Goal: Task Accomplishment & Management: Complete application form

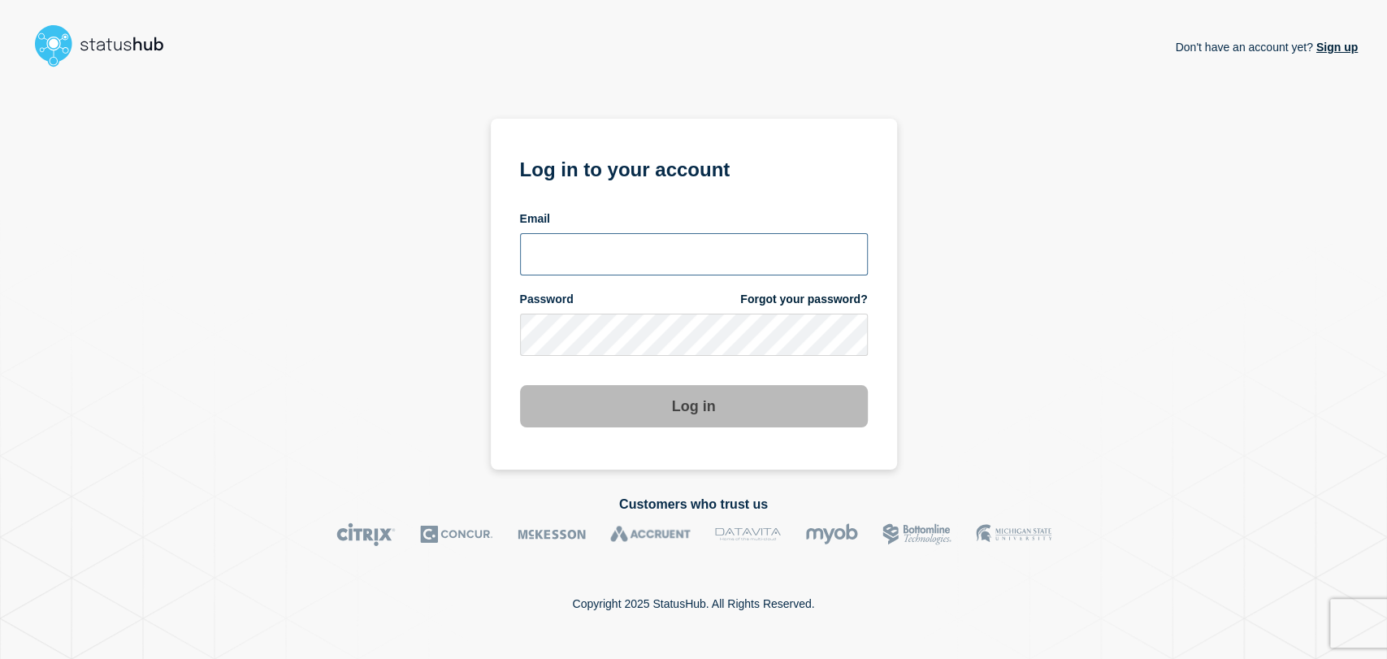
click at [604, 258] on input "email input" at bounding box center [694, 254] width 348 height 42
type input "gavin.moore@accruent.com"
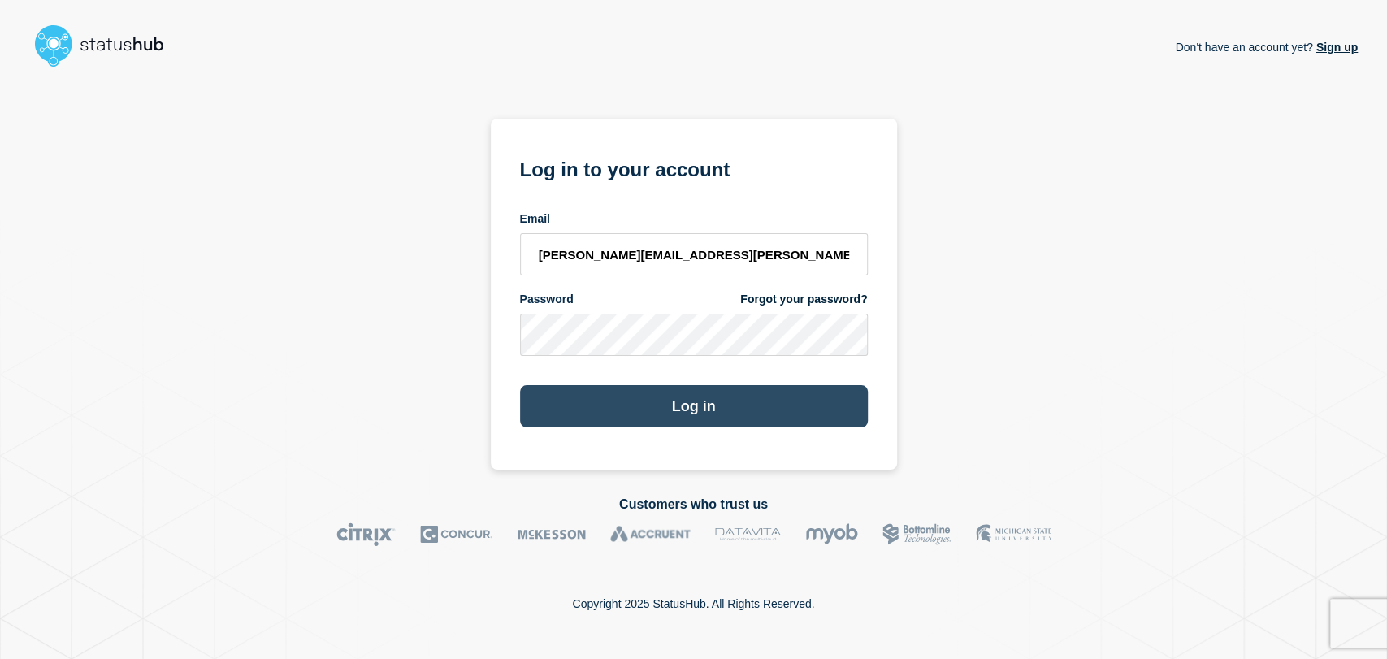
click at [642, 395] on button "Log in" at bounding box center [694, 406] width 348 height 42
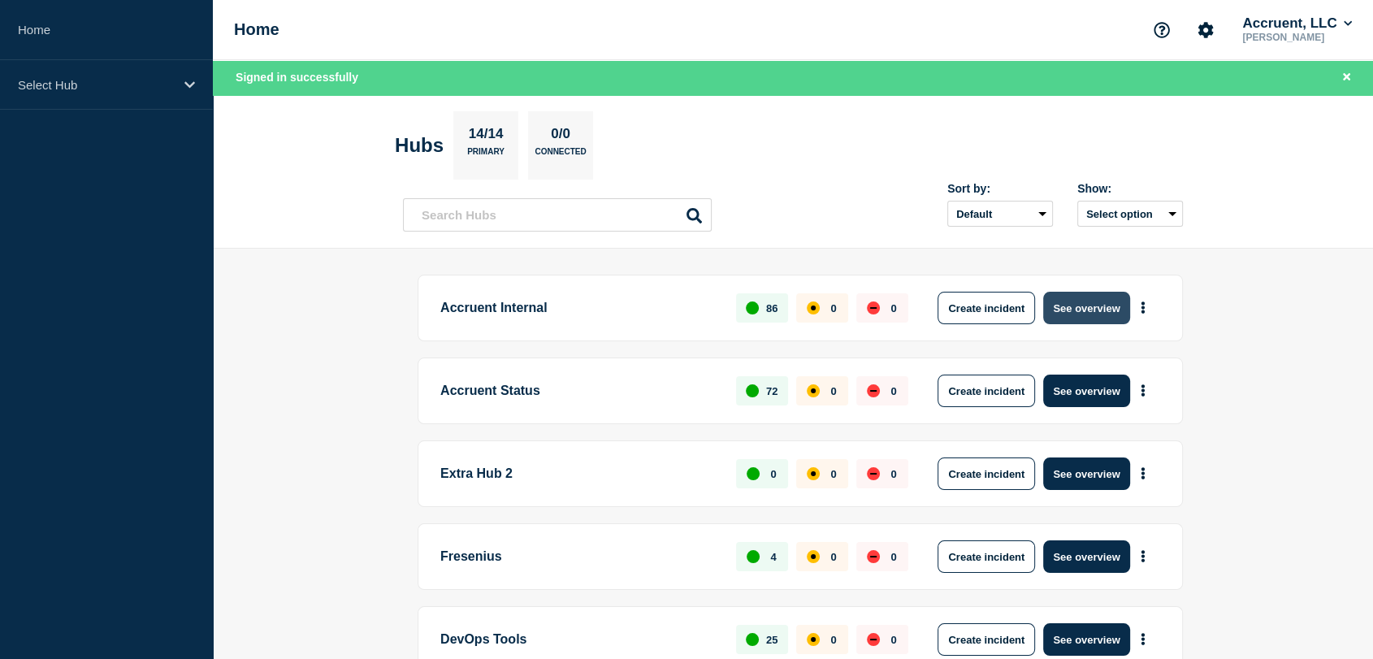
click at [1064, 306] on button "See overview" at bounding box center [1086, 308] width 86 height 33
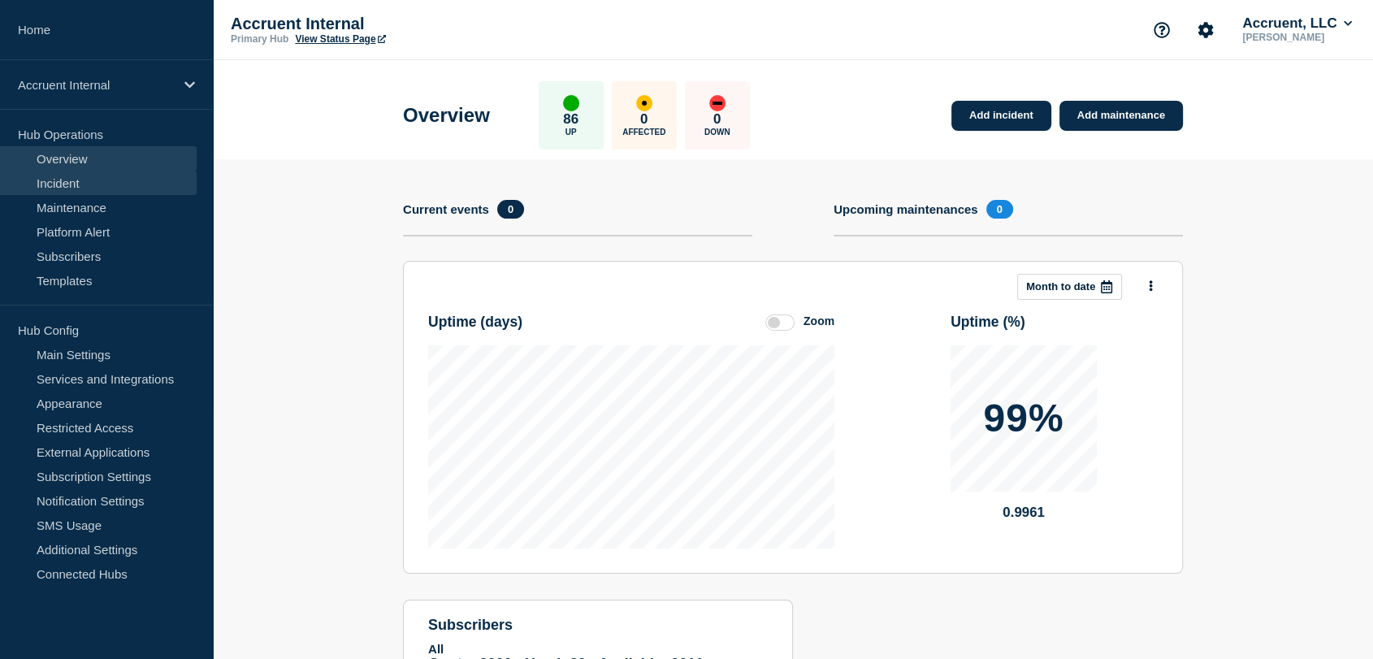
click at [76, 182] on link "Incident" at bounding box center [98, 183] width 197 height 24
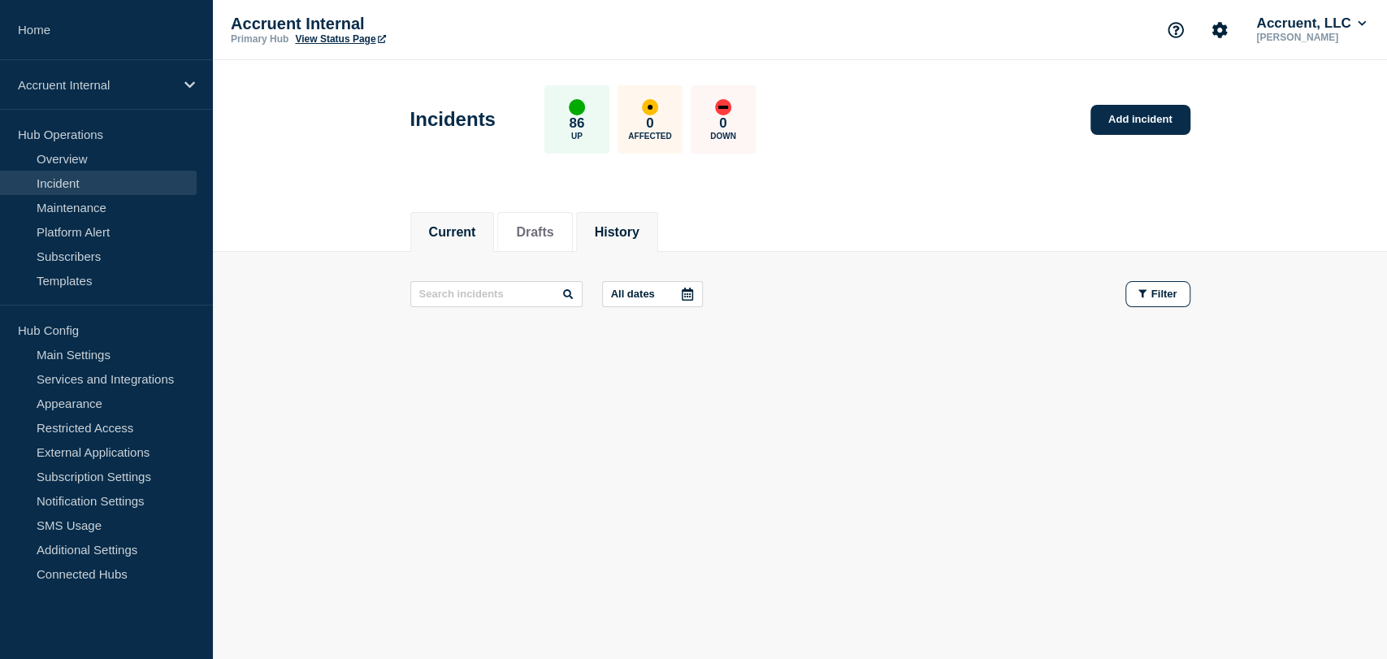
click at [639, 228] on button "History" at bounding box center [617, 232] width 45 height 15
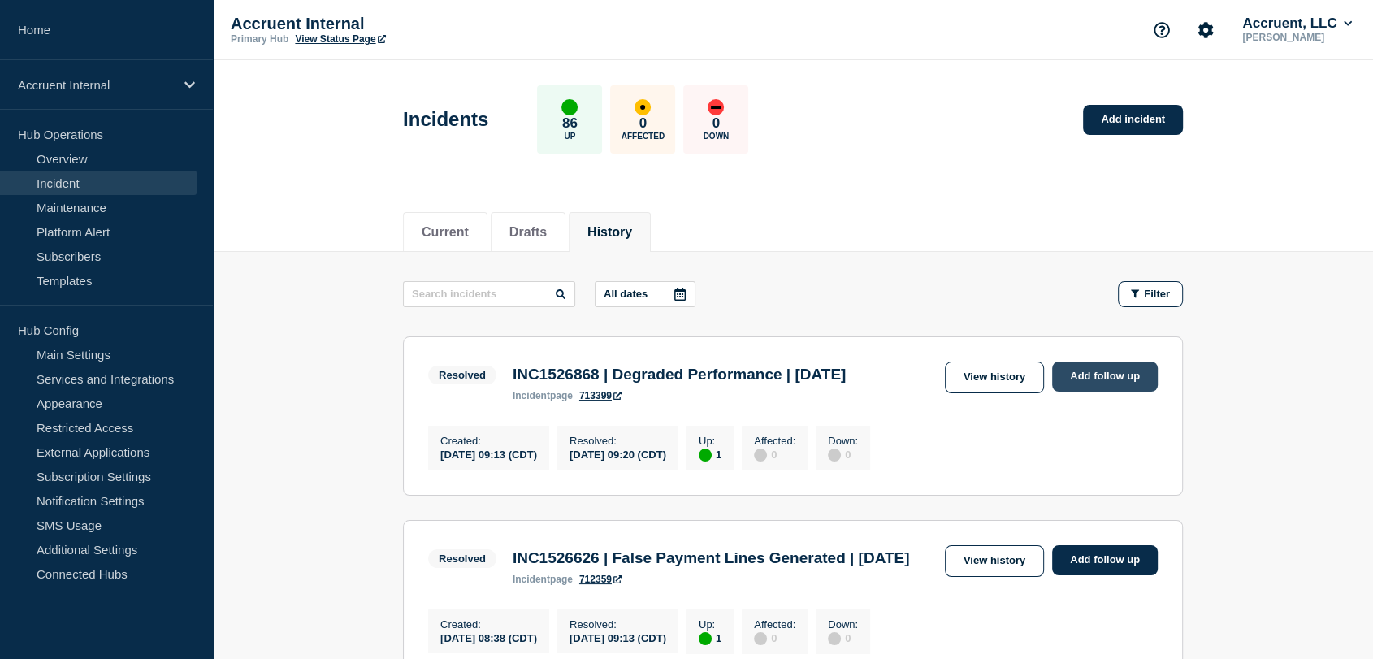
click at [1071, 379] on link "Add follow up" at bounding box center [1105, 377] width 106 height 30
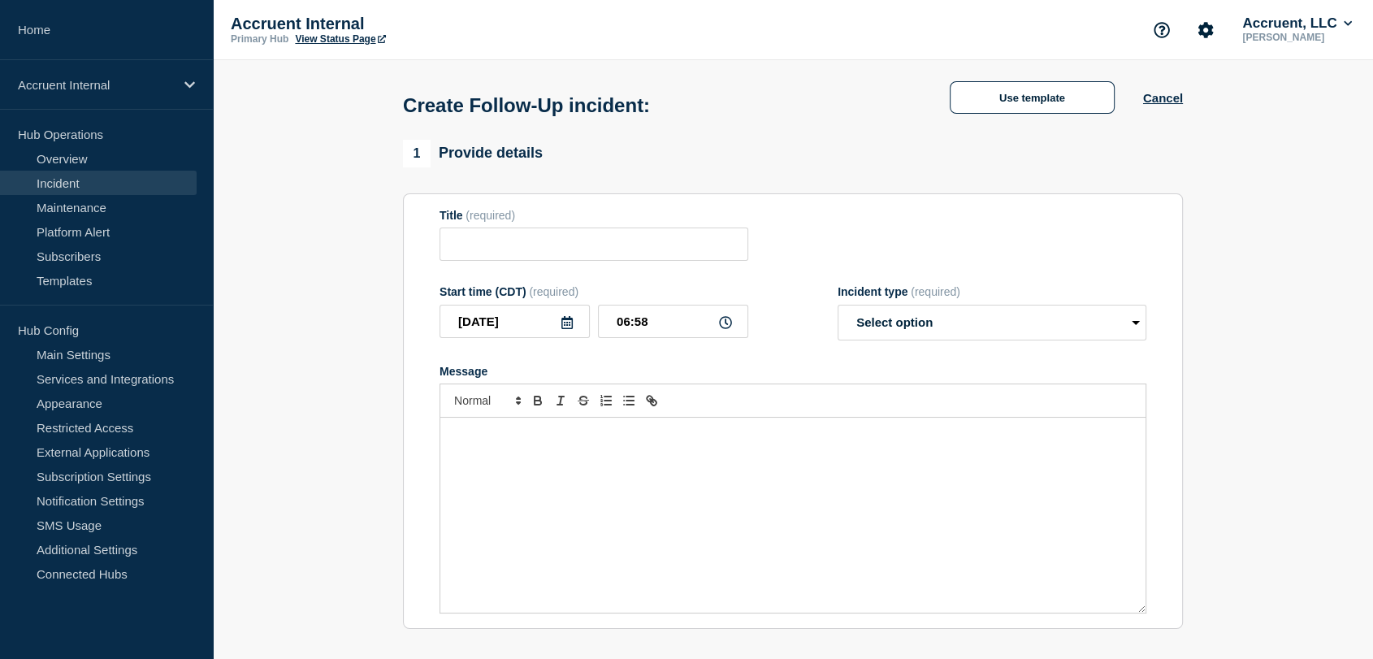
type input "INC1526868 | Degraded Performance | [DATE]"
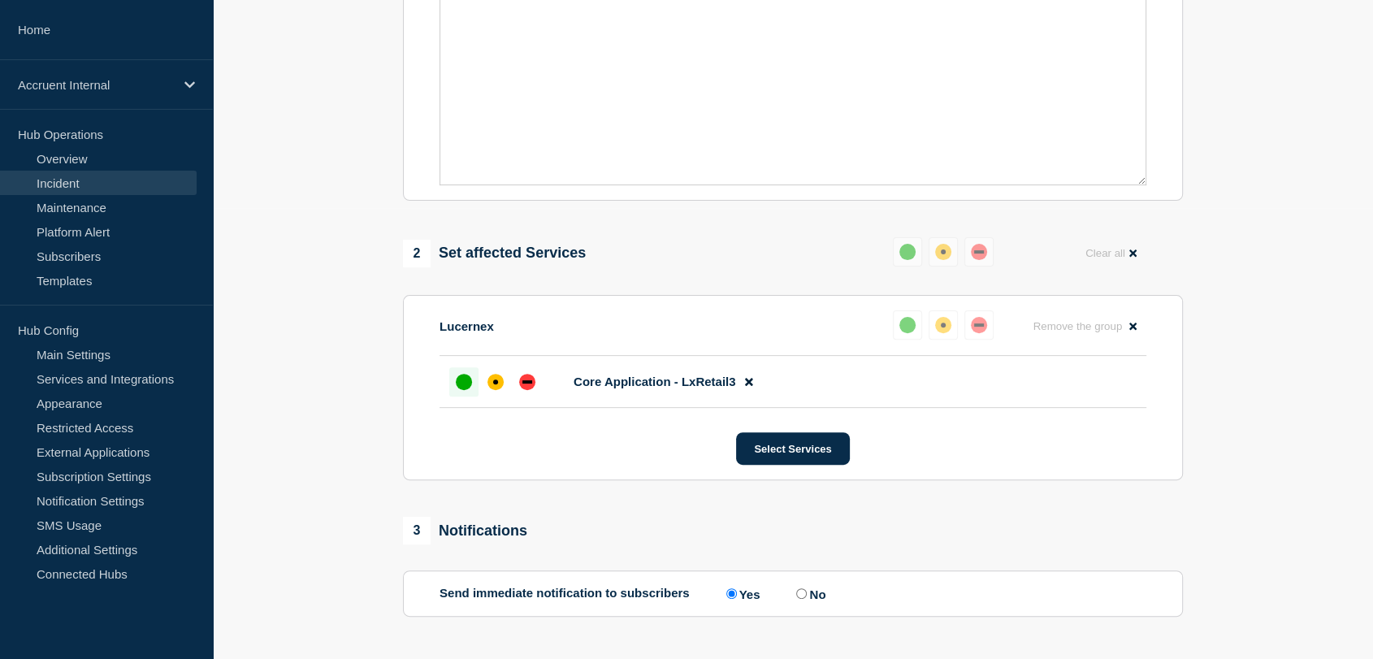
scroll to position [541, 0]
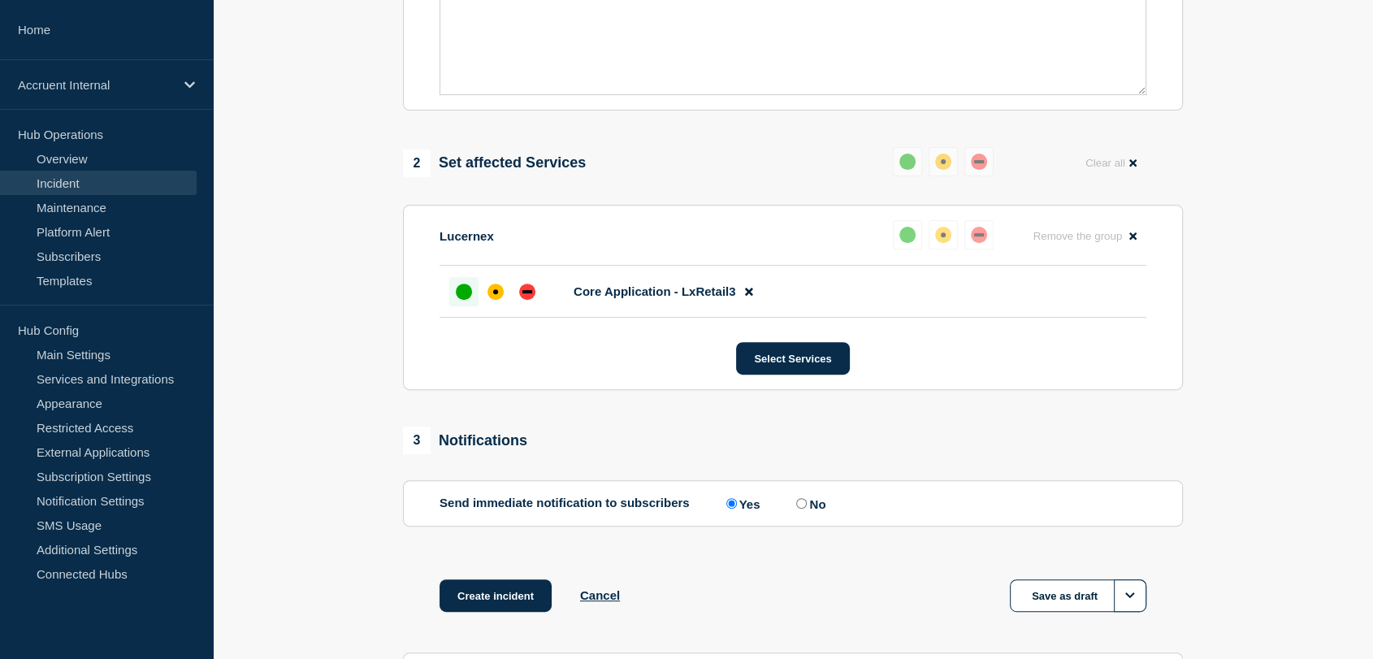
click at [800, 509] on input "No" at bounding box center [801, 503] width 11 height 11
radio input "true"
radio input "false"
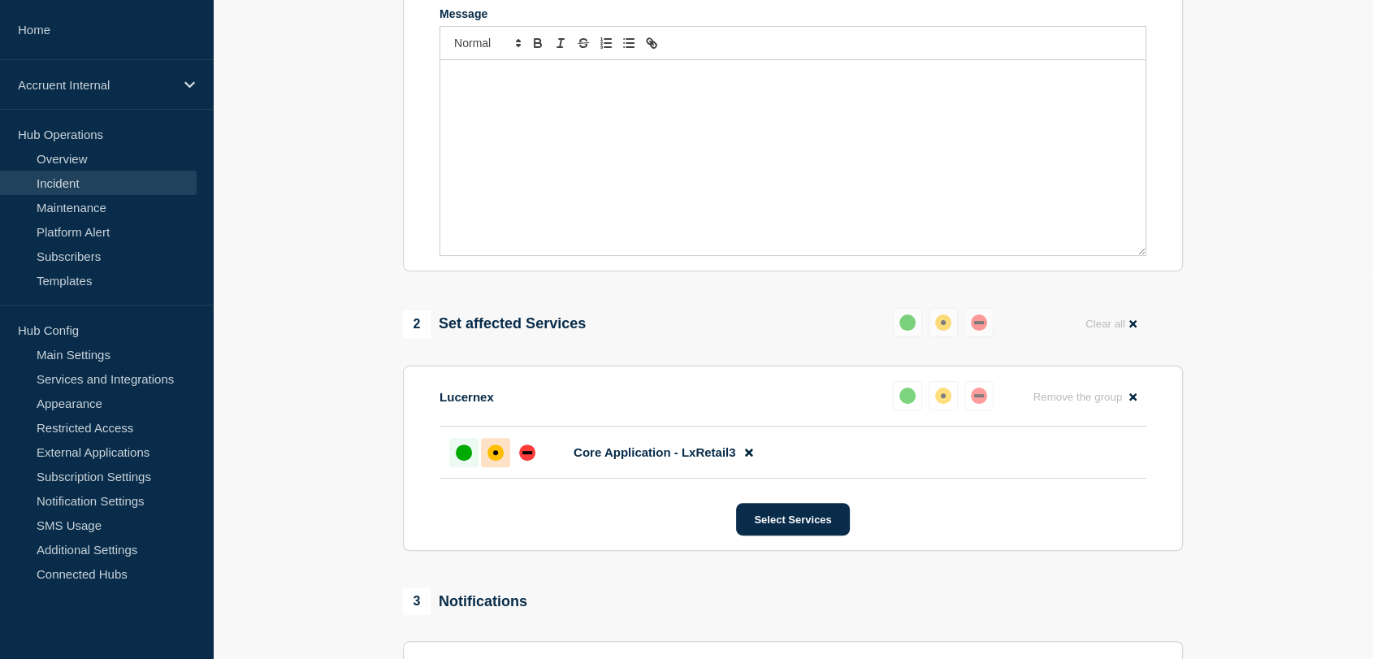
scroll to position [361, 0]
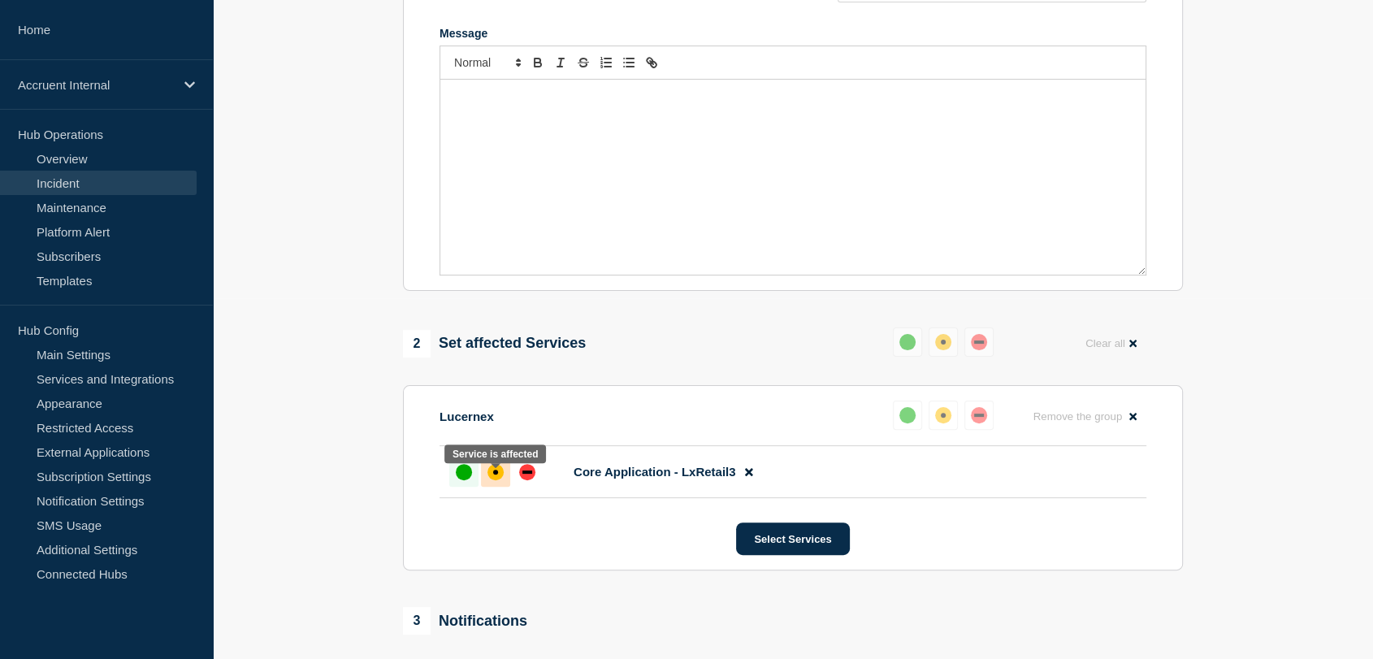
click at [501, 479] on div "affected" at bounding box center [496, 472] width 16 height 16
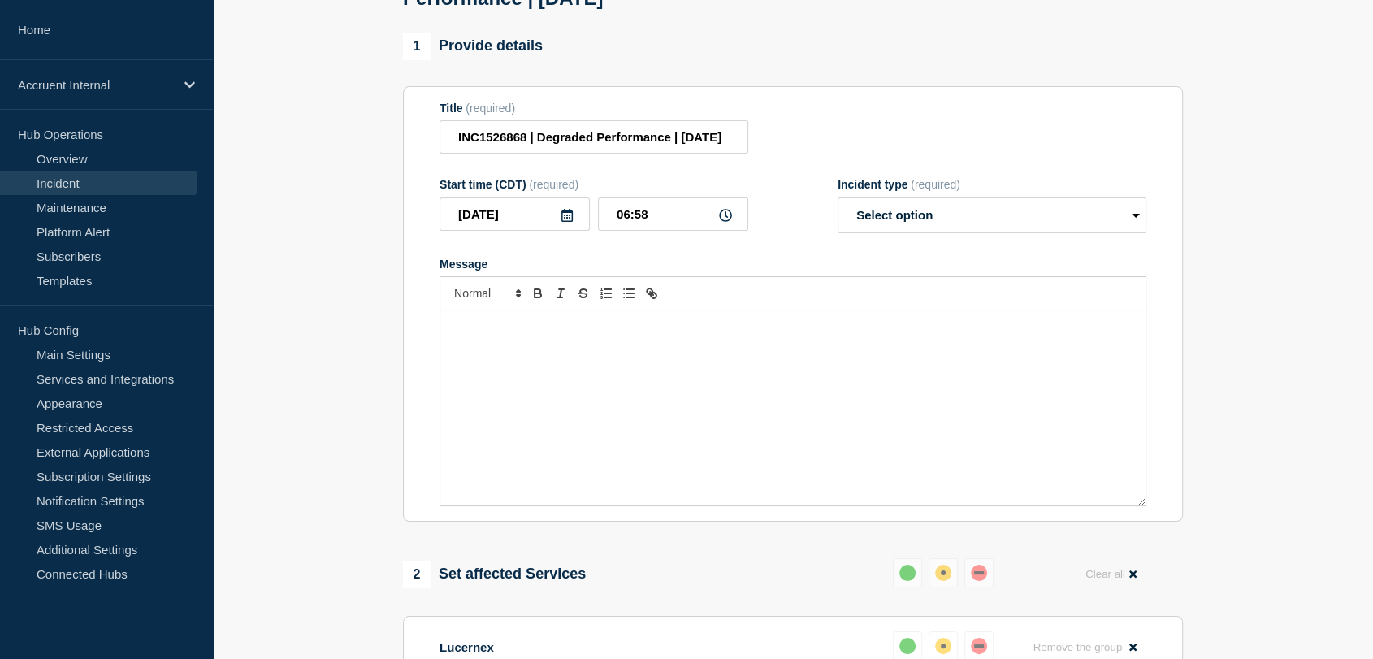
scroll to position [0, 0]
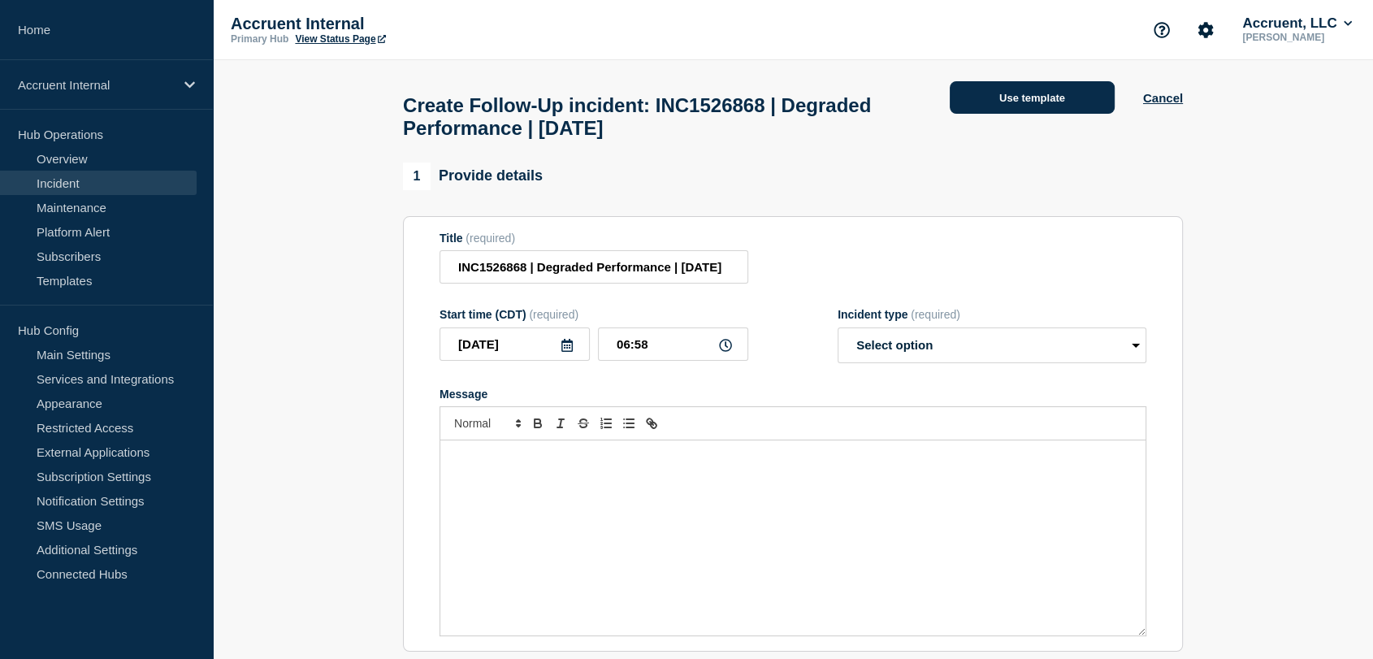
click at [982, 102] on button "Use template" at bounding box center [1032, 97] width 165 height 33
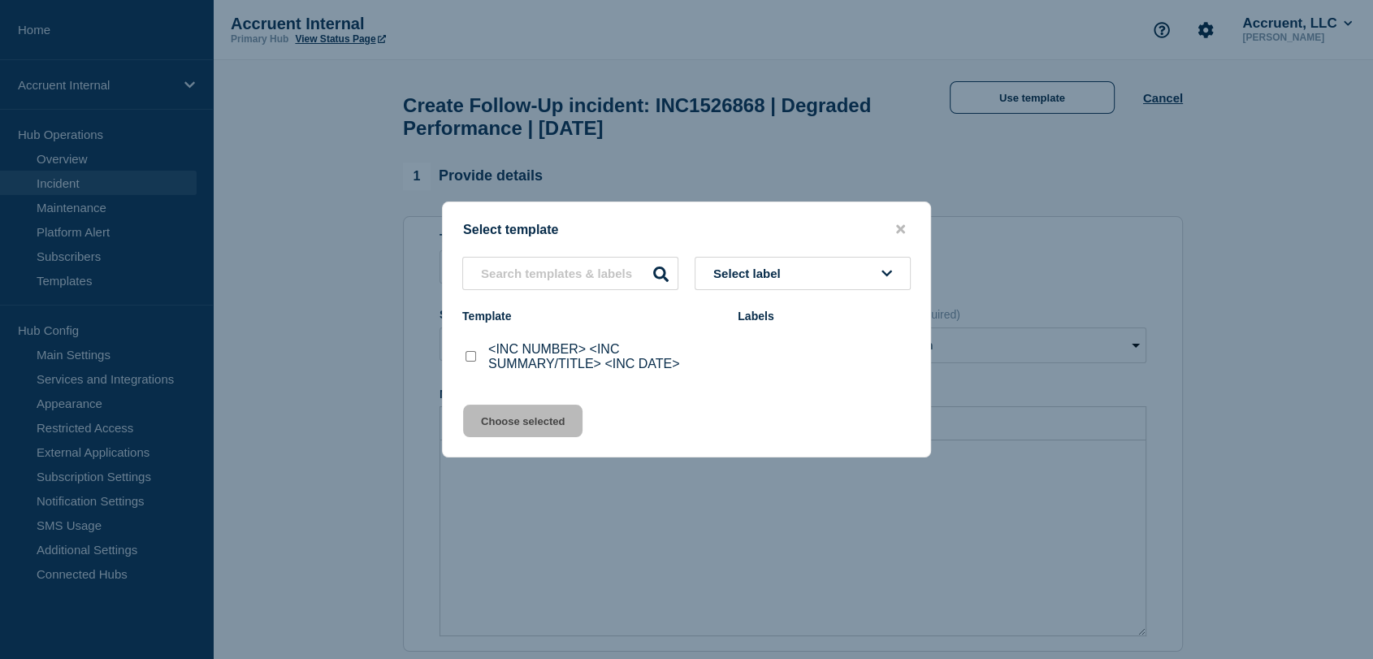
click at [475, 355] on input "<INC NUMBER> <INC SUMMARY/TITLE> <INC DATE> checkbox" at bounding box center [471, 356] width 11 height 11
checkbox input "true"
click at [510, 418] on button "Choose selected" at bounding box center [522, 421] width 119 height 33
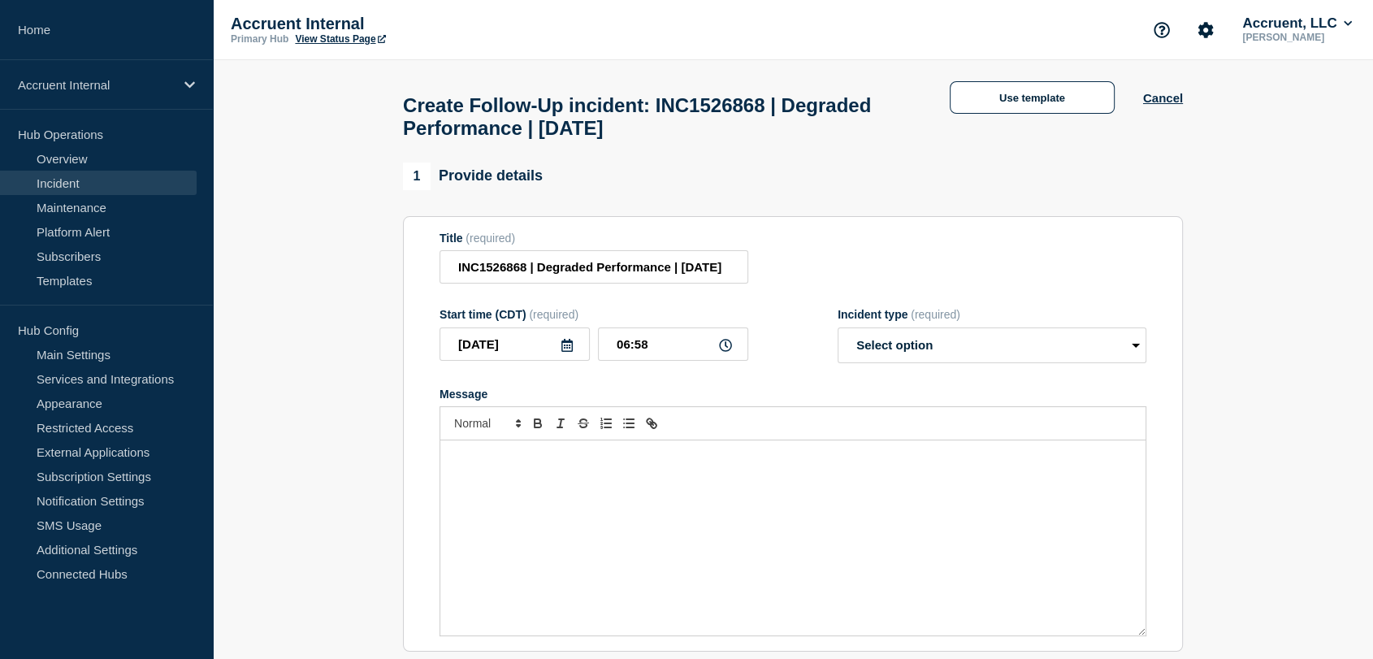
select select "investigating"
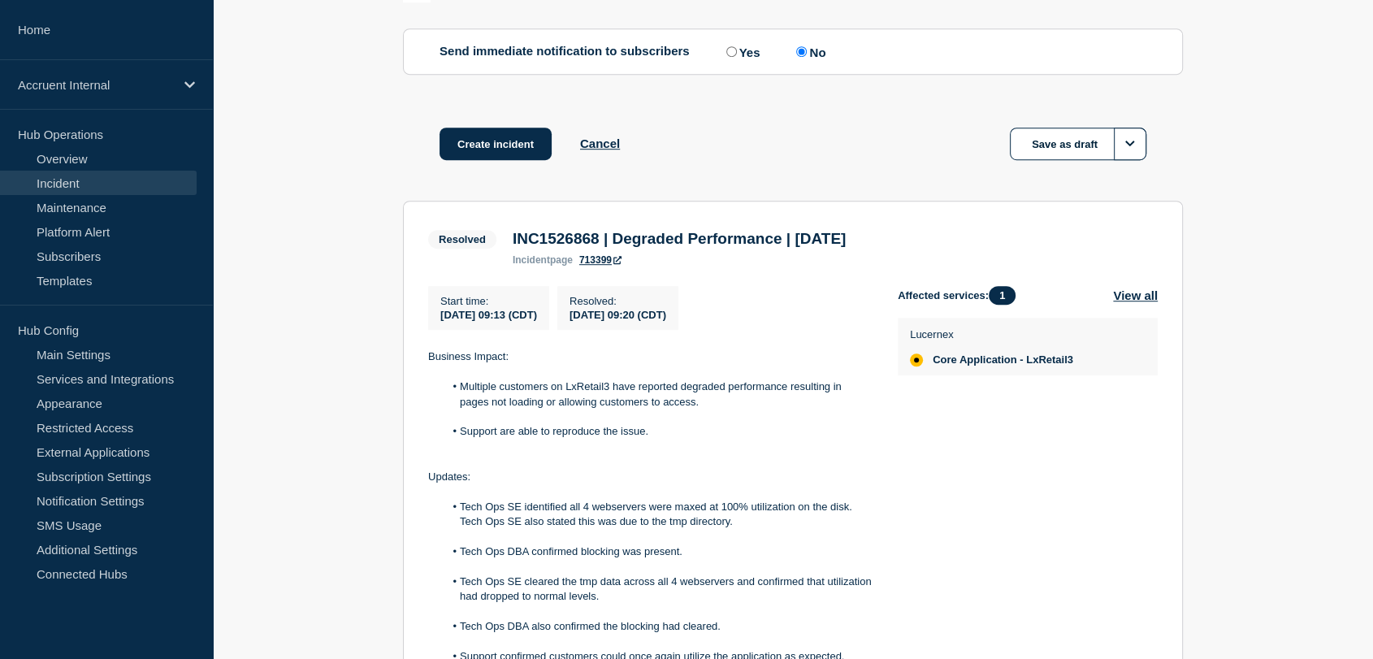
scroll to position [1083, 0]
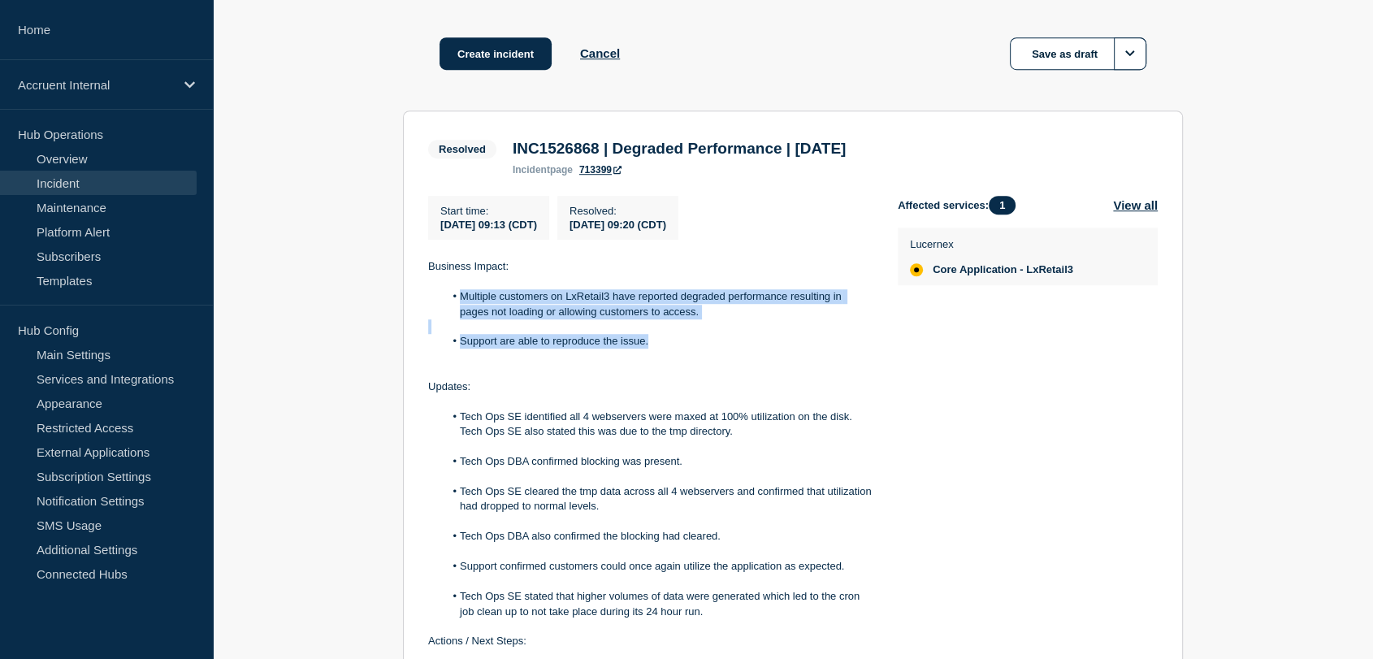
drag, startPoint x: 658, startPoint y: 388, endPoint x: 454, endPoint y: 342, distance: 209.1
click at [454, 342] on div "Business Impact: Multiple customers on LxRetail3 have reported degraded perform…" at bounding box center [650, 506] width 444 height 495
copy div "Multiple customers on LxRetail3 have reported degraded performance resulting in…"
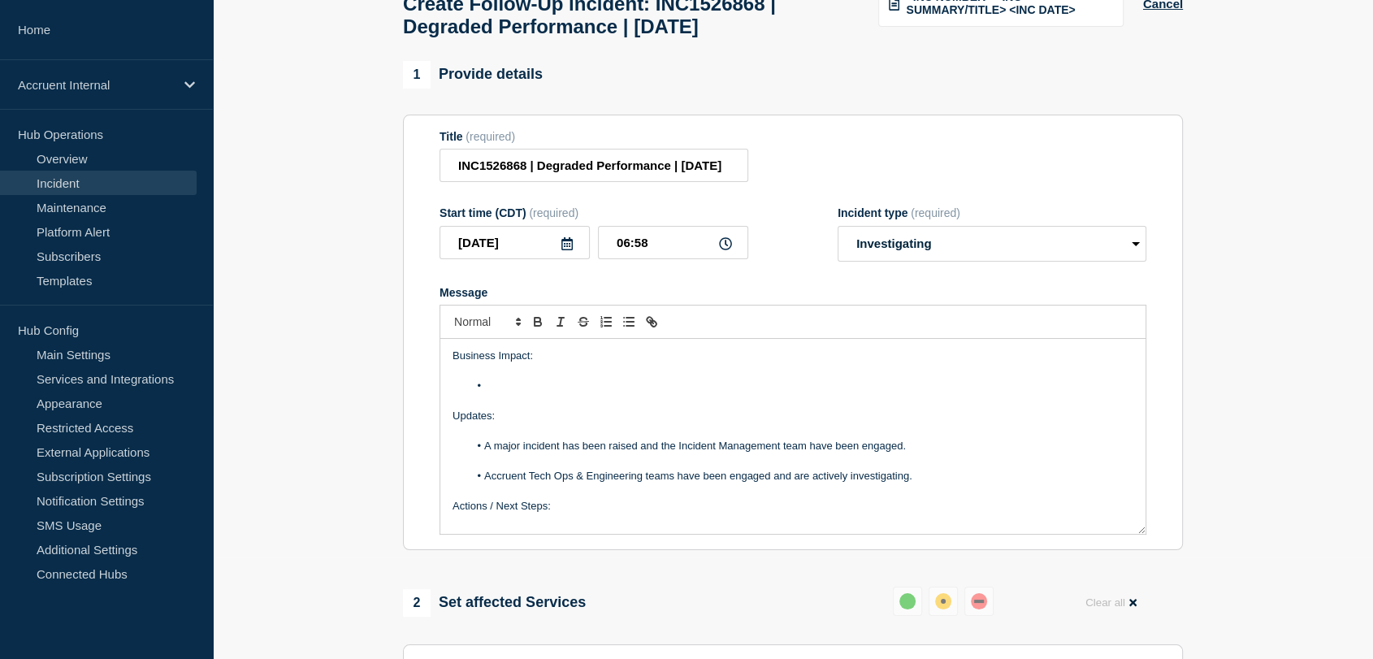
scroll to position [90, 0]
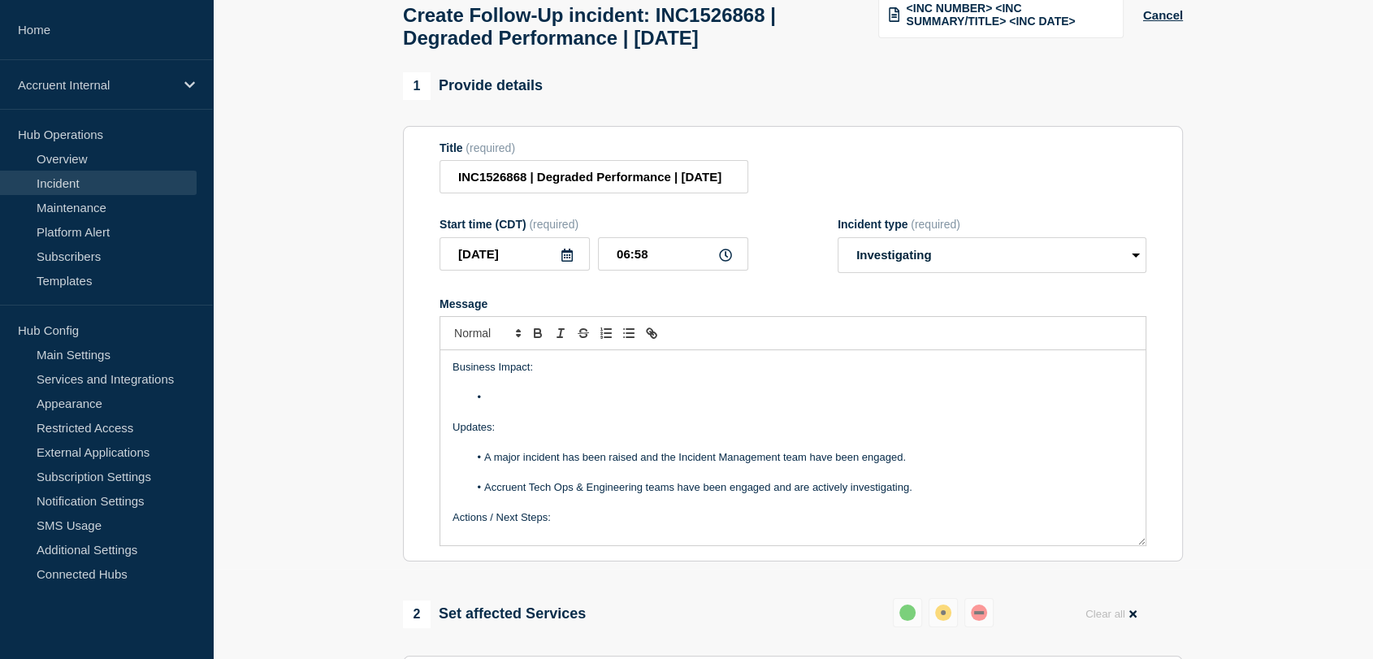
click at [520, 405] on li "Message" at bounding box center [801, 397] width 665 height 15
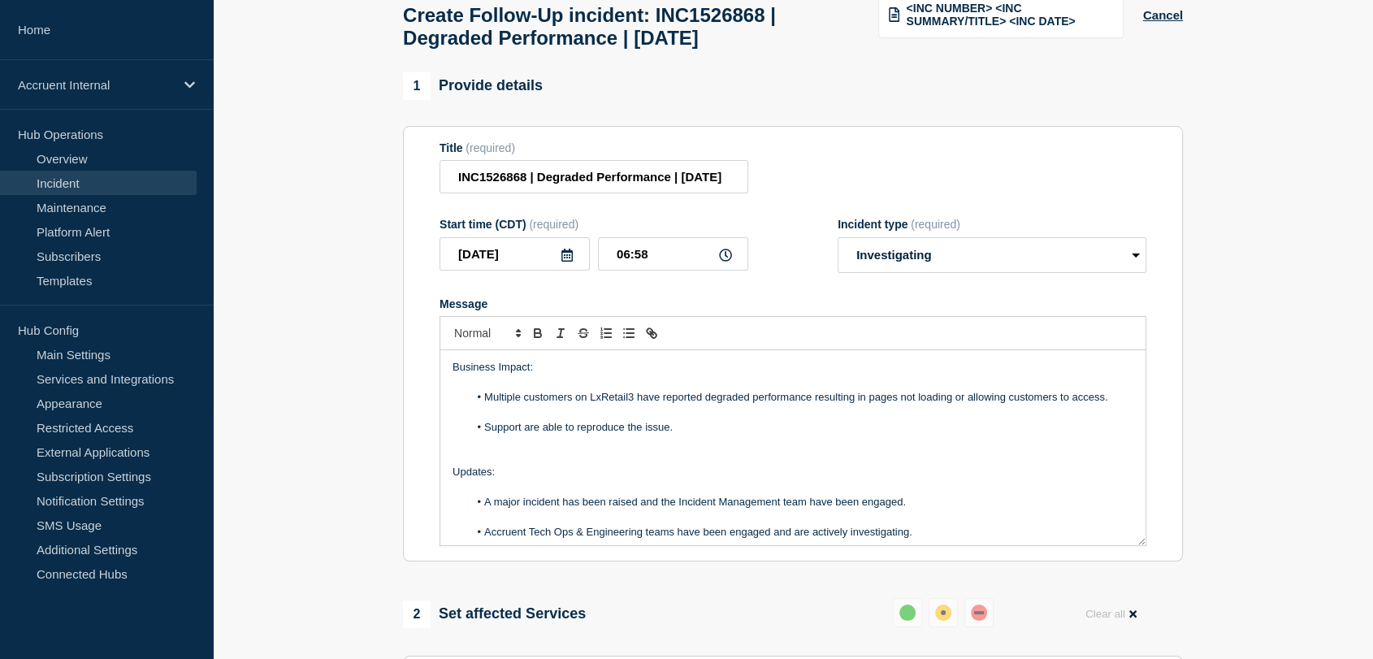
click at [482, 405] on li "Multiple customers on LxRetail3 have reported degraded performance resulting in…" at bounding box center [801, 397] width 665 height 15
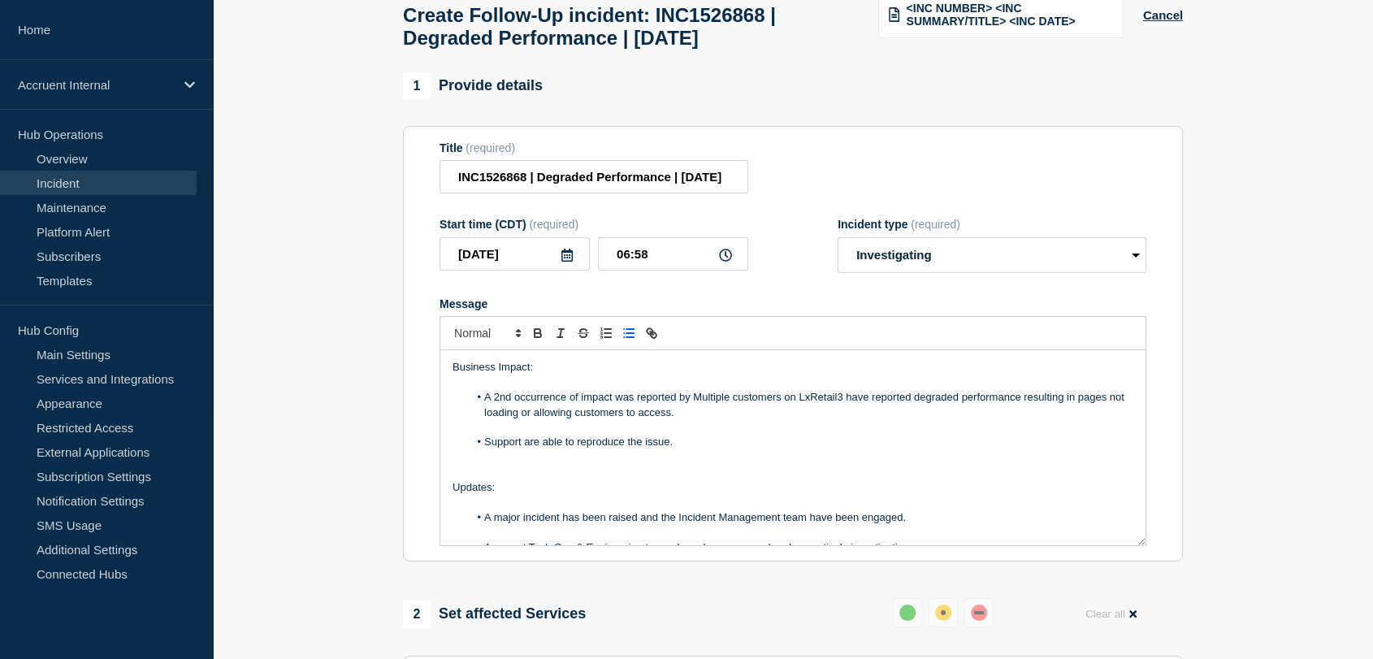
click at [693, 420] on li "A 2nd occurrence of impact was reported by Multiple customers on LxRetail3 have…" at bounding box center [801, 405] width 665 height 30
drag, startPoint x: 1116, startPoint y: 435, endPoint x: 852, endPoint y: 435, distance: 263.3
click at [852, 420] on li "A 2nd occurrence of impact was reported by Walmart, Starbucks, UBS & BBWMultipl…" at bounding box center [801, 405] width 665 height 30
click at [960, 420] on li "A 2nd occurrence of impact was reported by Walmart, Starbucks, UBS & BBW regard…" at bounding box center [801, 405] width 665 height 30
drag, startPoint x: 531, startPoint y: 449, endPoint x: 995, endPoint y: 434, distance: 464.2
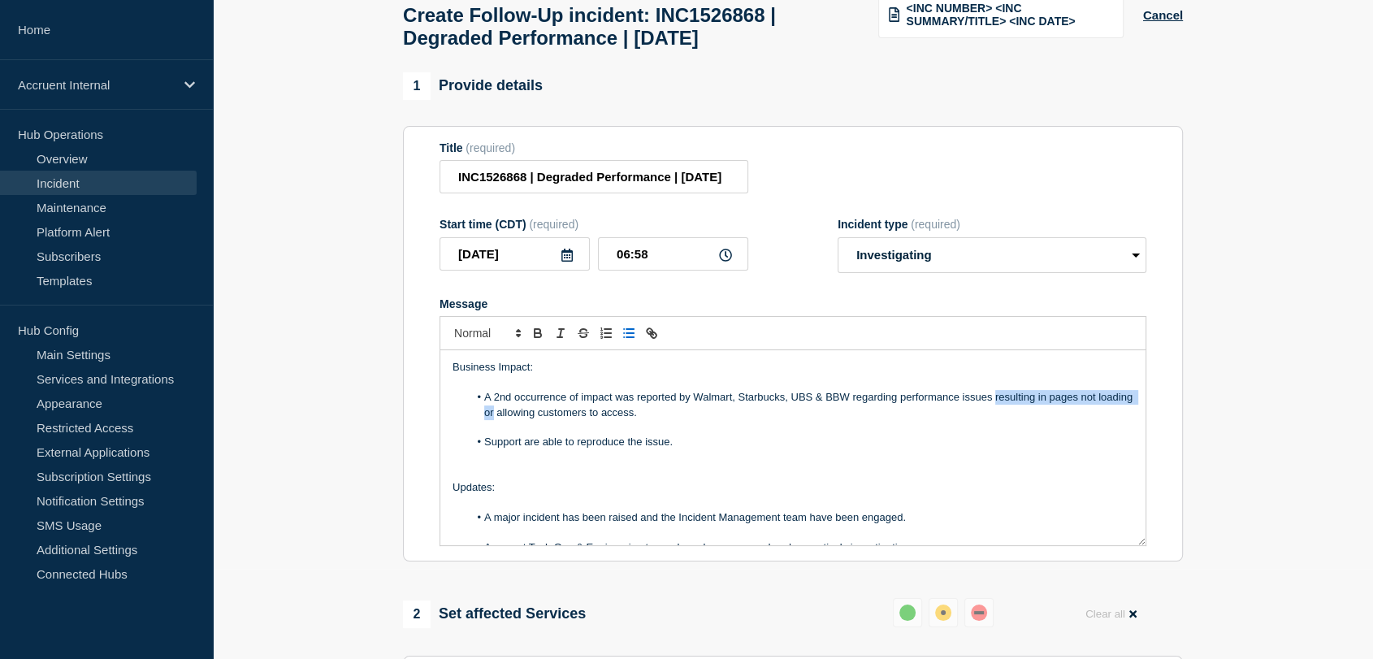
click at [995, 420] on li "A 2nd occurrence of impact was reported by Walmart, Starbucks, UBS & BBW regard…" at bounding box center [801, 405] width 665 height 30
drag, startPoint x: 522, startPoint y: 453, endPoint x: 996, endPoint y: 434, distance: 474.9
click at [996, 420] on li "A 2nd occurrence of impact was reported by Walmart, Starbucks, UBS & BBW regard…" at bounding box center [801, 405] width 665 height 30
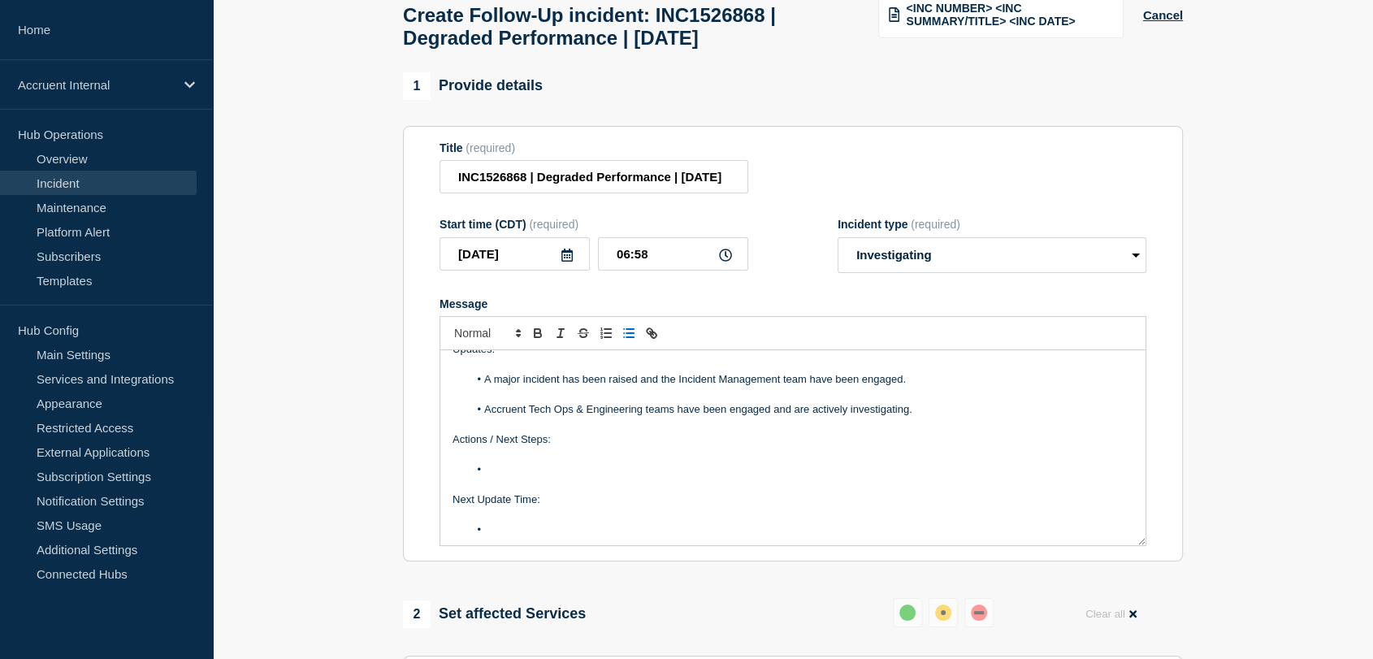
scroll to position [124, 0]
click at [533, 476] on li "Message" at bounding box center [801, 469] width 665 height 15
click at [515, 536] on li "Message" at bounding box center [801, 529] width 665 height 15
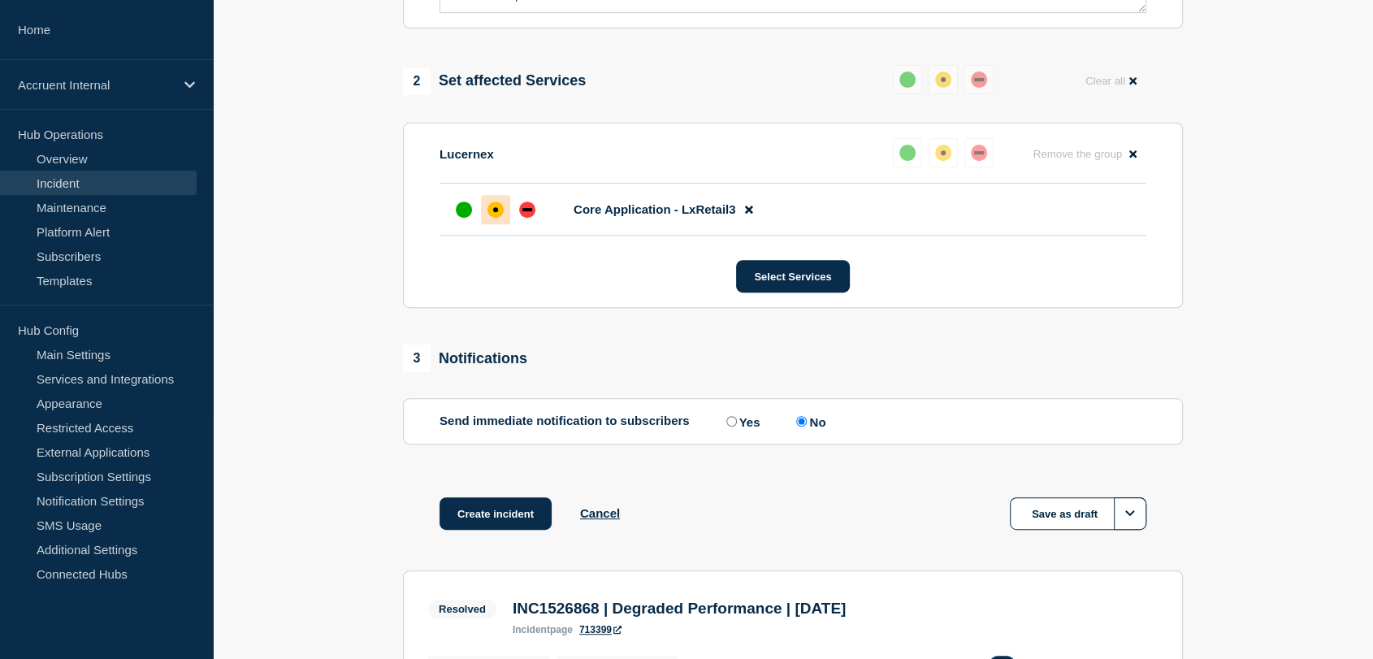
scroll to position [631, 0]
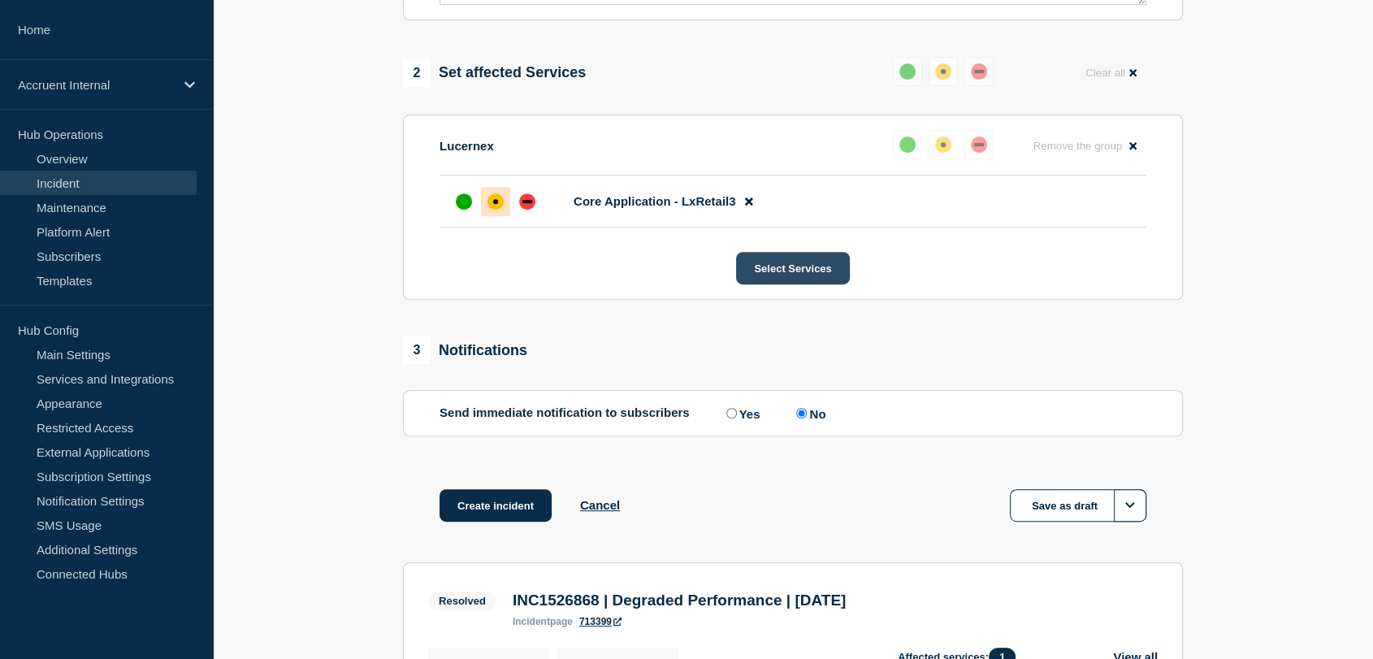
click at [794, 284] on button "Select Services" at bounding box center [792, 268] width 113 height 33
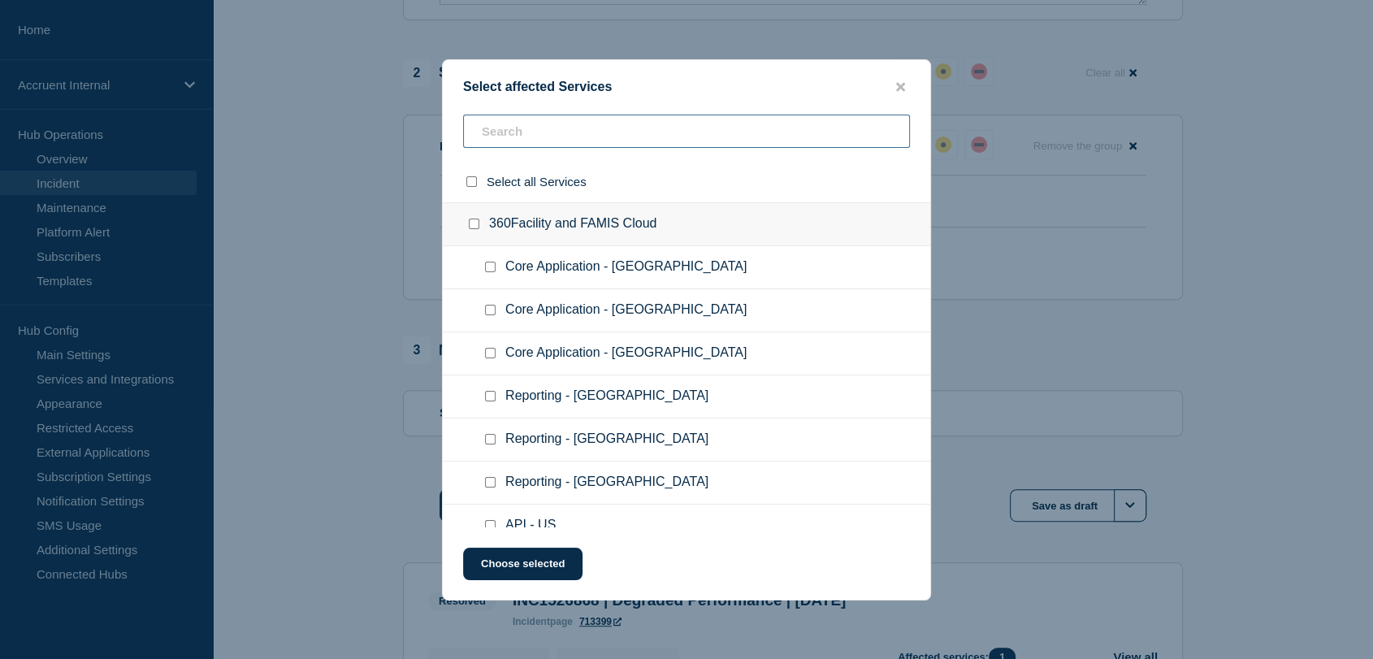
click at [581, 132] on input "text" at bounding box center [686, 131] width 447 height 33
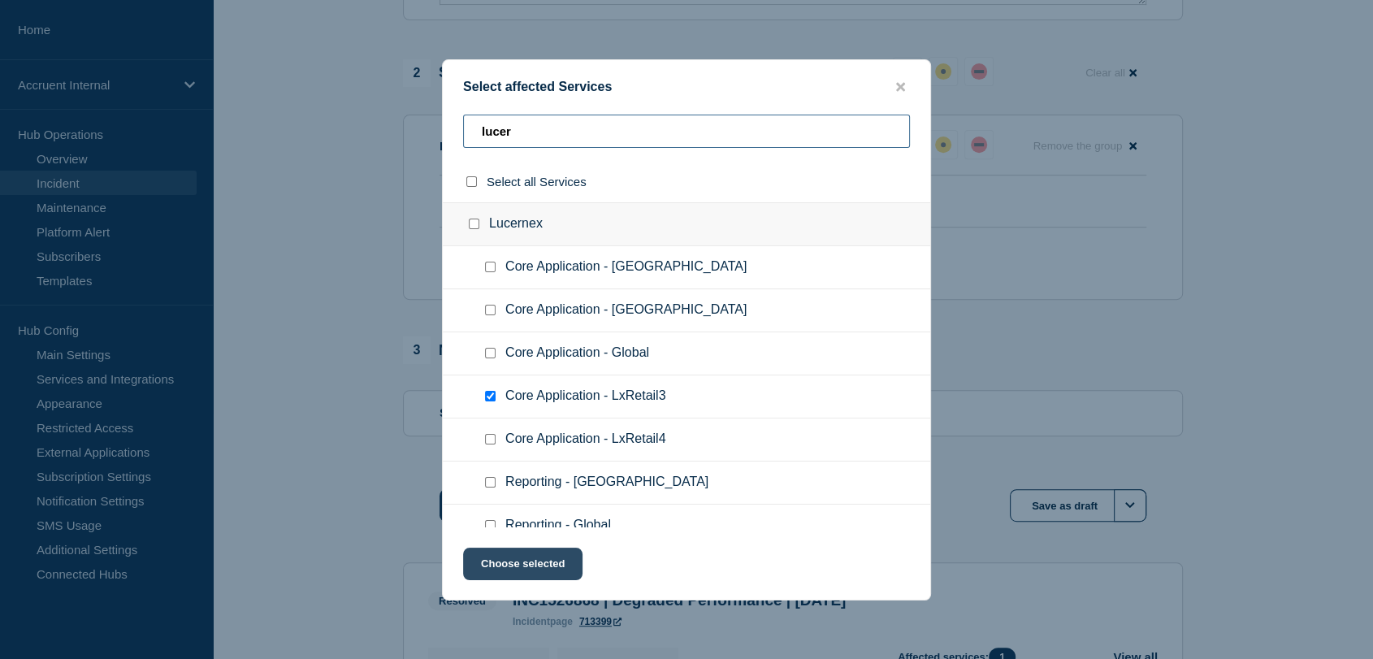
type input "lucer"
click at [517, 563] on button "Choose selected" at bounding box center [522, 564] width 119 height 33
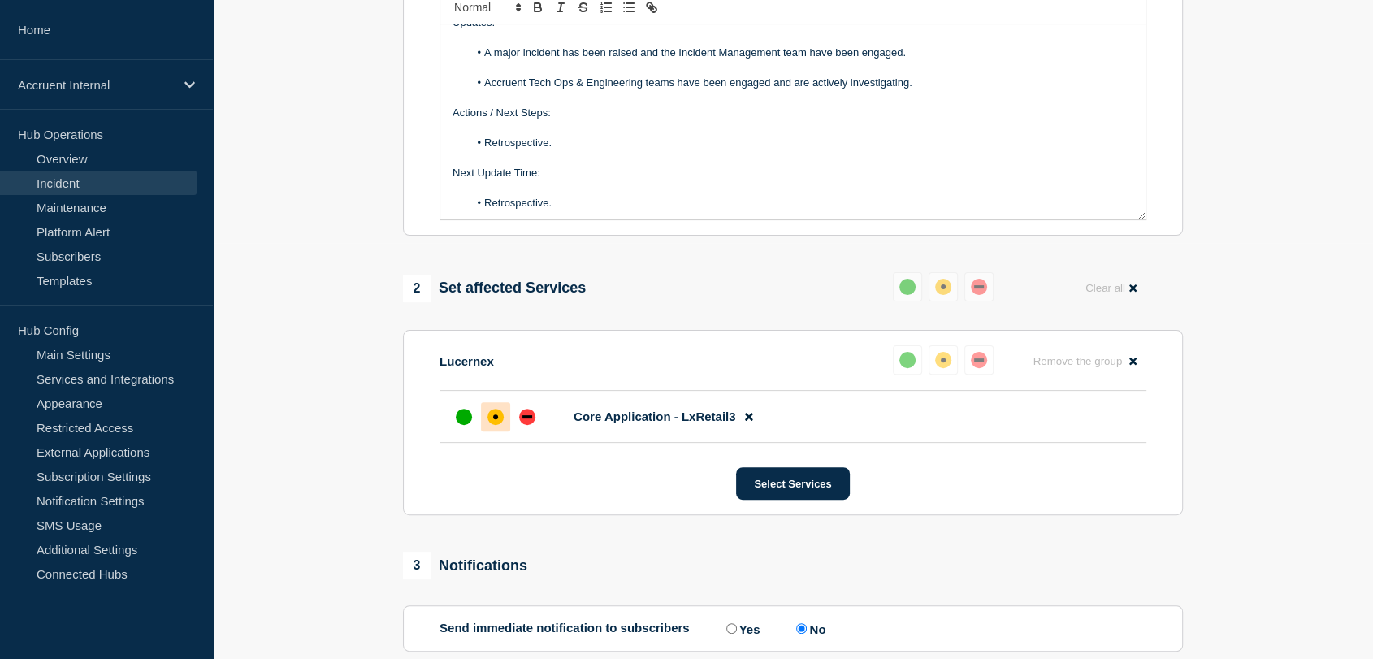
scroll to position [180, 0]
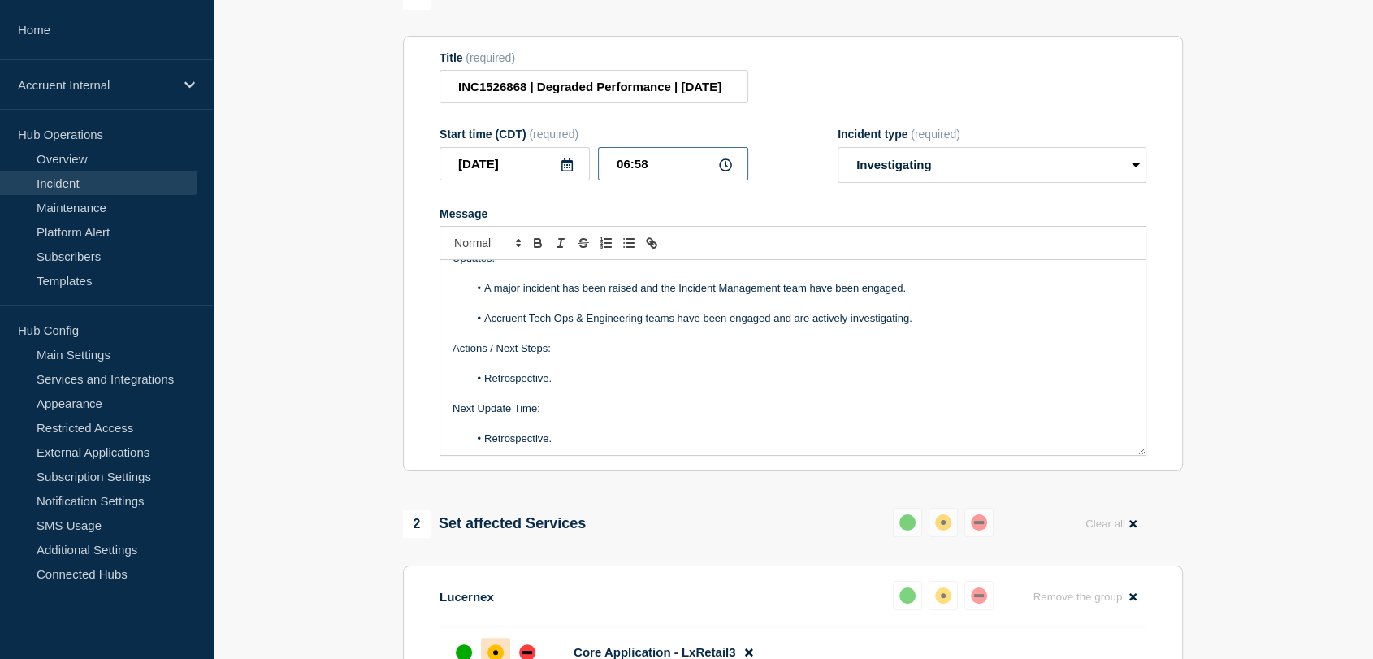
click at [627, 180] on input "06:58" at bounding box center [673, 163] width 150 height 33
click at [680, 180] on input "14:58" at bounding box center [673, 163] width 150 height 33
type input "14:01"
click at [568, 171] on icon at bounding box center [567, 164] width 13 height 13
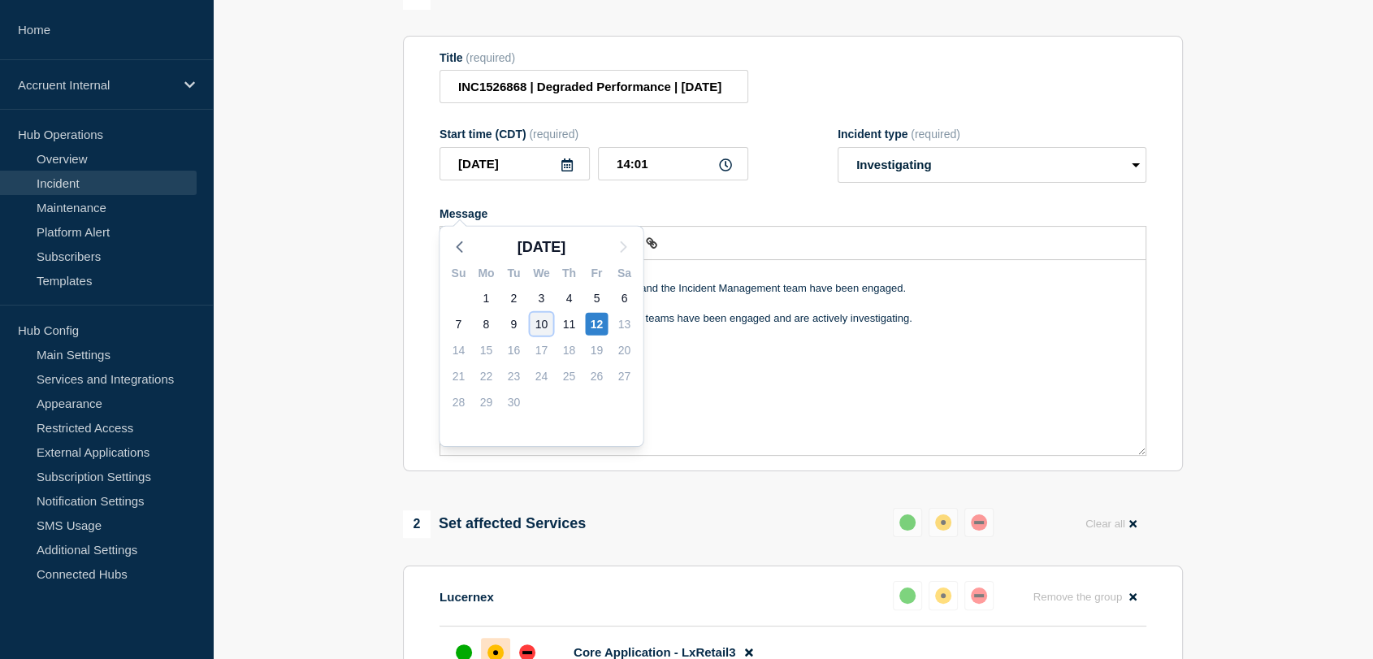
click at [539, 321] on div "10" at bounding box center [541, 324] width 23 height 23
type input "[DATE]"
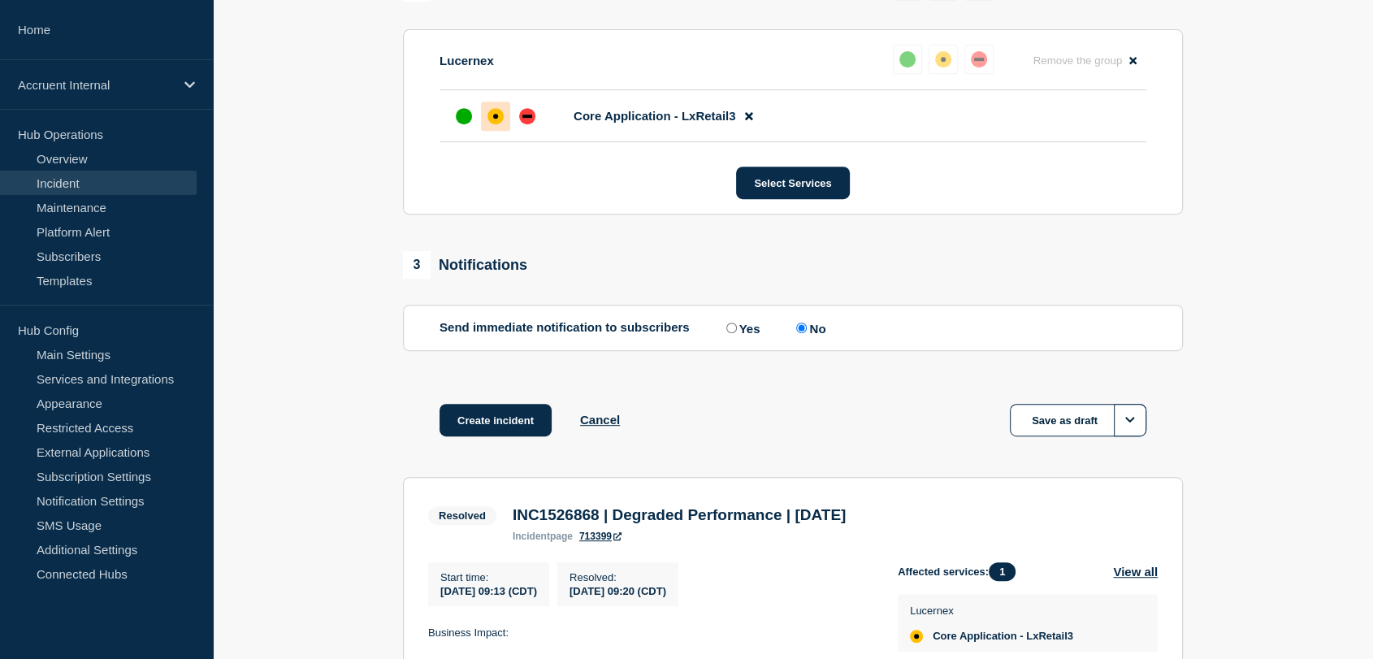
scroll to position [813, 0]
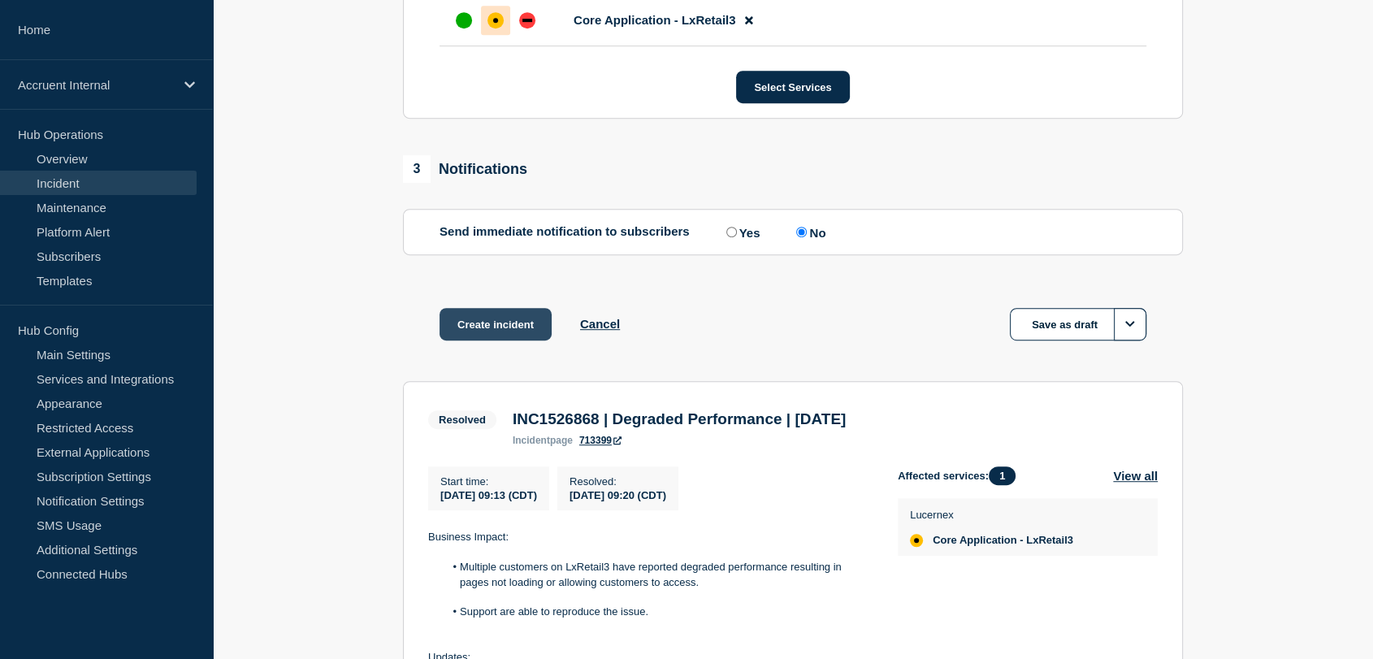
click at [506, 340] on button "Create incident" at bounding box center [496, 324] width 112 height 33
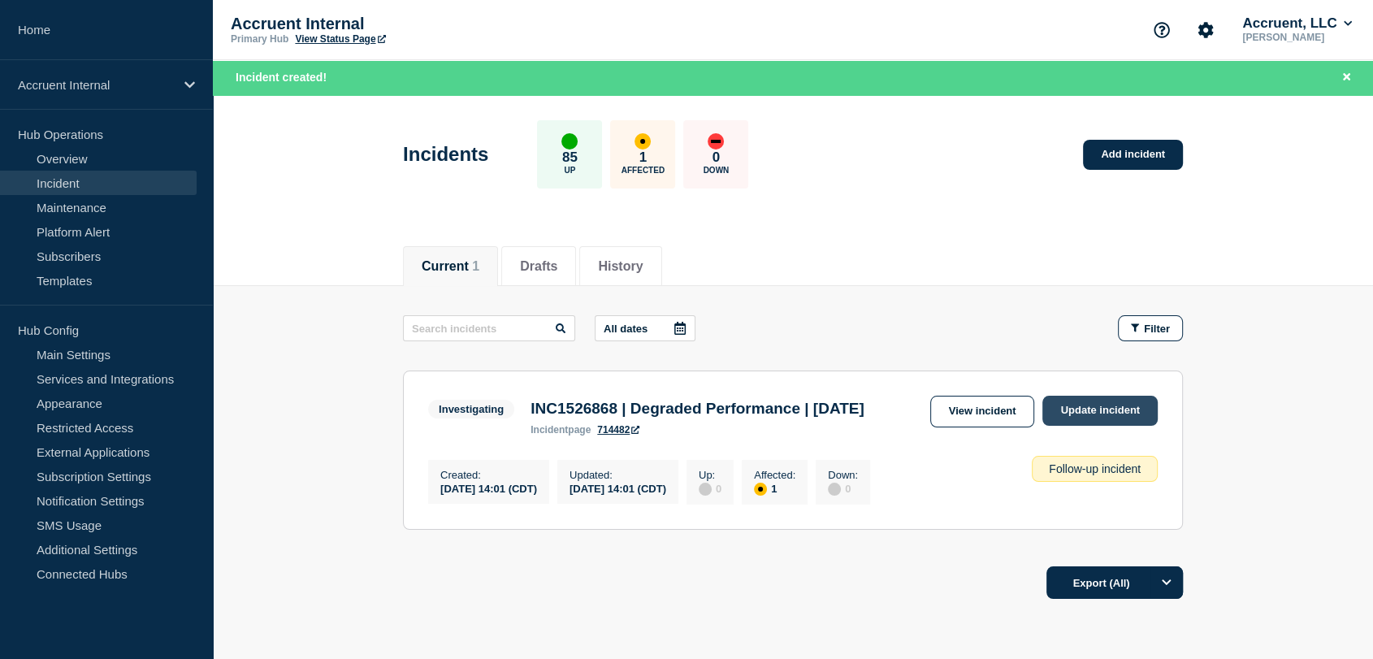
click at [1080, 407] on link "Update incident" at bounding box center [1100, 411] width 115 height 30
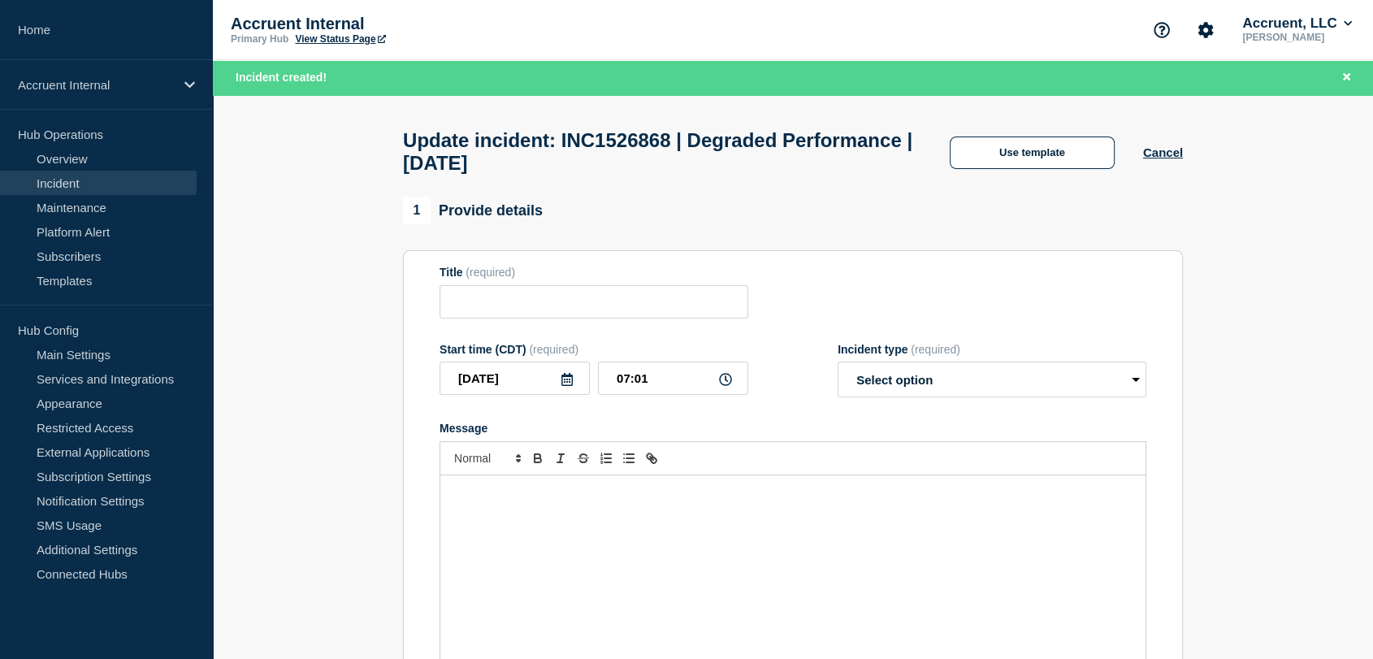
type input "INC1526868 | Degraded Performance | [DATE]"
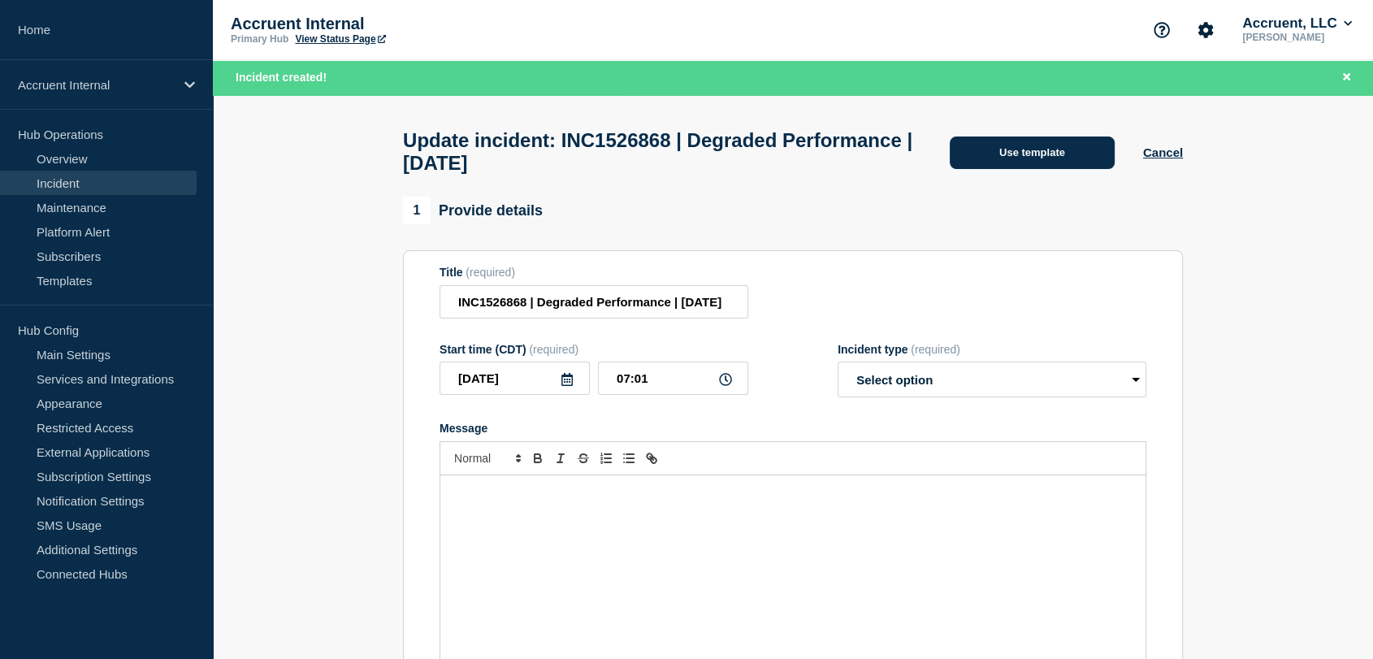
click at [969, 167] on button "Use template" at bounding box center [1032, 153] width 165 height 33
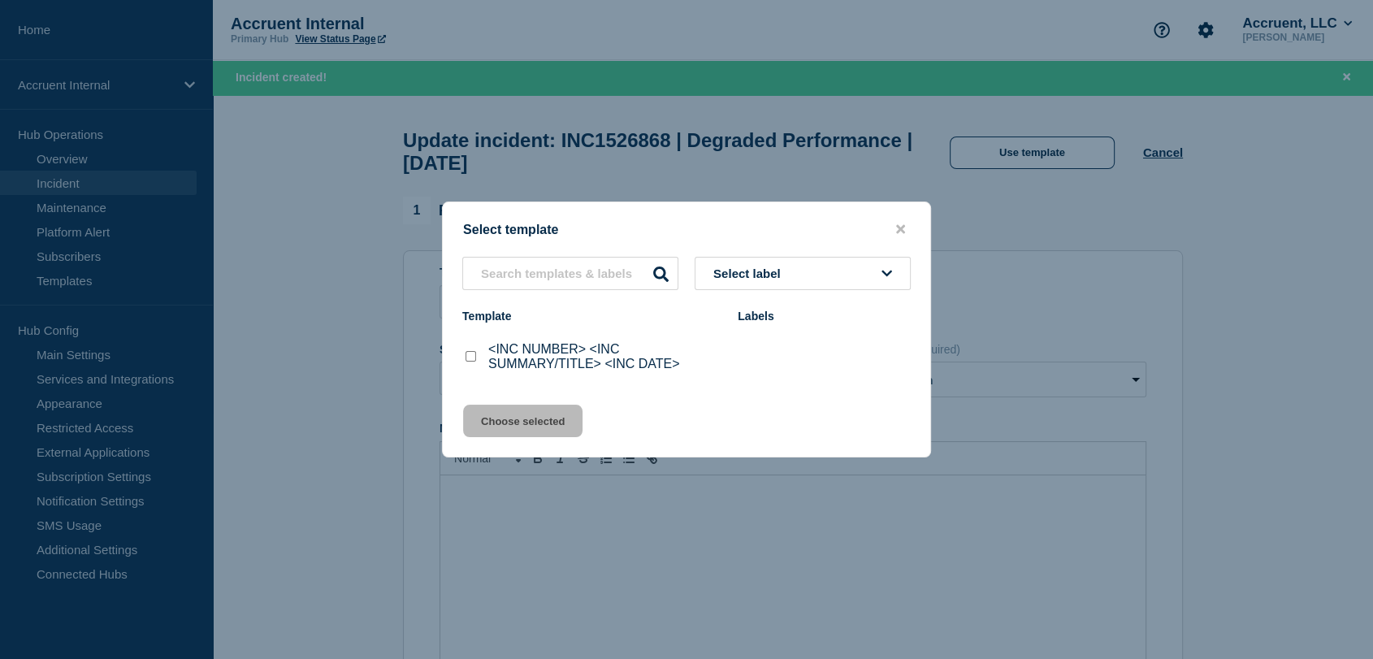
click at [471, 360] on input "<INC NUMBER> <INC SUMMARY/TITLE> <INC DATE> checkbox" at bounding box center [471, 356] width 11 height 11
checkbox input "true"
click at [520, 422] on button "Choose selected" at bounding box center [522, 421] width 119 height 33
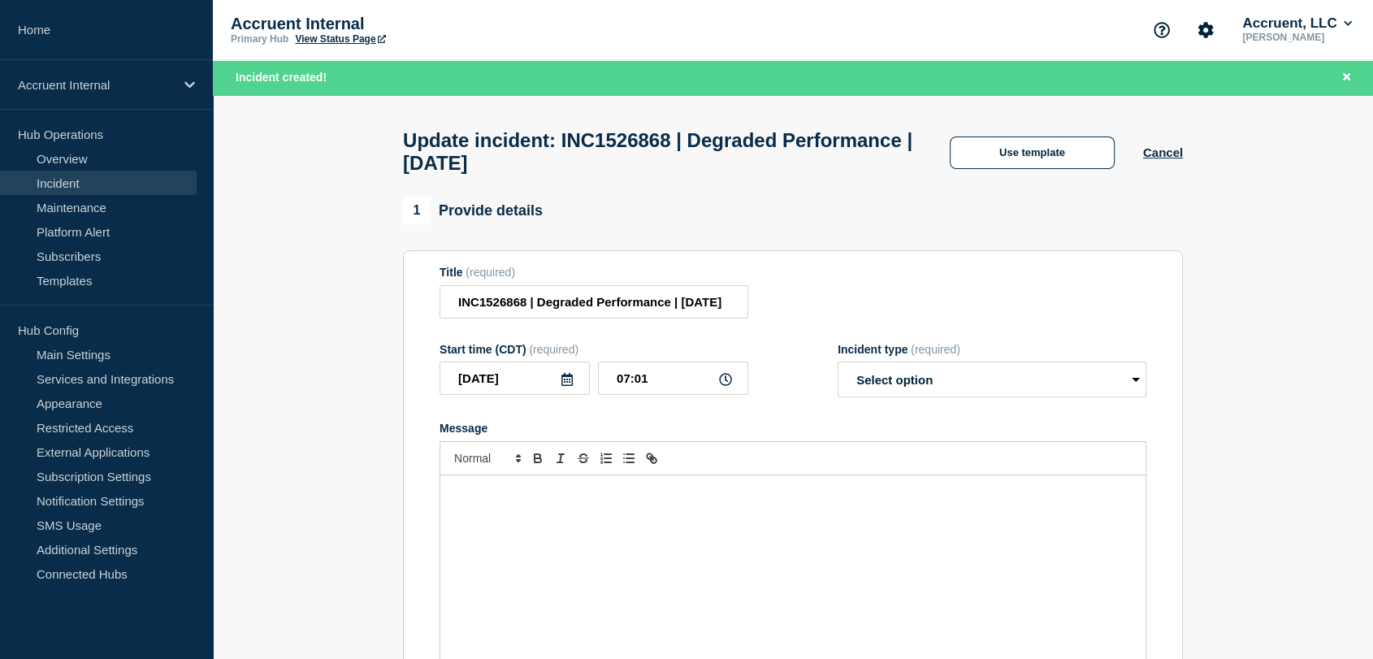
select select "investigating"
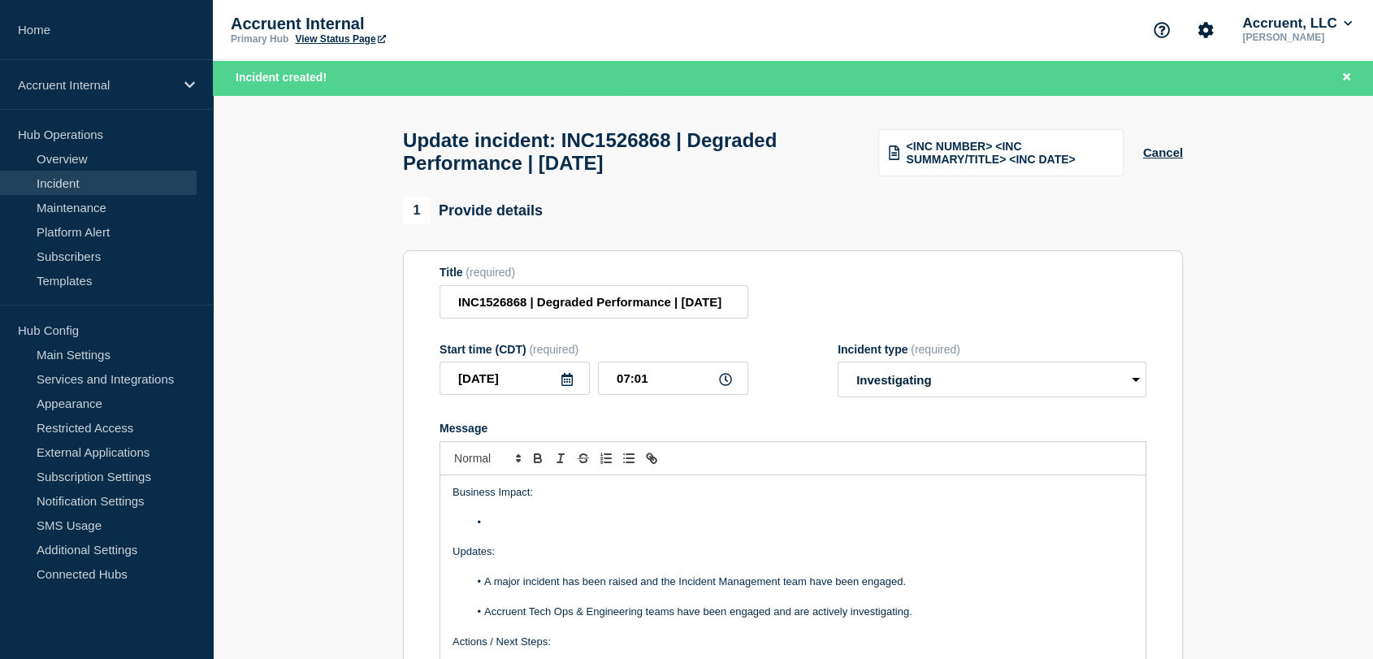
scroll to position [90, 0]
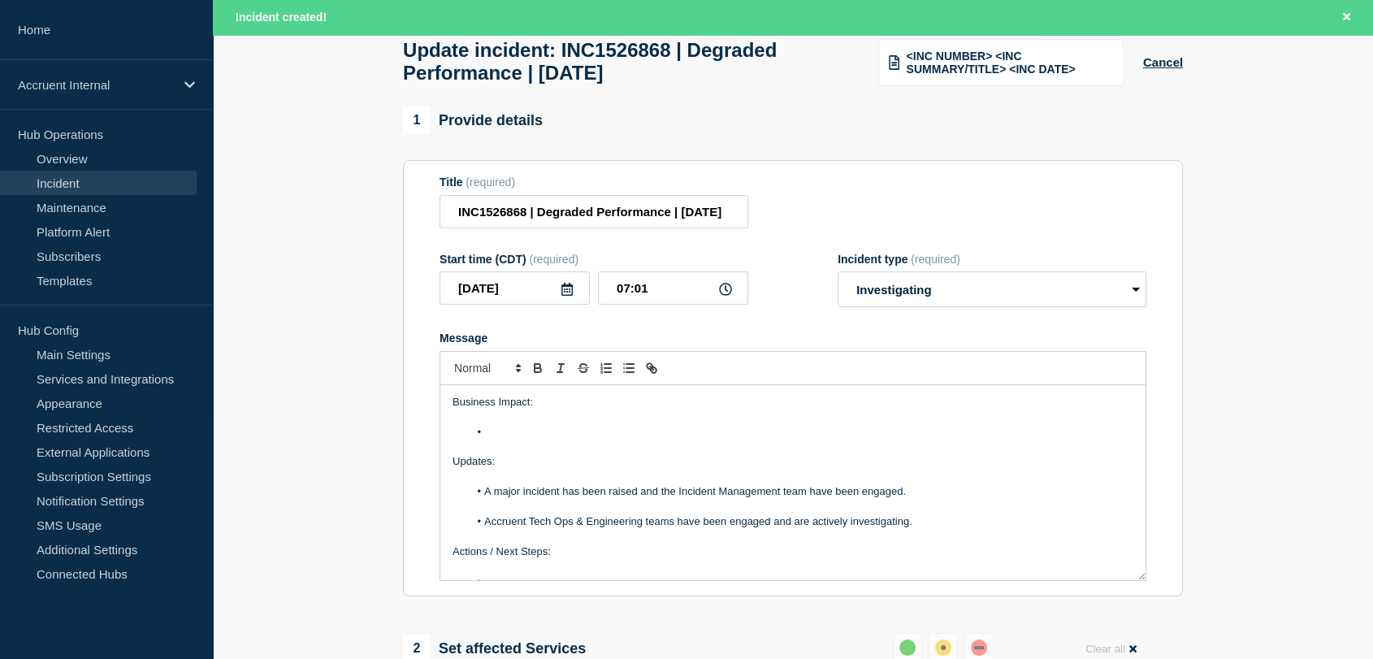
click at [570, 296] on icon at bounding box center [567, 289] width 13 height 13
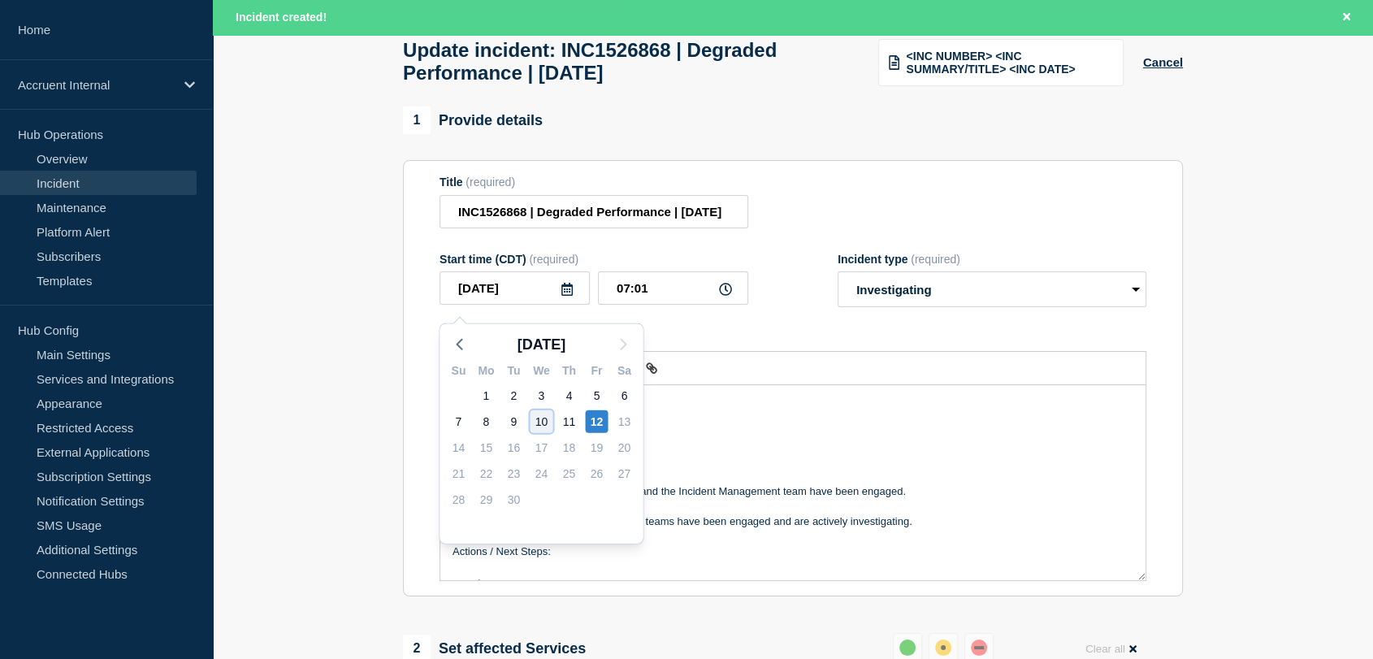
click at [542, 423] on div "10" at bounding box center [541, 421] width 23 height 23
type input "[DATE]"
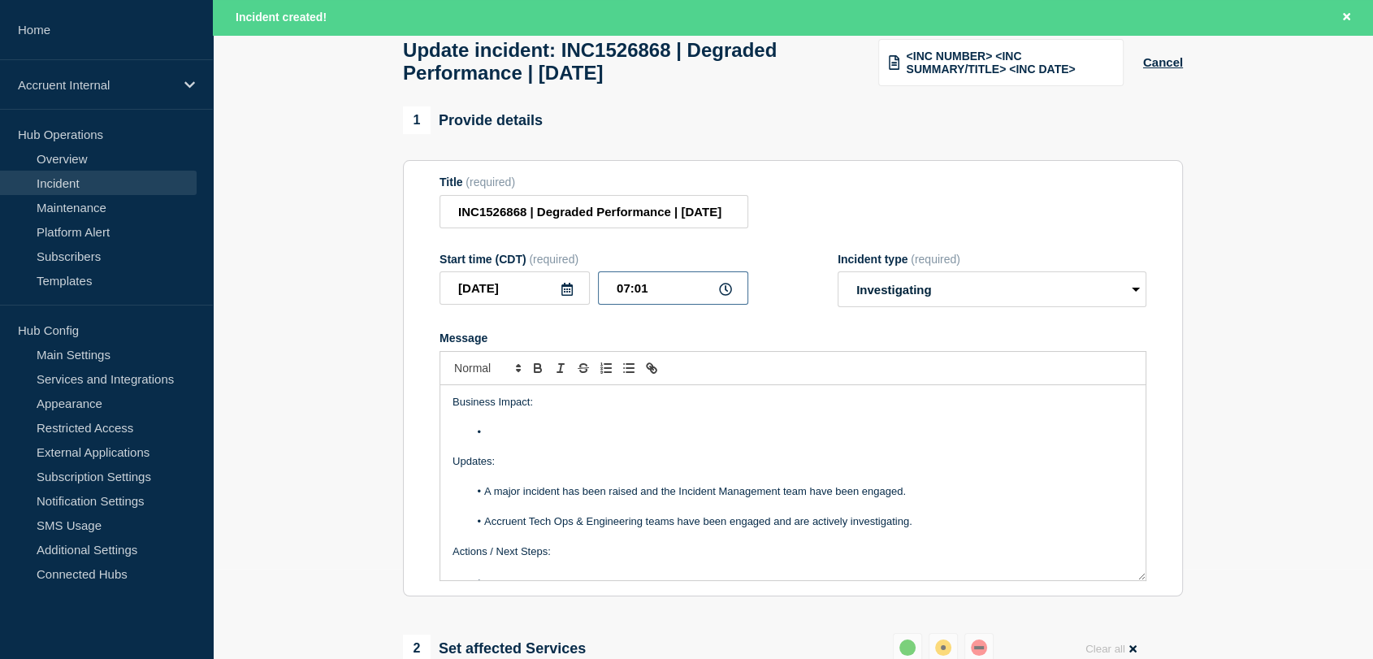
click at [627, 297] on input "07:01" at bounding box center [673, 287] width 150 height 33
click at [664, 293] on input "14:01" at bounding box center [673, 287] width 150 height 33
type input "14:18"
click at [944, 299] on select "Select option Investigating Identified Monitoring Resolved" at bounding box center [992, 289] width 309 height 36
select select "resolved"
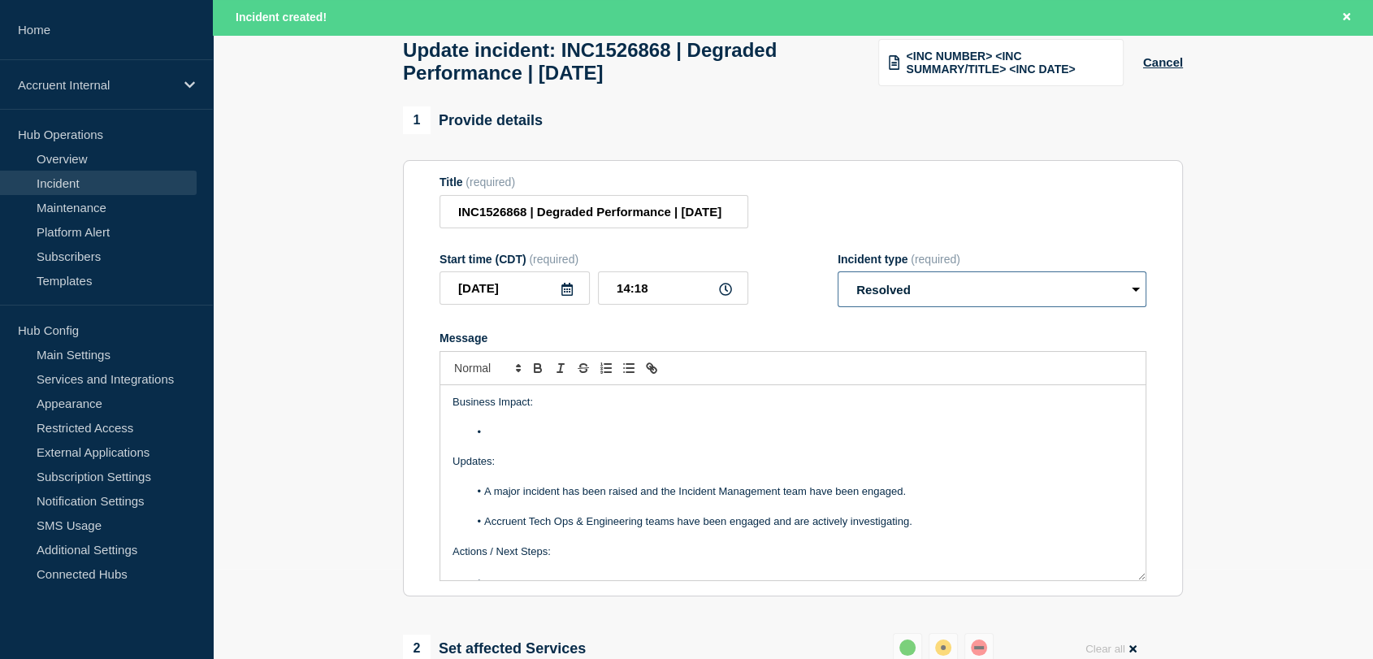
click at [838, 280] on select "Select option Investigating Identified Monitoring Resolved" at bounding box center [992, 289] width 309 height 36
click at [410, 388] on section "Title (required) INC1526868 | Degraded Performance | [DATE] Start time (CDT) (r…" at bounding box center [793, 378] width 780 height 436
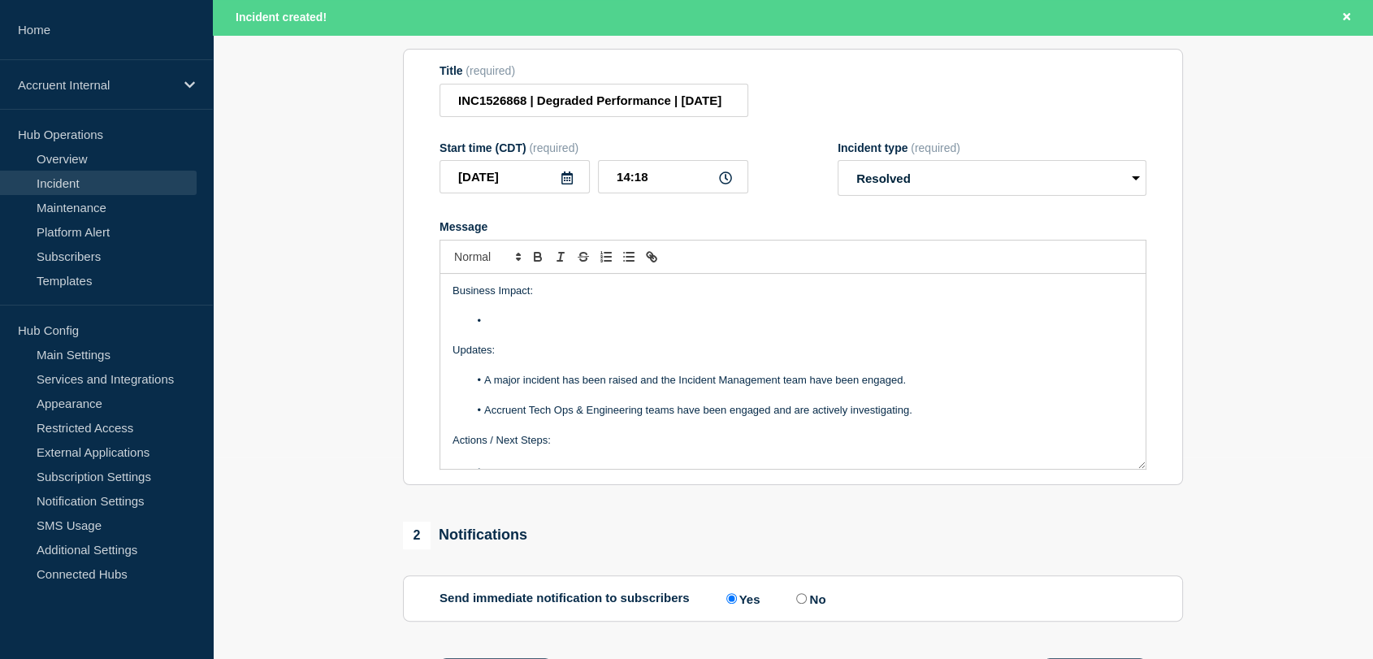
scroll to position [443, 0]
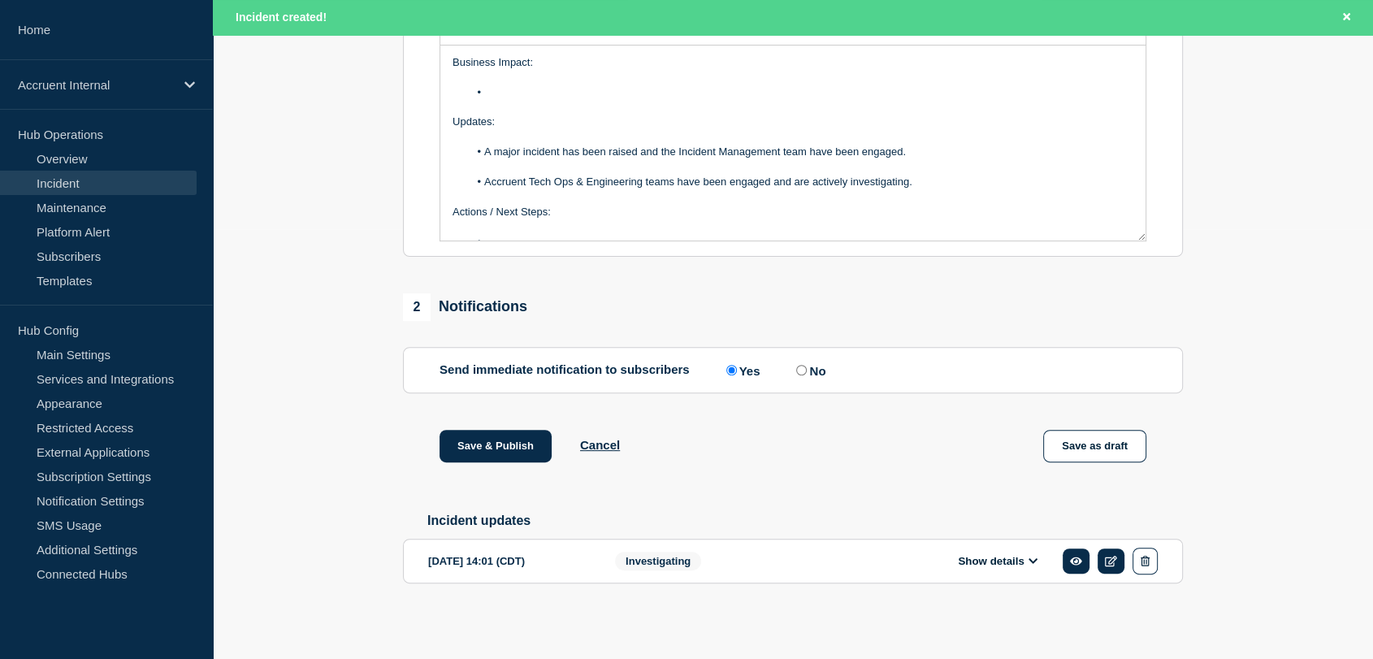
click at [1032, 561] on icon at bounding box center [1034, 561] width 10 height 11
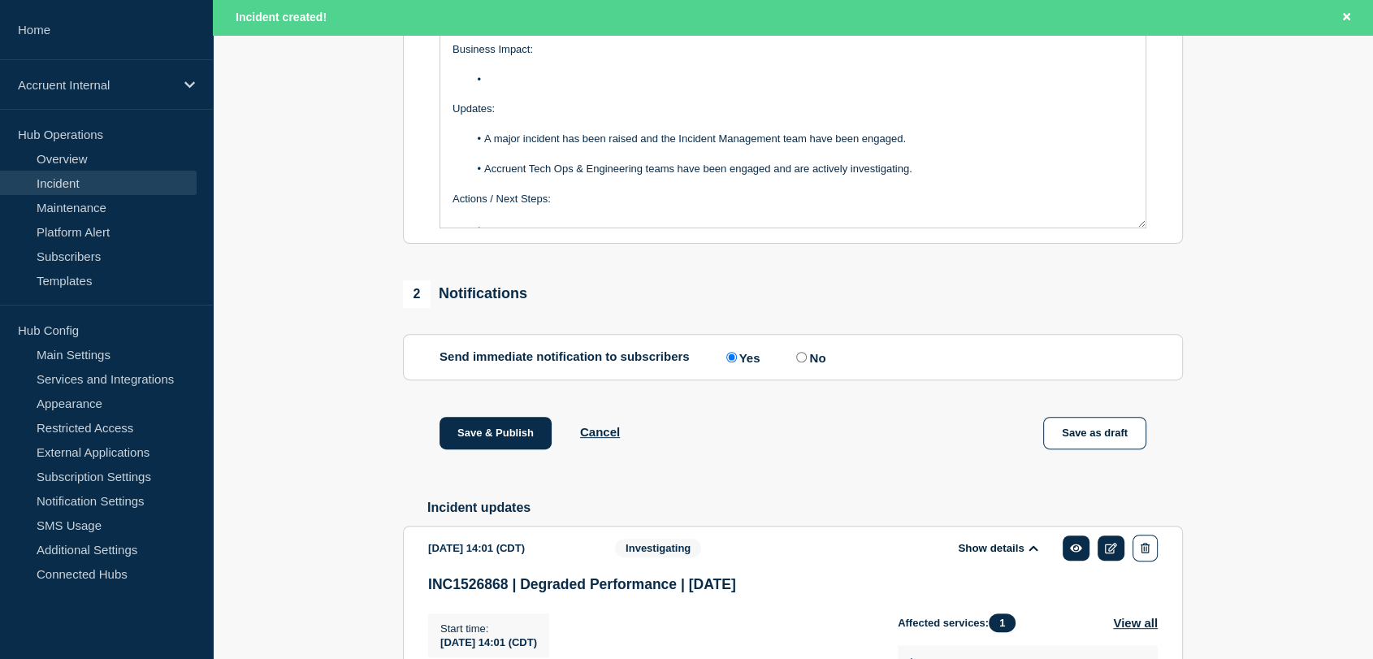
click at [807, 362] on input "No" at bounding box center [801, 357] width 11 height 11
radio input "true"
radio input "false"
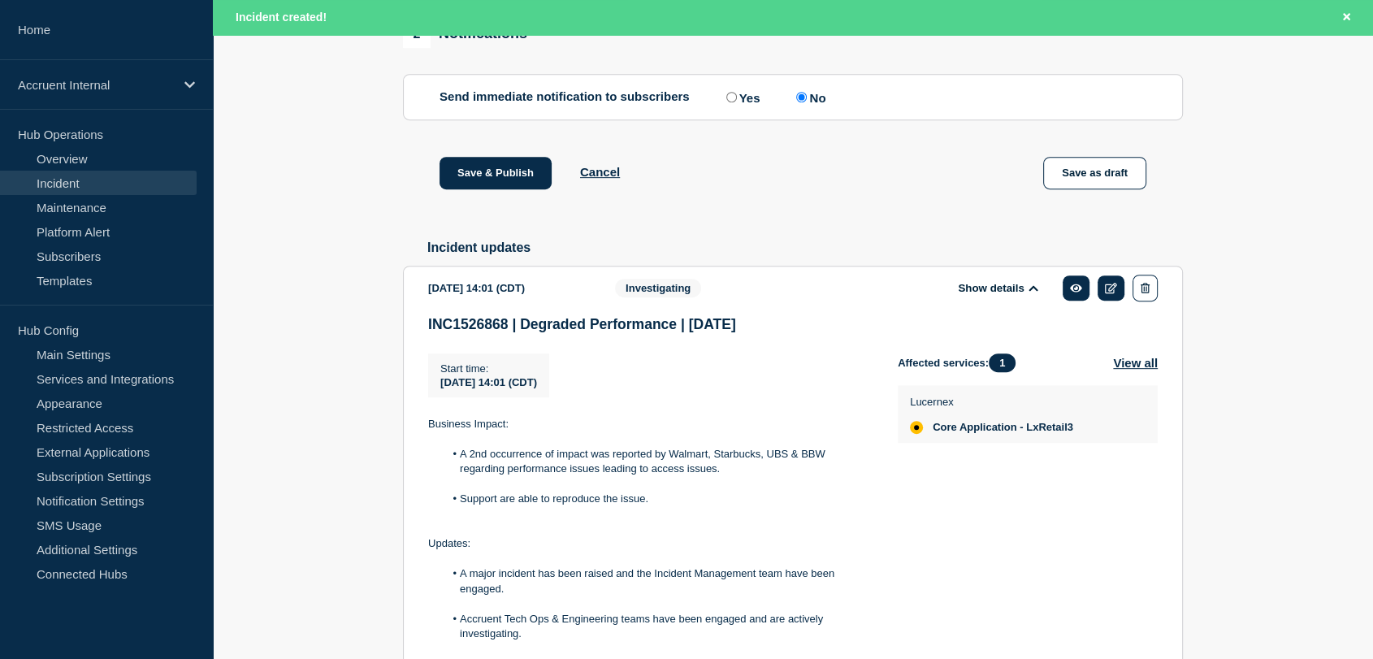
scroll to position [714, 0]
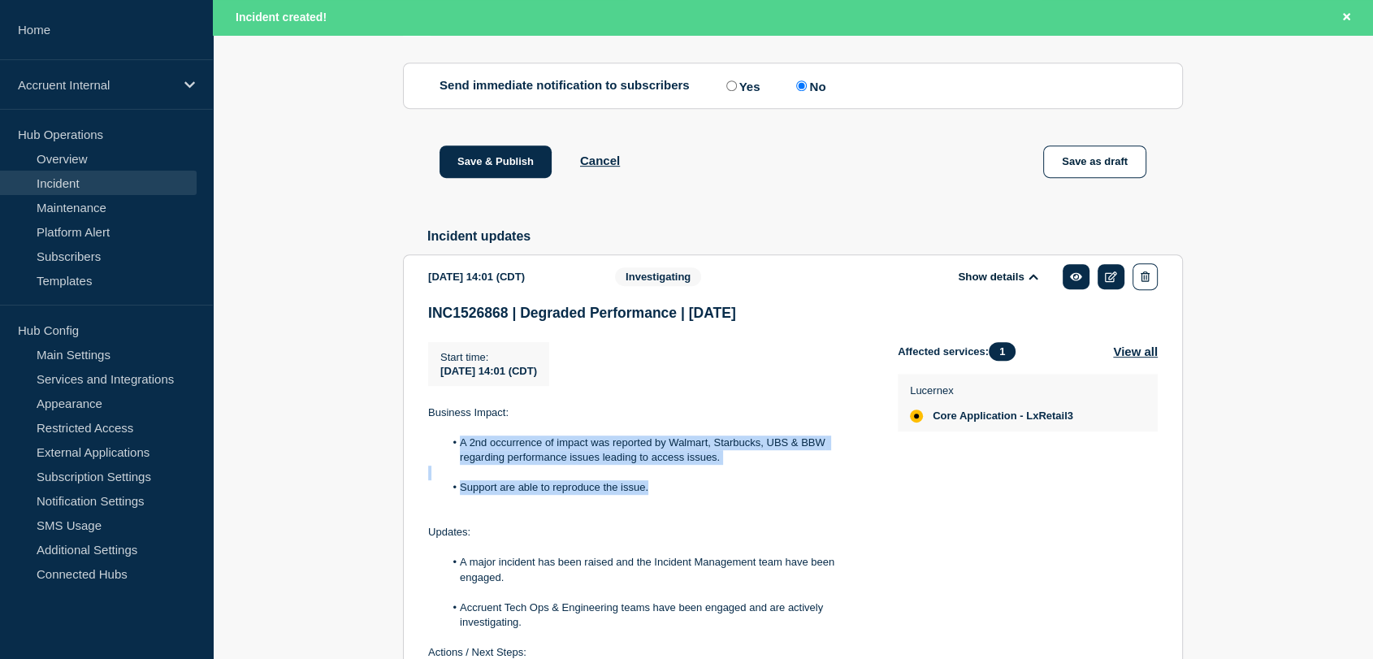
drag, startPoint x: 658, startPoint y: 505, endPoint x: 427, endPoint y: 454, distance: 237.0
click at [427, 454] on section "[DATE] 14:01 (CDT) Show details Investigating INC1526868 | Degraded Performance…" at bounding box center [793, 513] width 780 height 518
copy div "A 2nd occurrence of impact was reported by Walmart, Starbucks, UBS & BBW regard…"
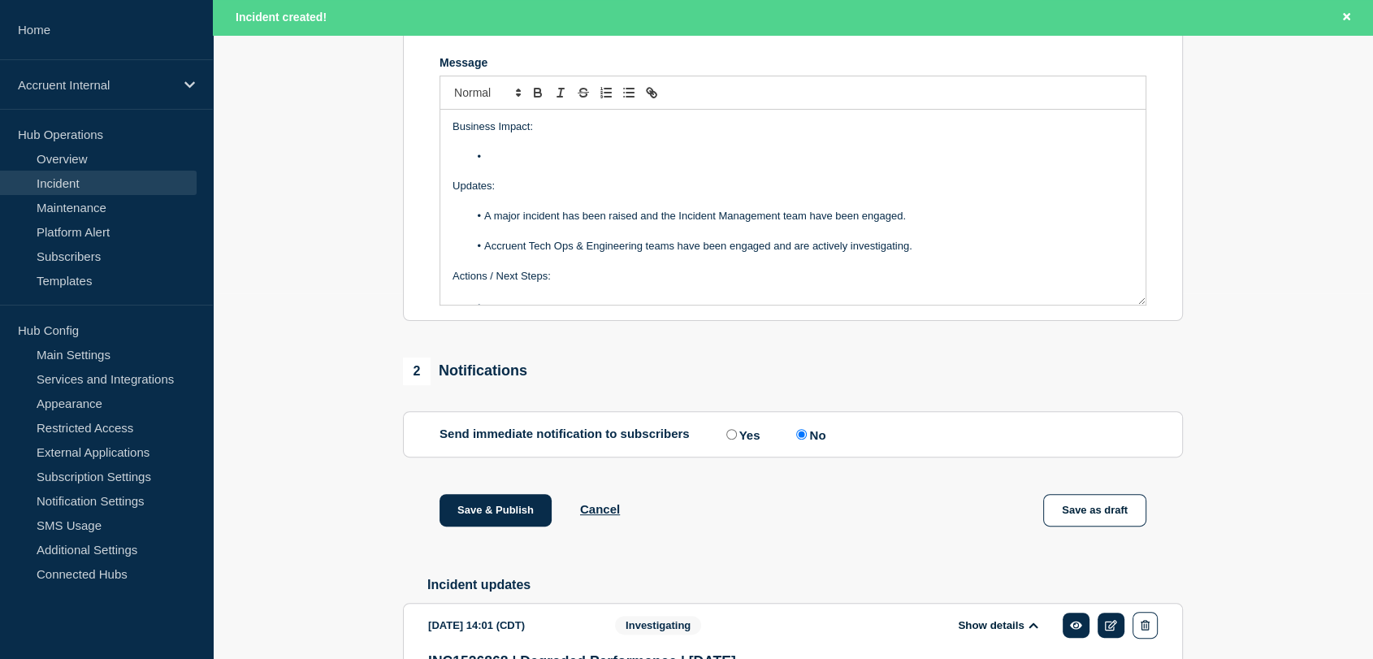
scroll to position [82, 0]
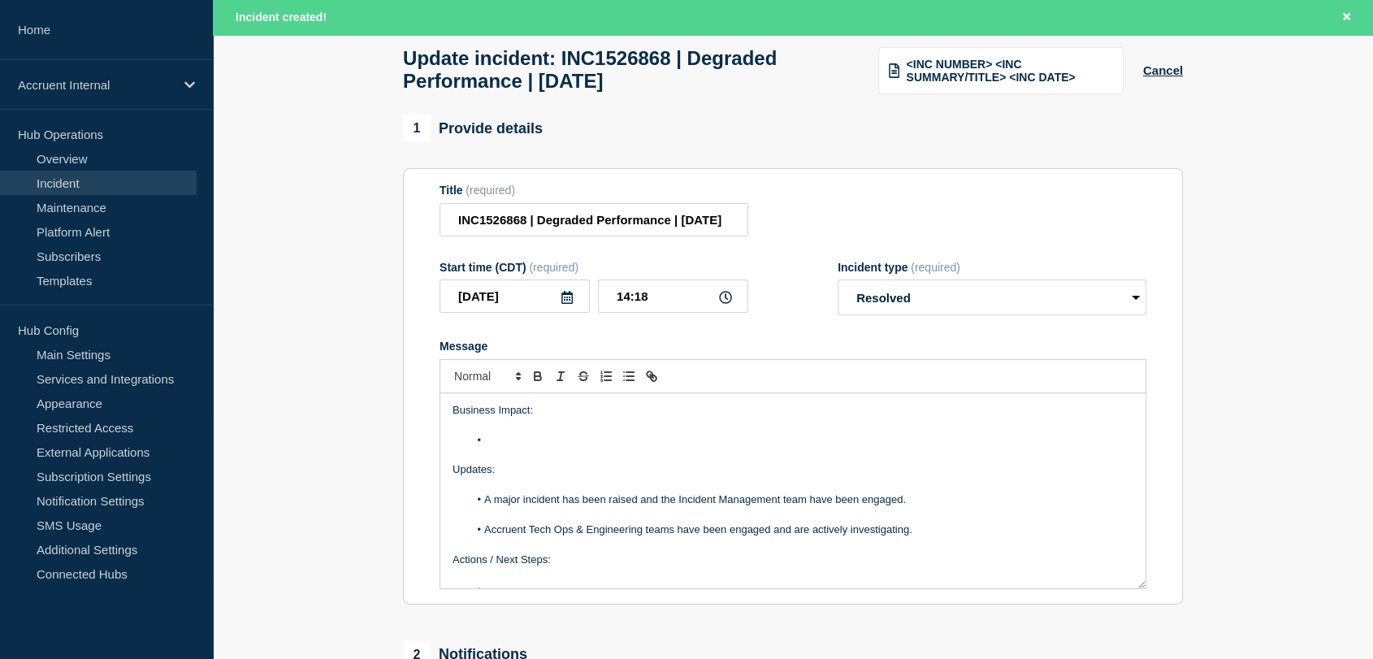
click at [514, 447] on li "Message" at bounding box center [801, 440] width 665 height 15
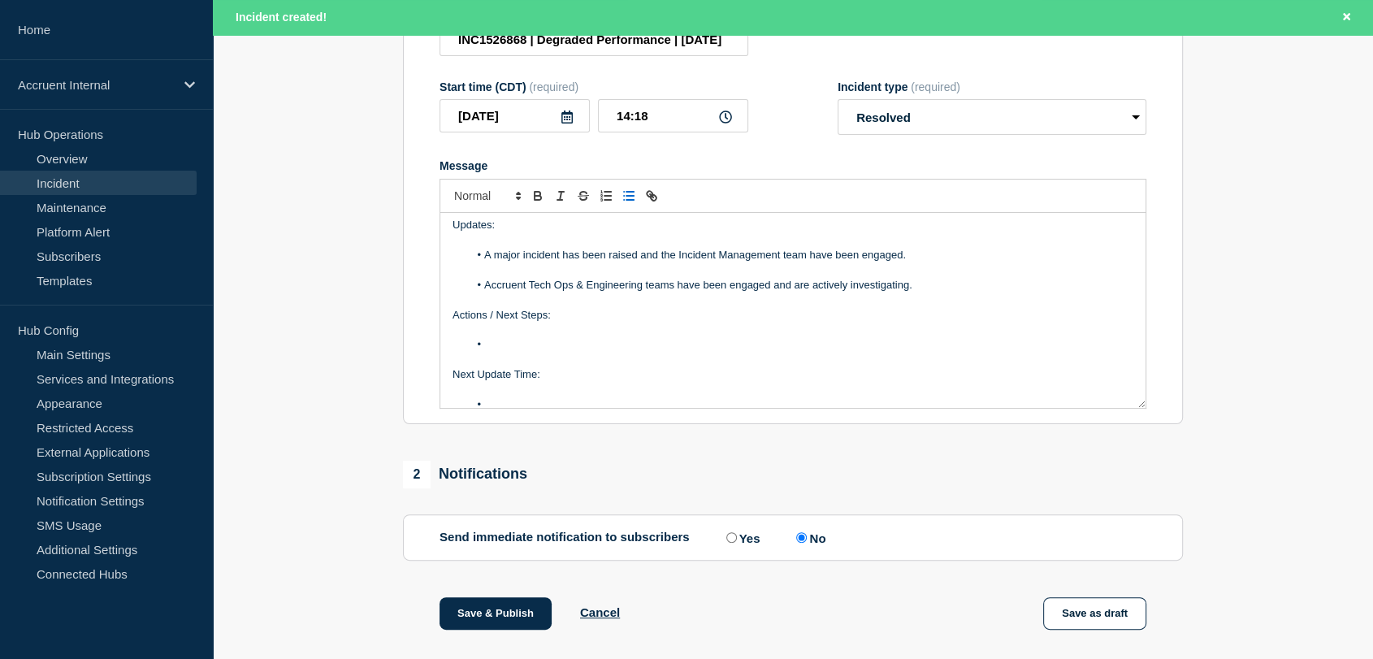
scroll to position [124, 0]
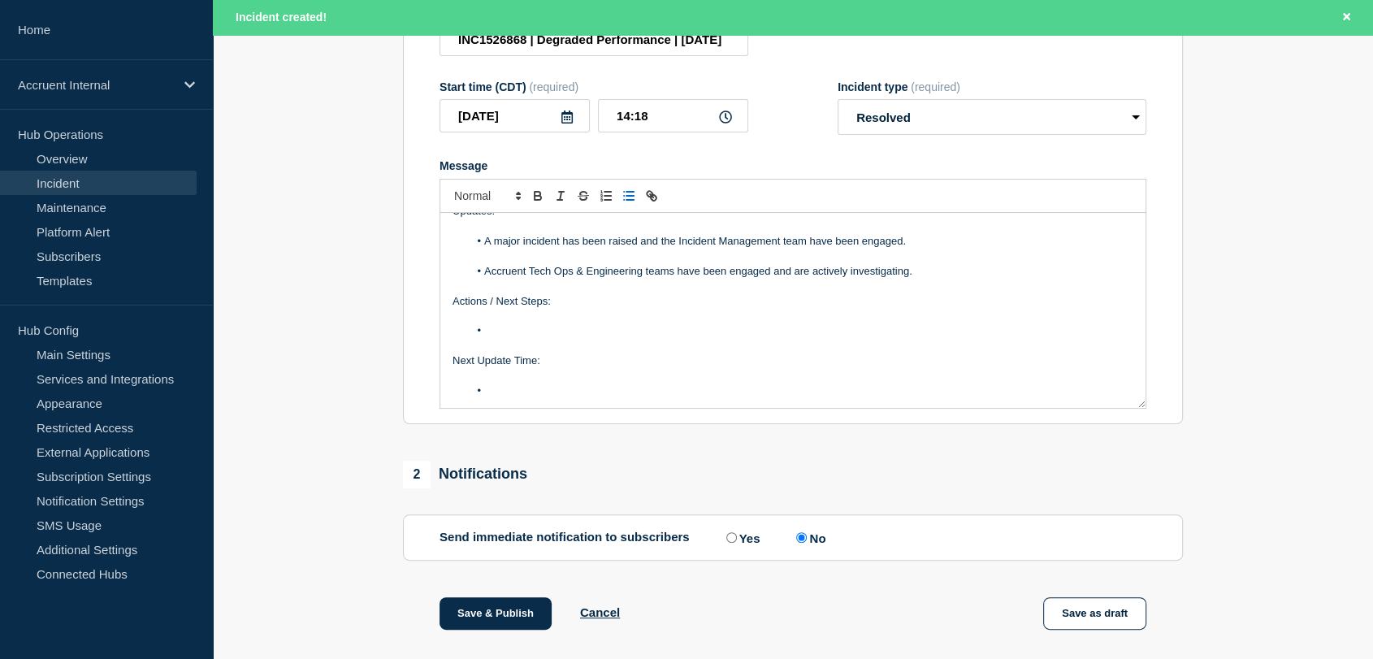
click at [542, 336] on li "Message" at bounding box center [801, 330] width 665 height 15
drag, startPoint x: 514, startPoint y: 401, endPoint x: 436, endPoint y: 365, distance: 86.1
click at [436, 365] on section "Title (required) INC1526868 | Degraded Performance | [DATE] Start time (CDT) (r…" at bounding box center [793, 206] width 780 height 436
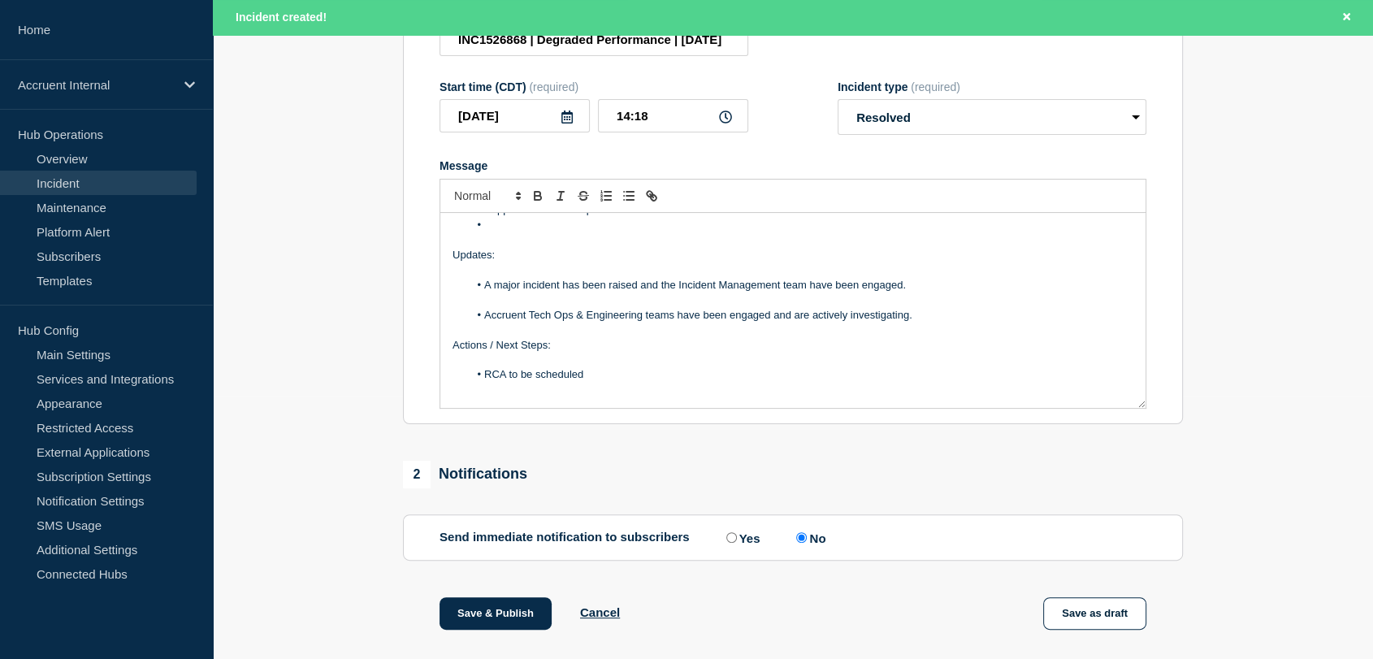
scroll to position [79, 0]
drag, startPoint x: 895, startPoint y: 294, endPoint x: 490, endPoint y: 293, distance: 405.5
click at [490, 293] on li "A major incident has been raised and the Incident Management team have been eng…" at bounding box center [801, 286] width 665 height 15
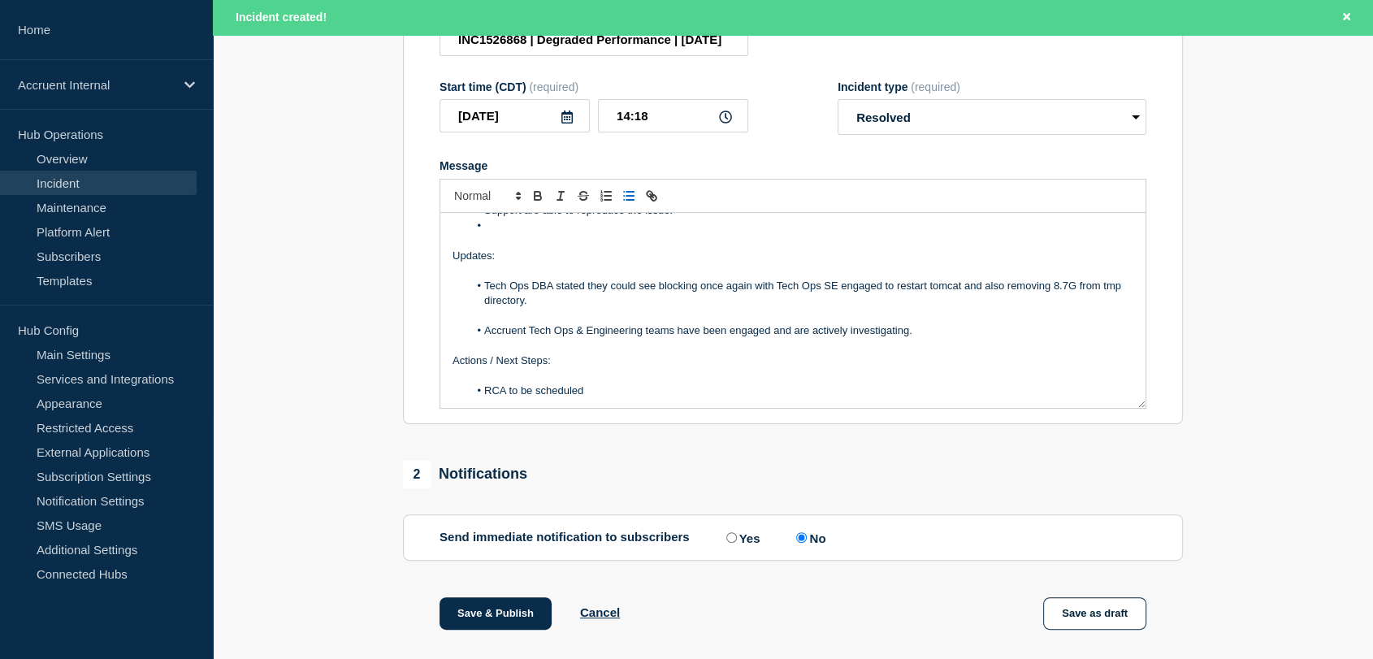
scroll to position [94, 0]
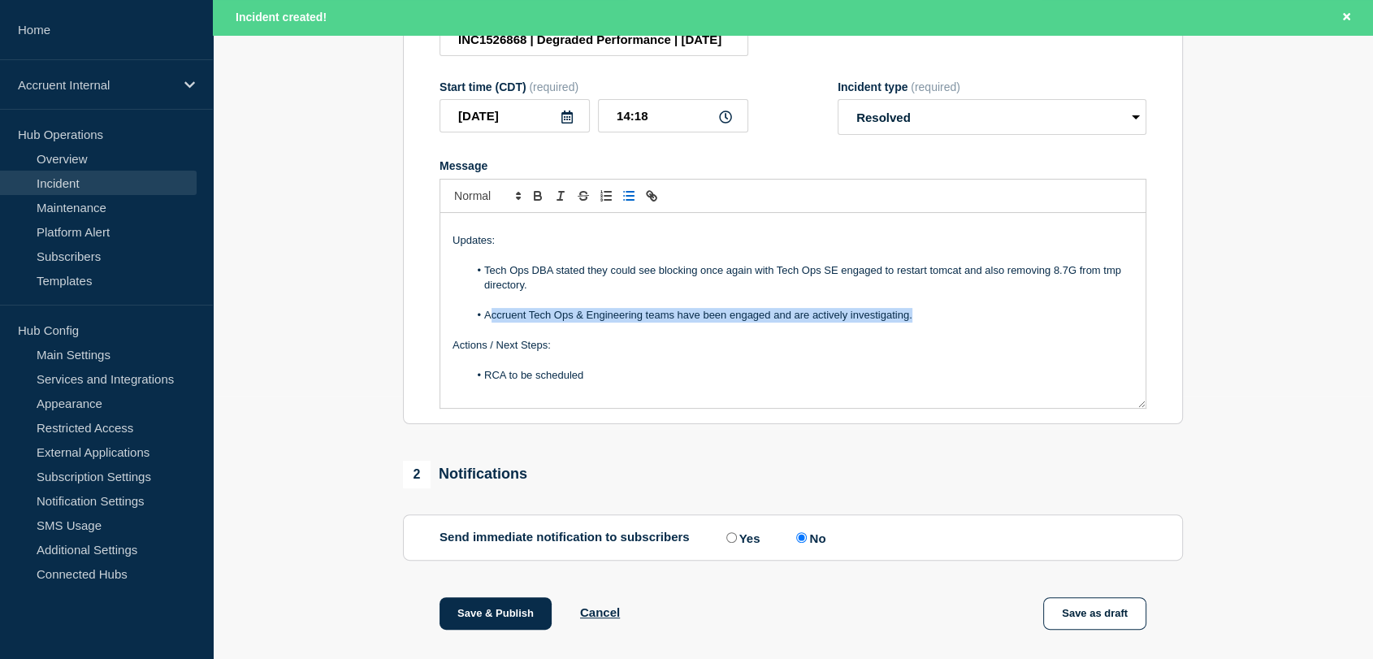
drag, startPoint x: 944, startPoint y: 327, endPoint x: 488, endPoint y: 329, distance: 455.8
click at [488, 323] on li "Accruent Tech Ops & Engineering teams have been engaged and are actively invest…" at bounding box center [801, 315] width 665 height 15
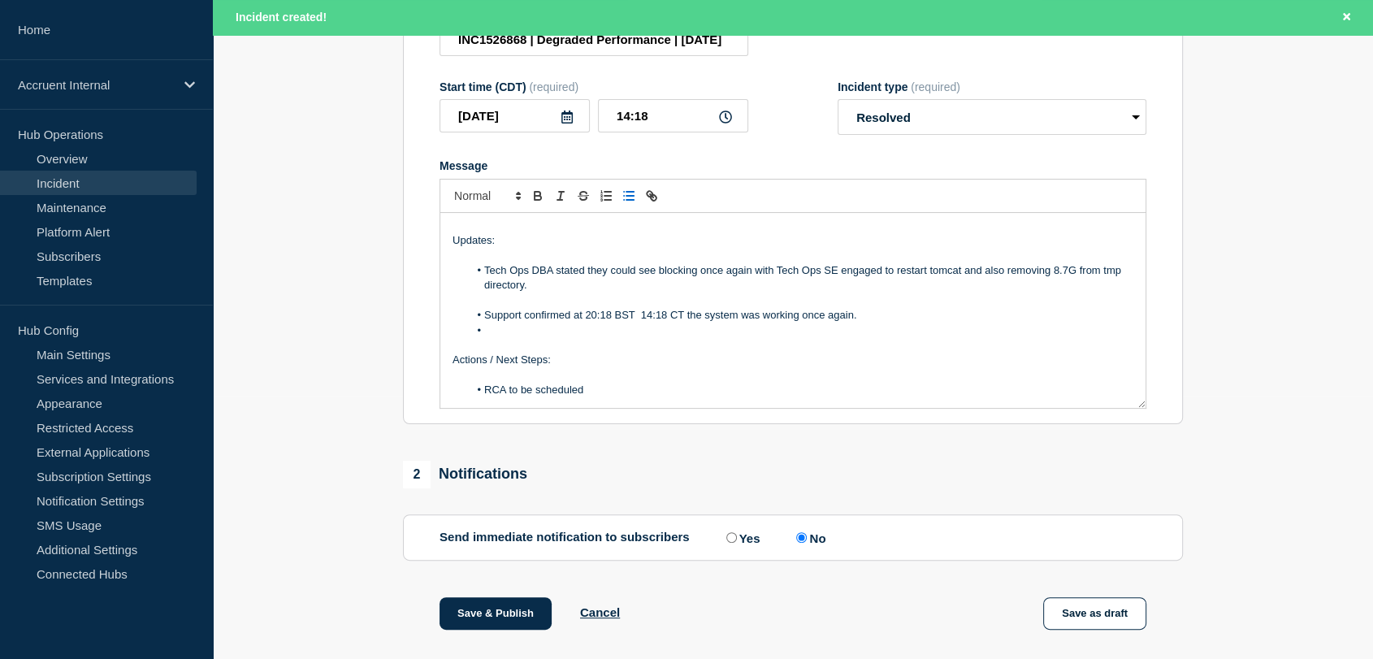
scroll to position [110, 0]
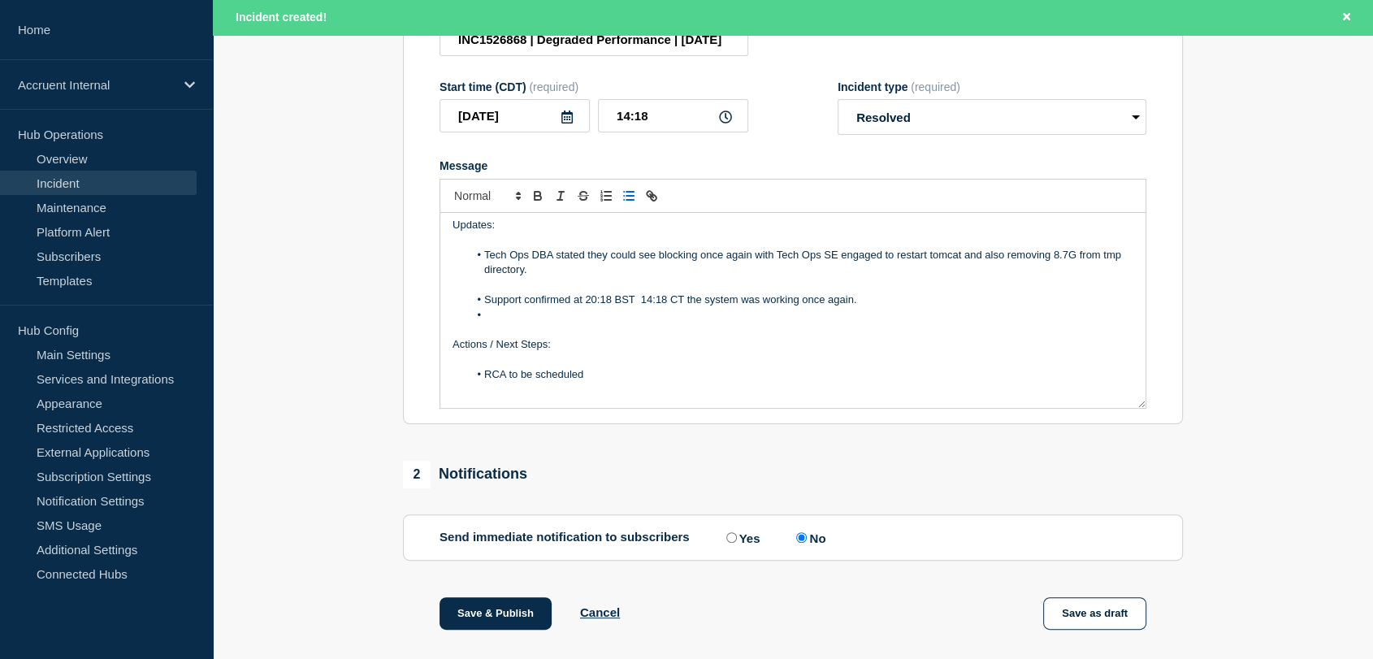
click at [522, 323] on li "Message" at bounding box center [801, 315] width 665 height 15
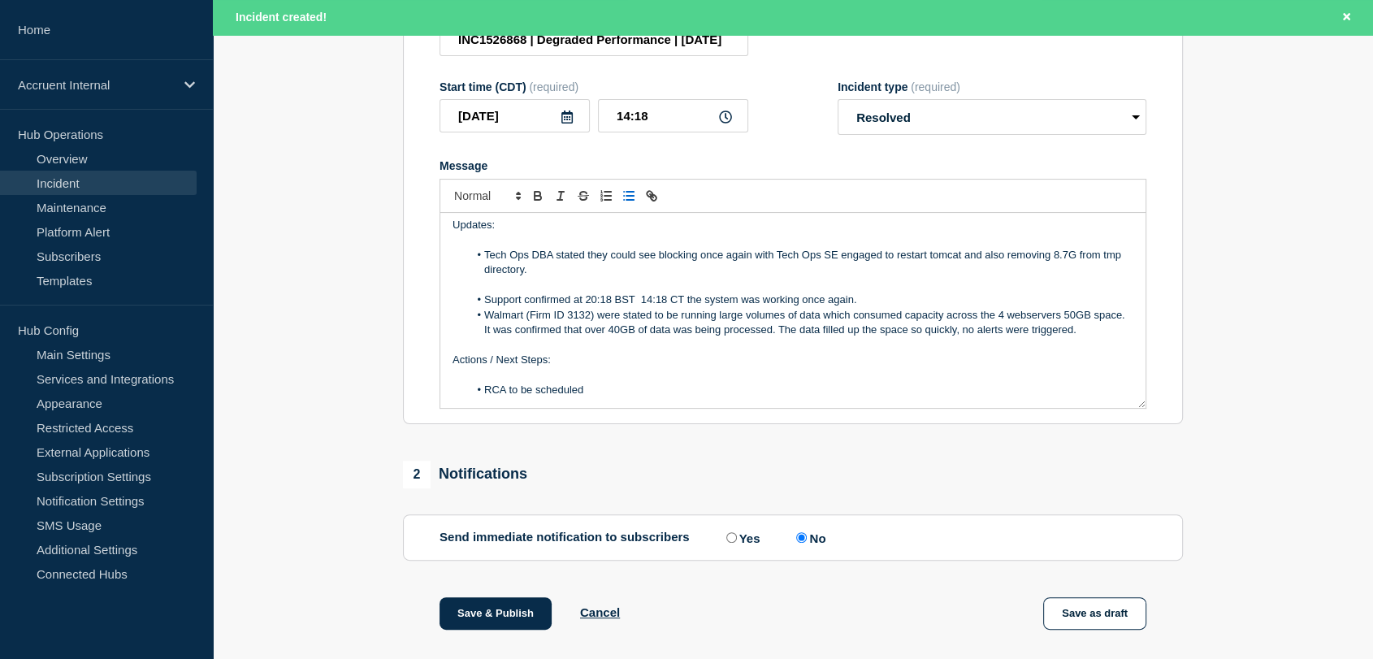
scroll to position [124, 0]
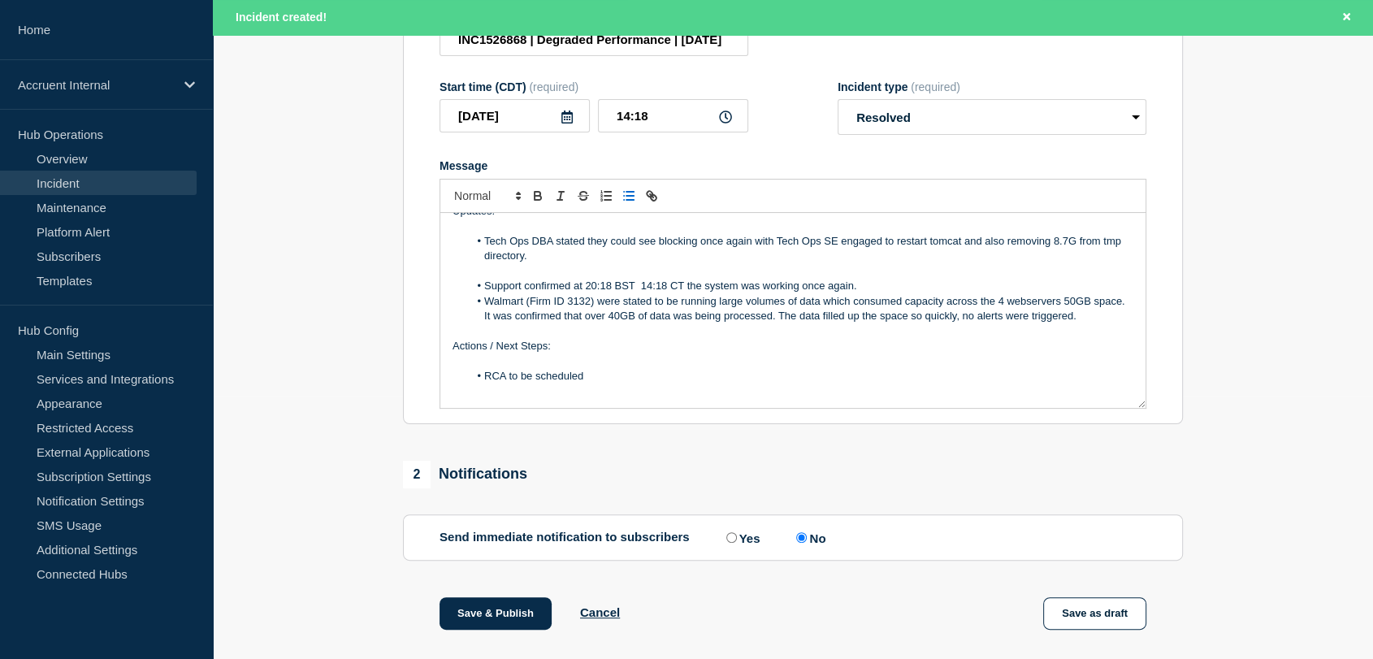
click at [894, 293] on li "Support confirmed at 20:18 BST 14:18 CT the system was working once again." at bounding box center [801, 286] width 665 height 15
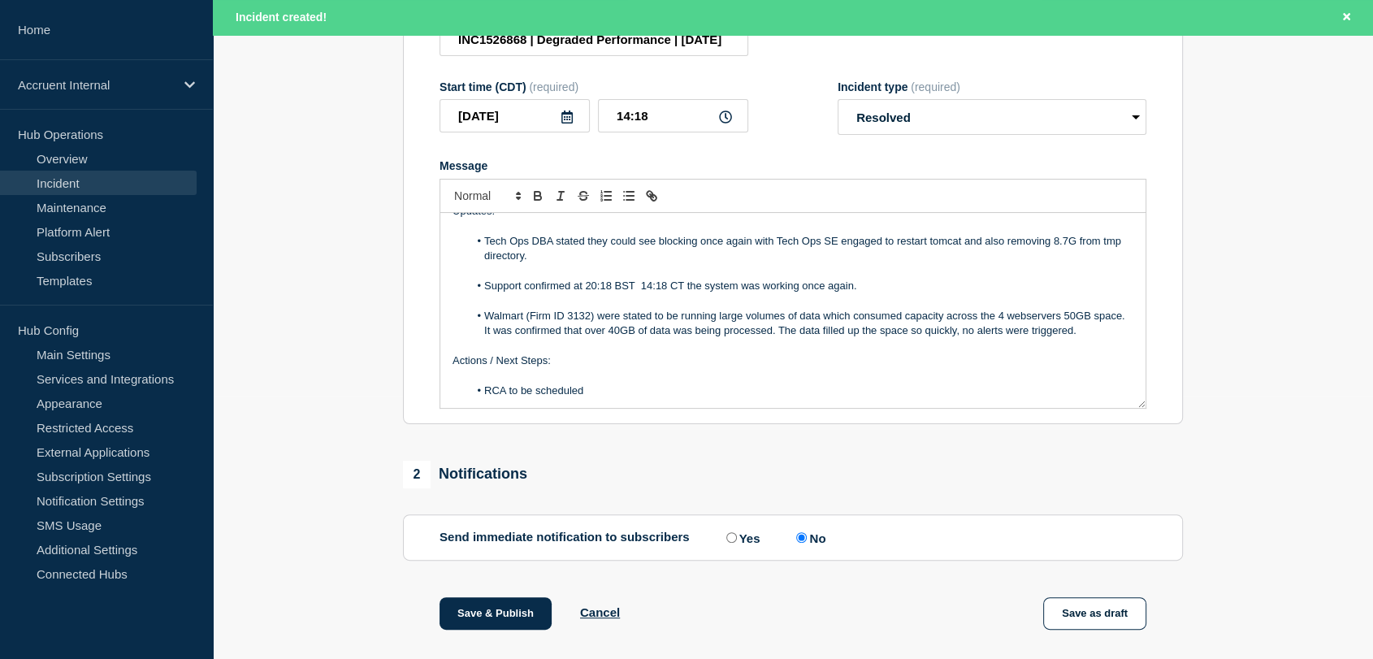
click at [1117, 339] on li "Walmart (Firm ID 3132) were stated to be running large volumes of data which co…" at bounding box center [801, 324] width 665 height 30
click at [547, 353] on li "Message" at bounding box center [801, 346] width 665 height 15
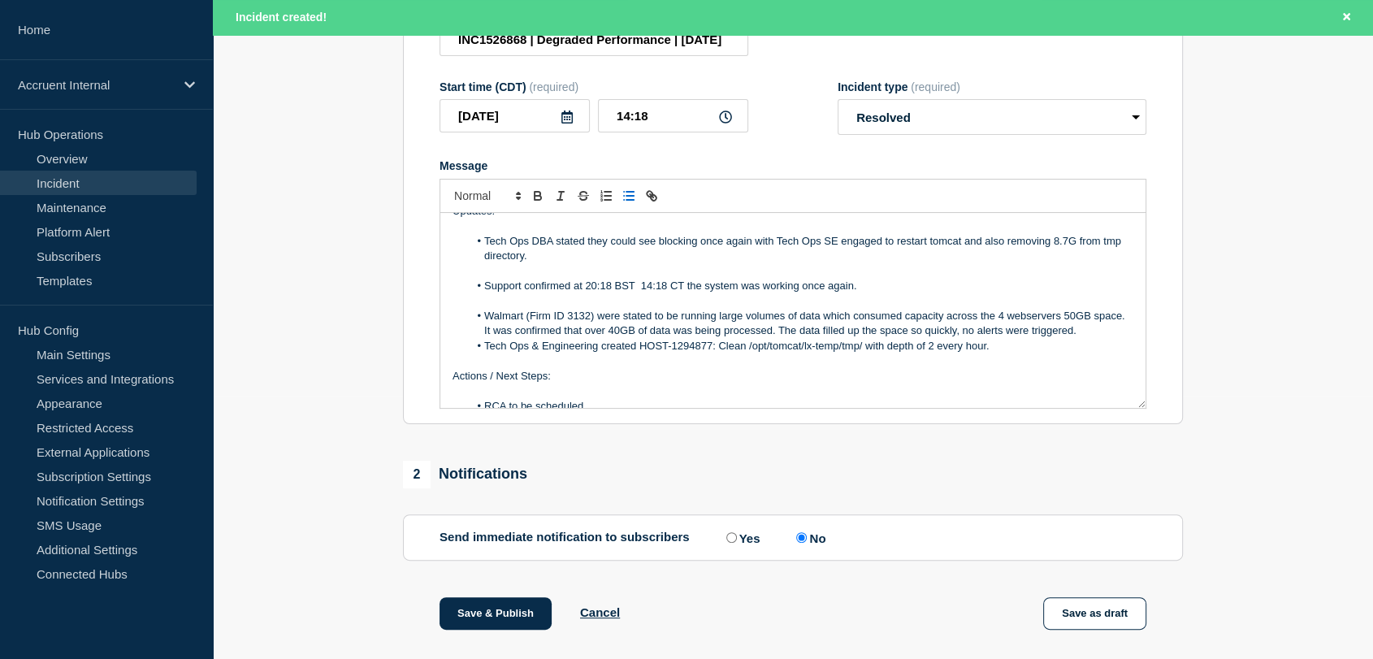
click at [724, 353] on li "Tech Ops & Engineering created HOST-1294877: Clean /opt/tomcat/lx-temp/tmp/ wit…" at bounding box center [801, 346] width 665 height 15
click at [1118, 336] on li "Walmart (Firm ID 3132) were stated to be running large volumes of data which co…" at bounding box center [801, 324] width 665 height 30
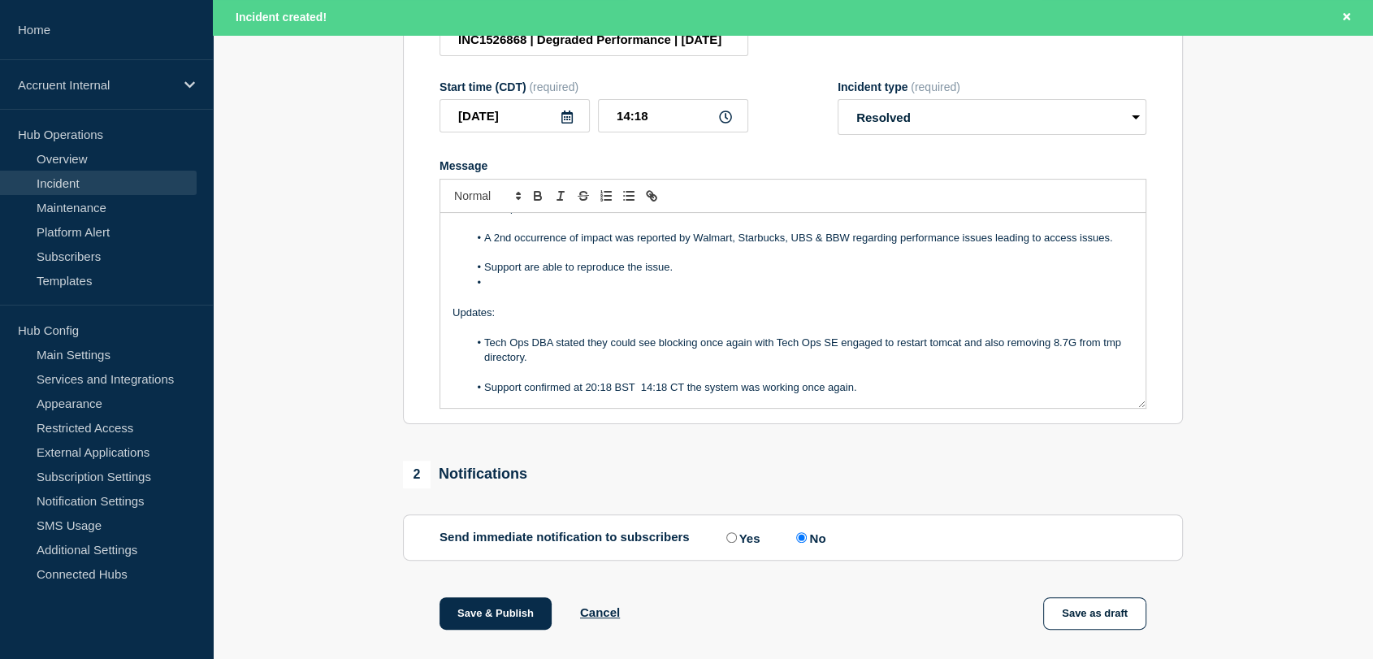
scroll to position [0, 0]
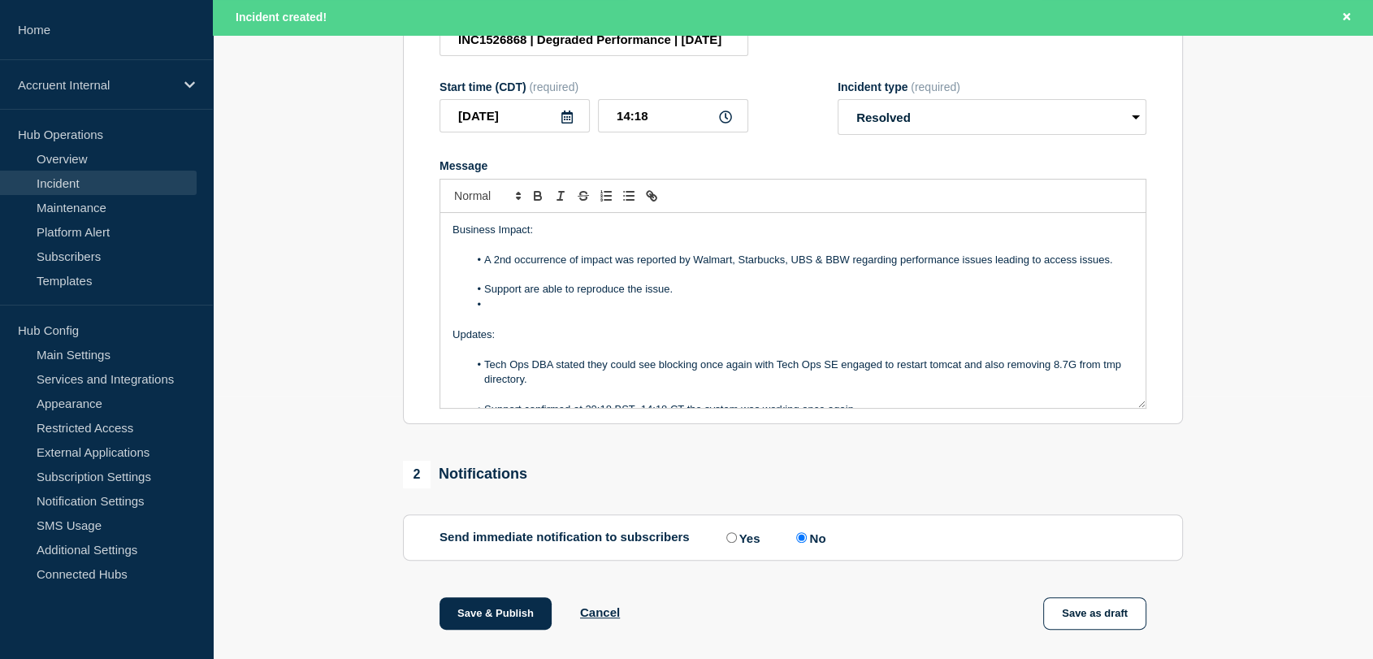
click at [516, 312] on li "Message" at bounding box center [801, 304] width 665 height 15
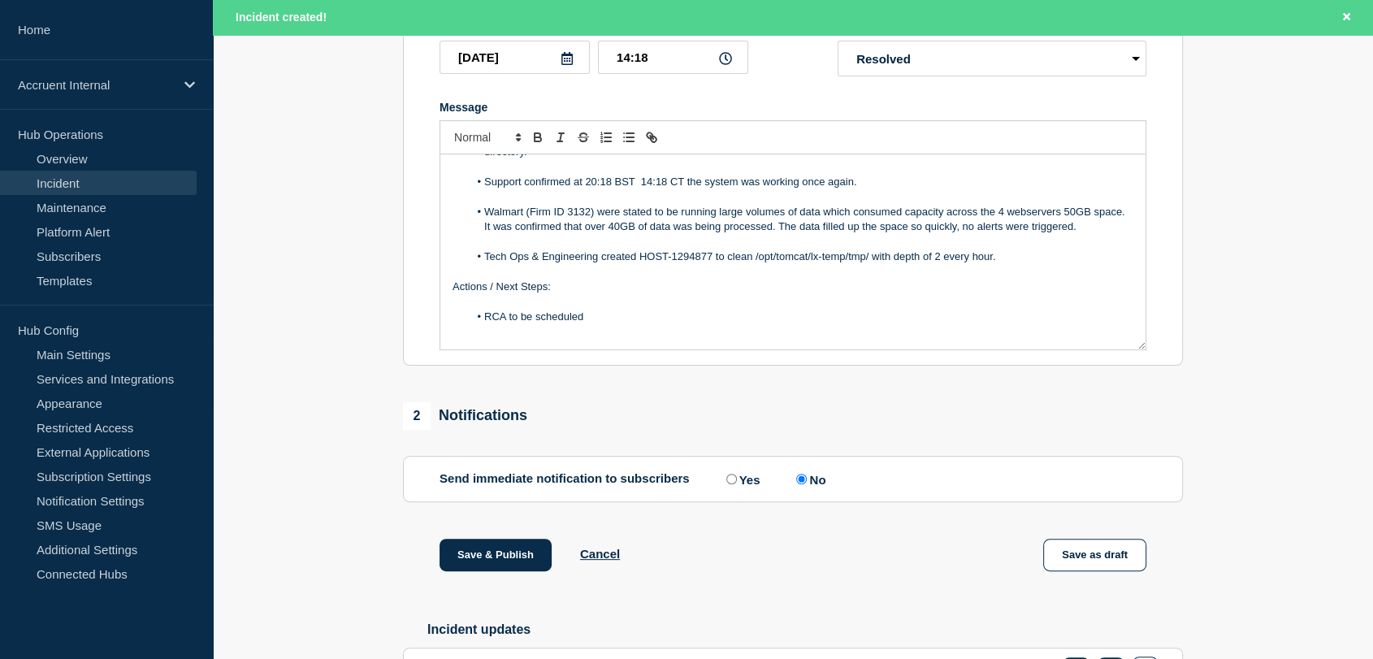
scroll to position [443, 0]
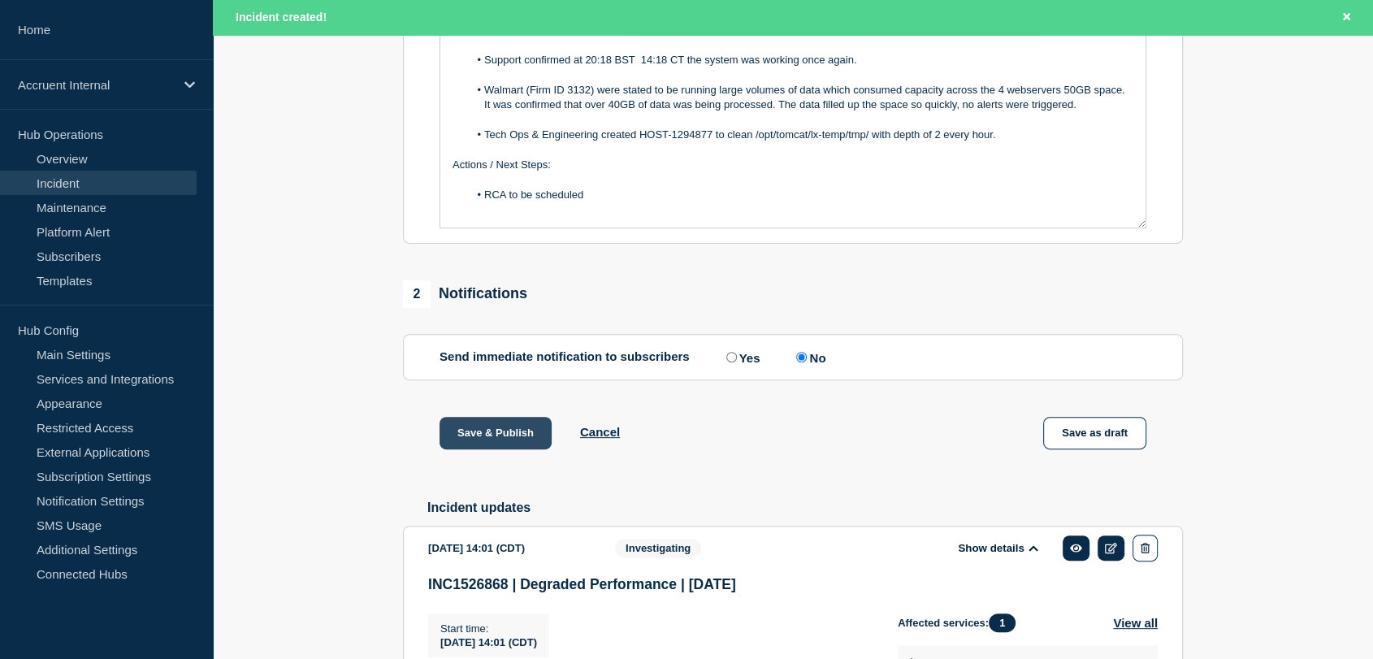
click at [479, 440] on button "Save & Publish" at bounding box center [496, 433] width 112 height 33
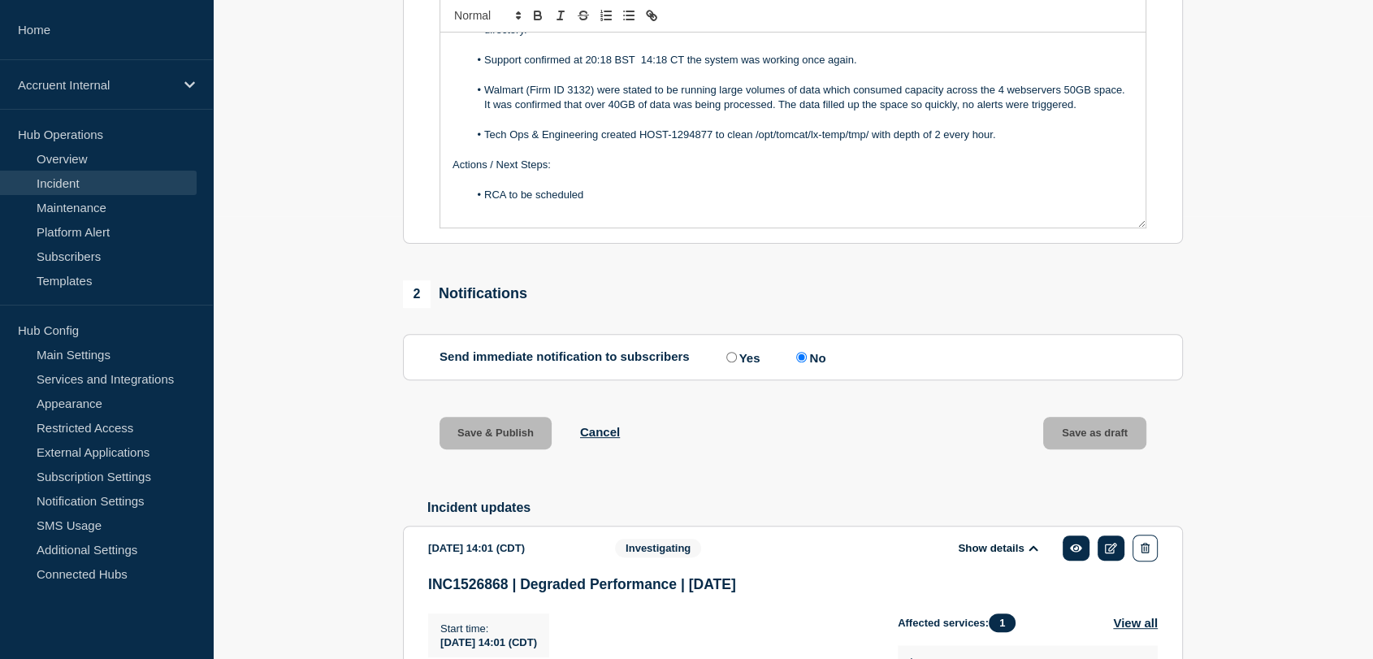
scroll to position [410, 0]
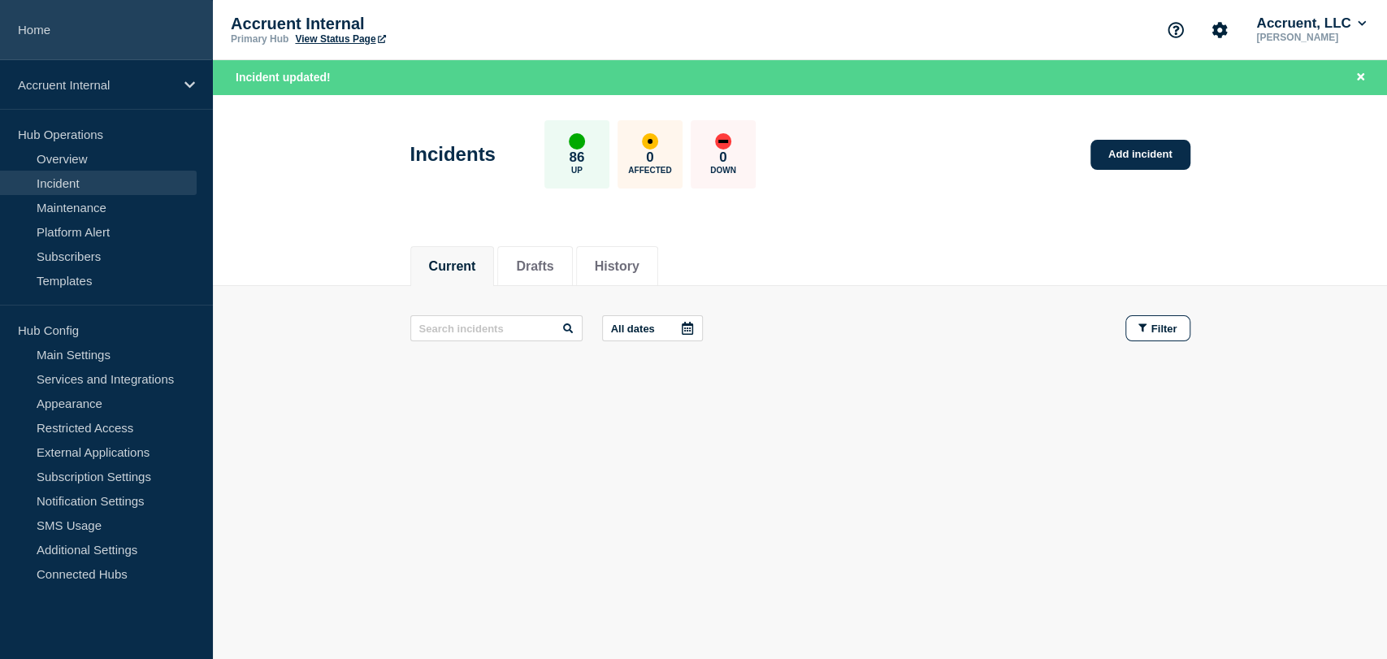
click at [48, 23] on link "Home" at bounding box center [106, 30] width 213 height 60
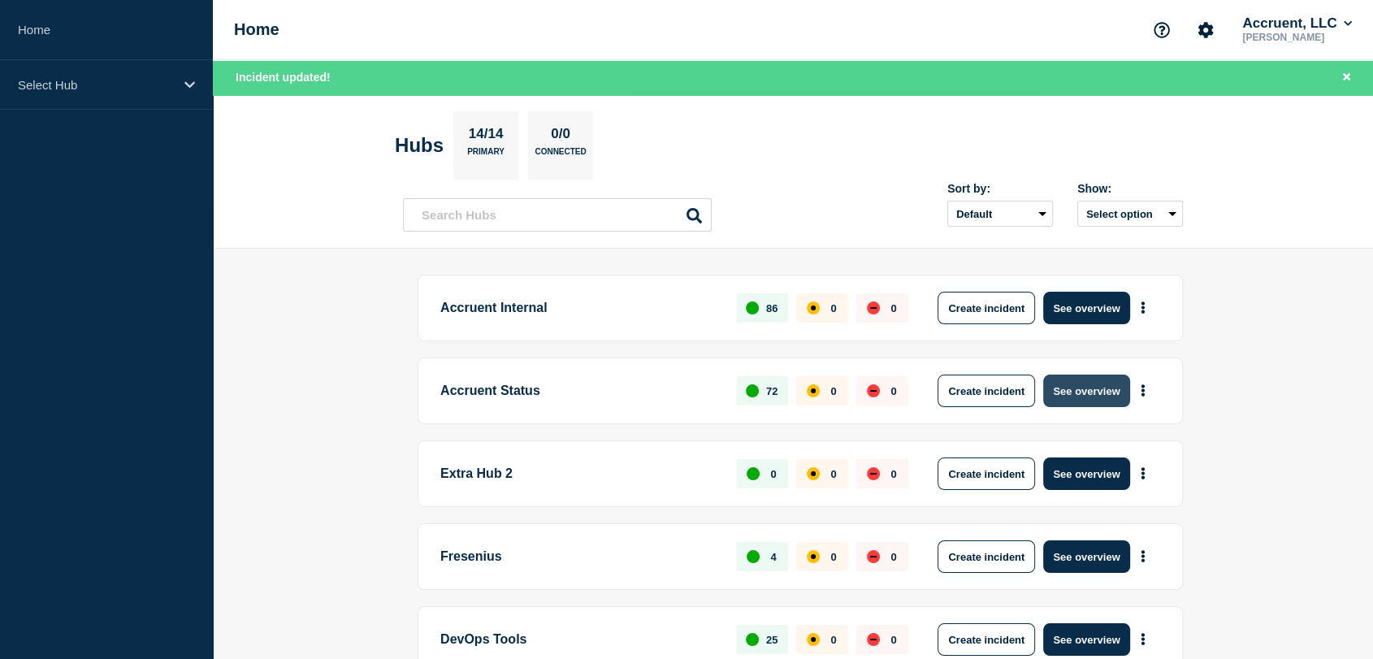
click at [1059, 388] on button "See overview" at bounding box center [1086, 391] width 86 height 33
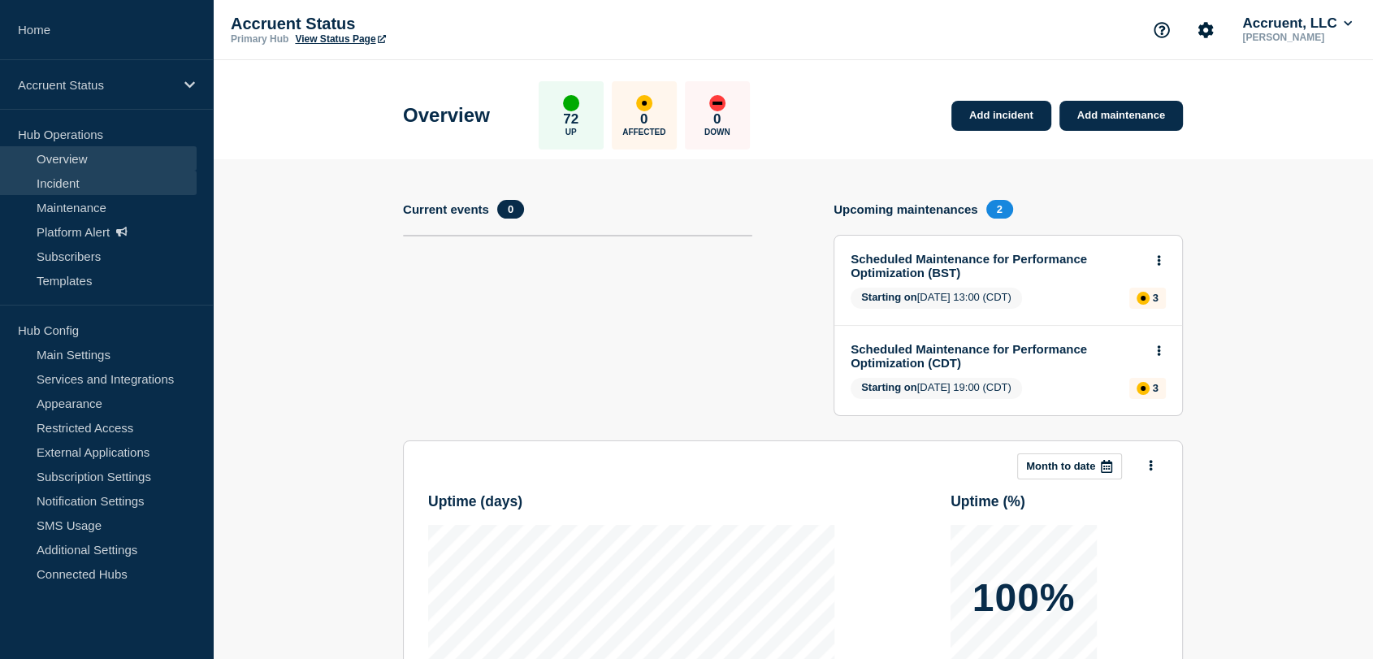
click at [80, 181] on link "Incident" at bounding box center [98, 183] width 197 height 24
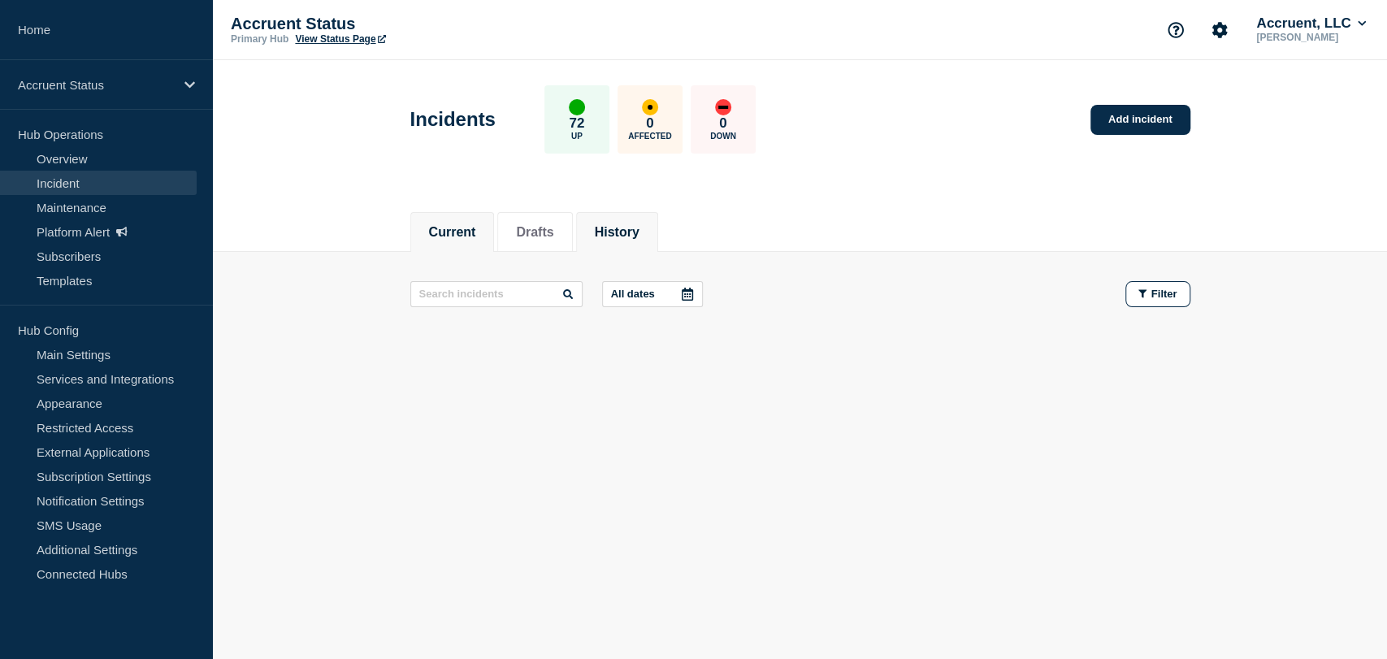
click at [628, 225] on button "History" at bounding box center [617, 232] width 45 height 15
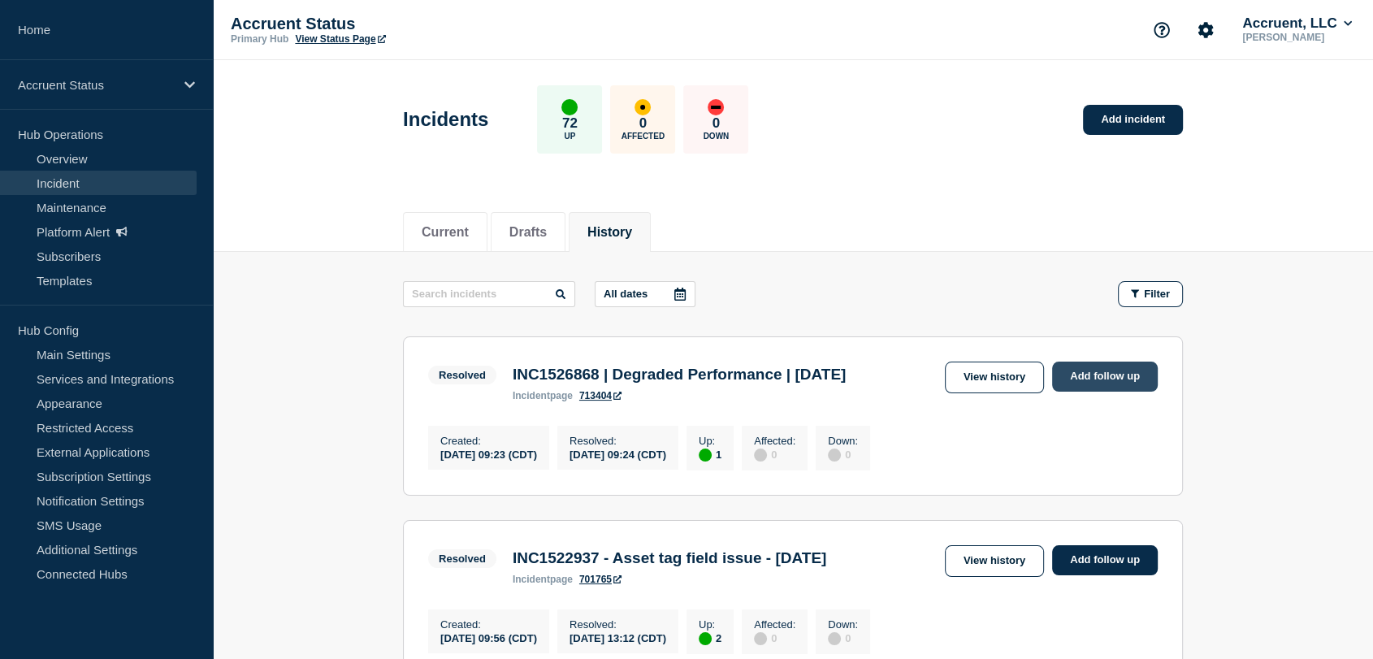
click at [1099, 376] on link "Add follow up" at bounding box center [1105, 377] width 106 height 30
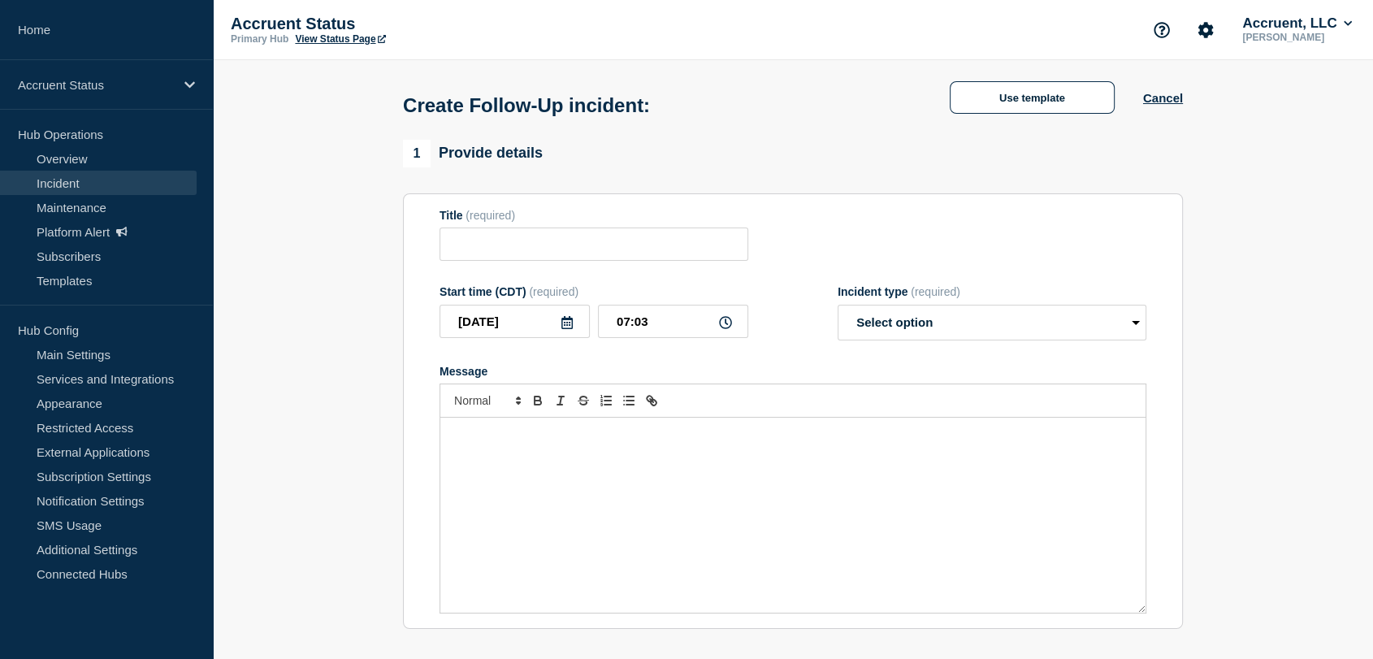
type input "INC1526868 | Degraded Performance | [DATE]"
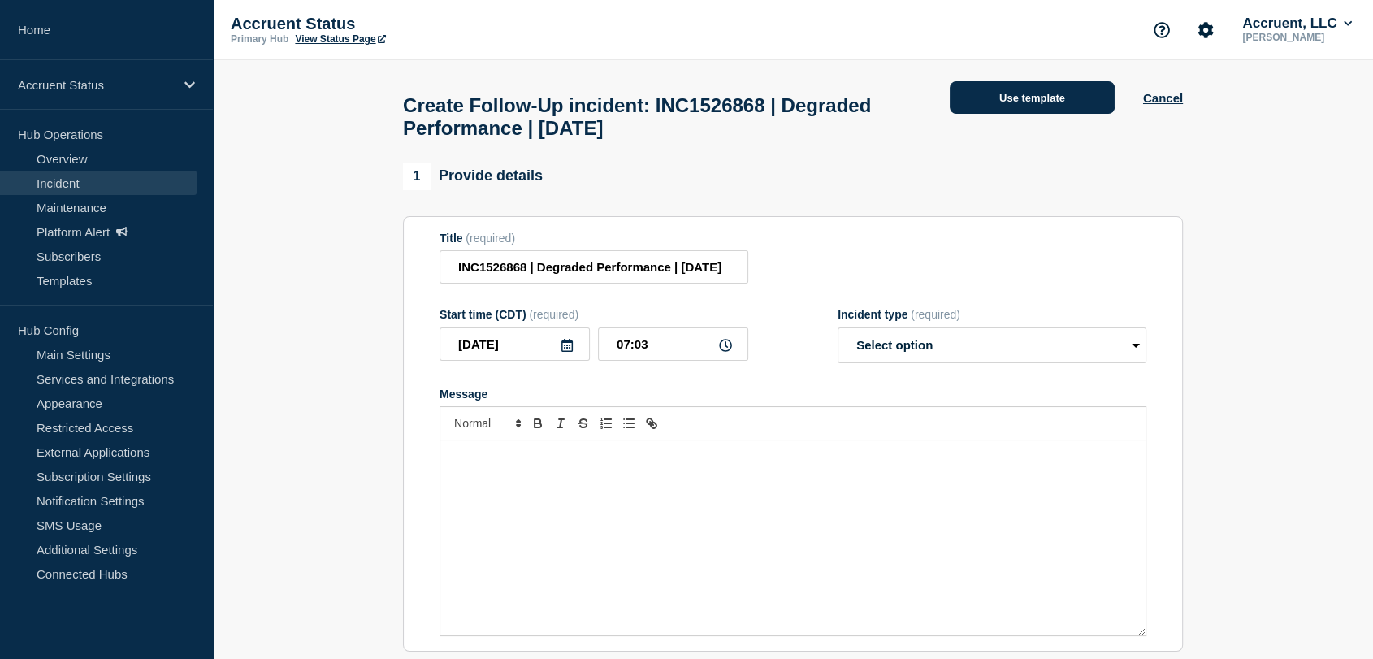
click at [992, 98] on button "Use template" at bounding box center [1032, 97] width 165 height 33
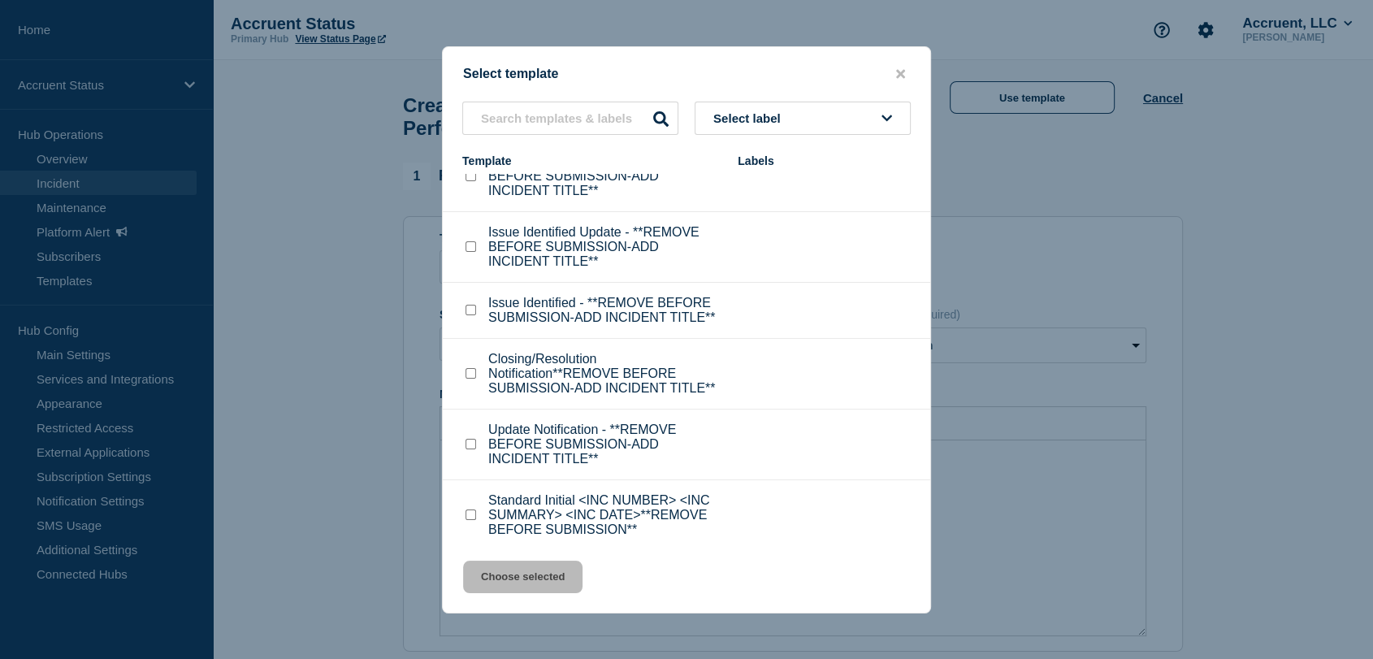
scroll to position [51, 0]
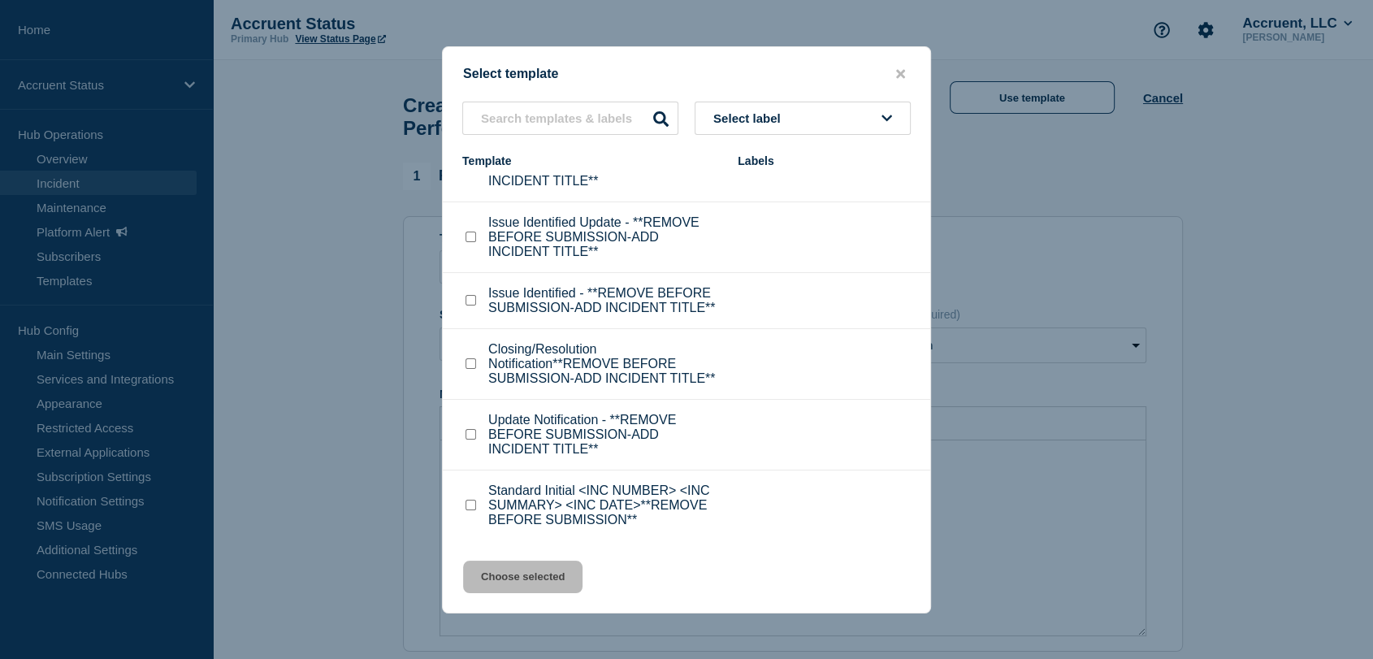
click at [472, 509] on input "Standard Initial <INC NUMBER> <INC SUMMARY> <INC DATE>**REMOVE BEFORE SUBMISSIO…" at bounding box center [471, 505] width 11 height 11
checkbox input "true"
click at [508, 578] on button "Choose selected" at bounding box center [522, 577] width 119 height 33
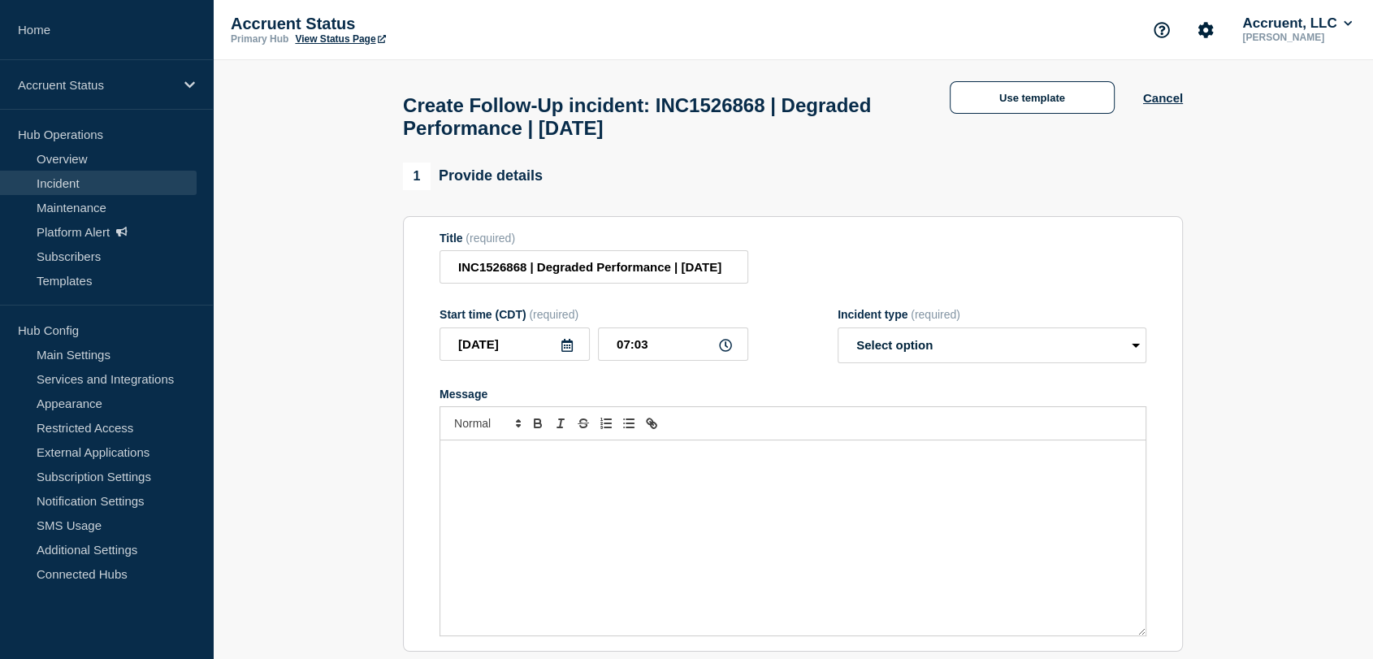
select select "investigating"
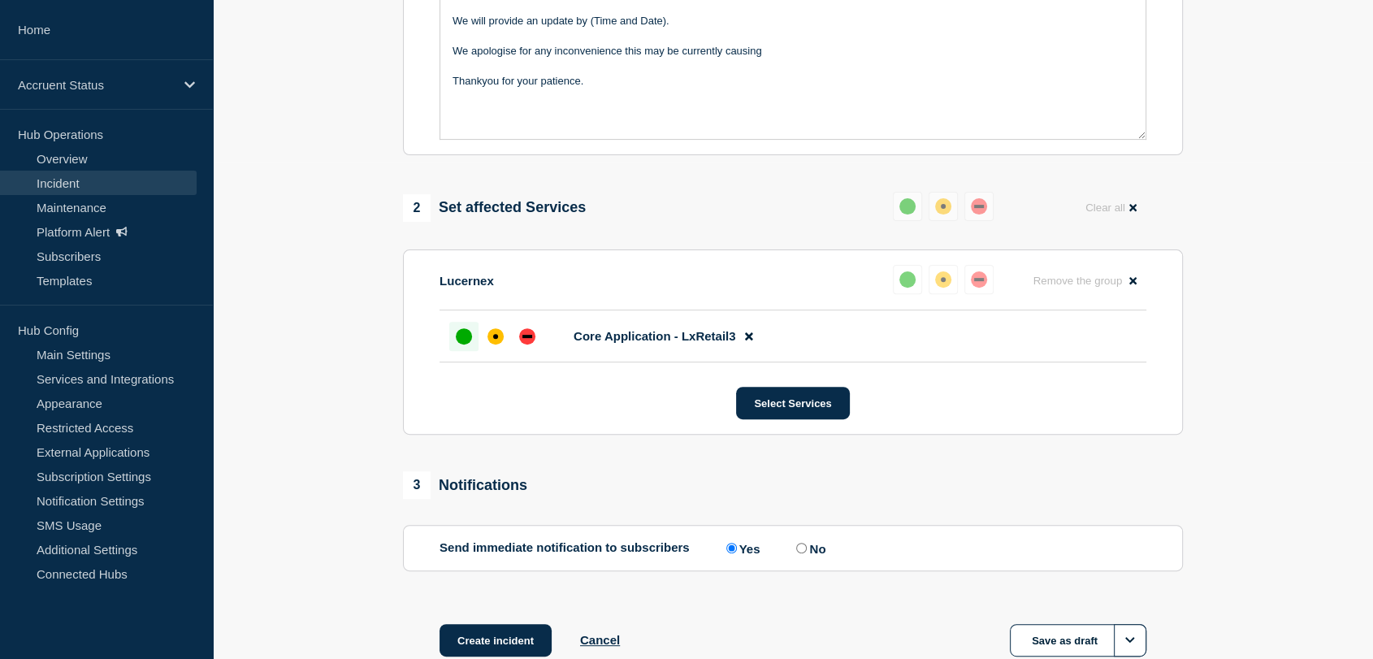
scroll to position [541, 0]
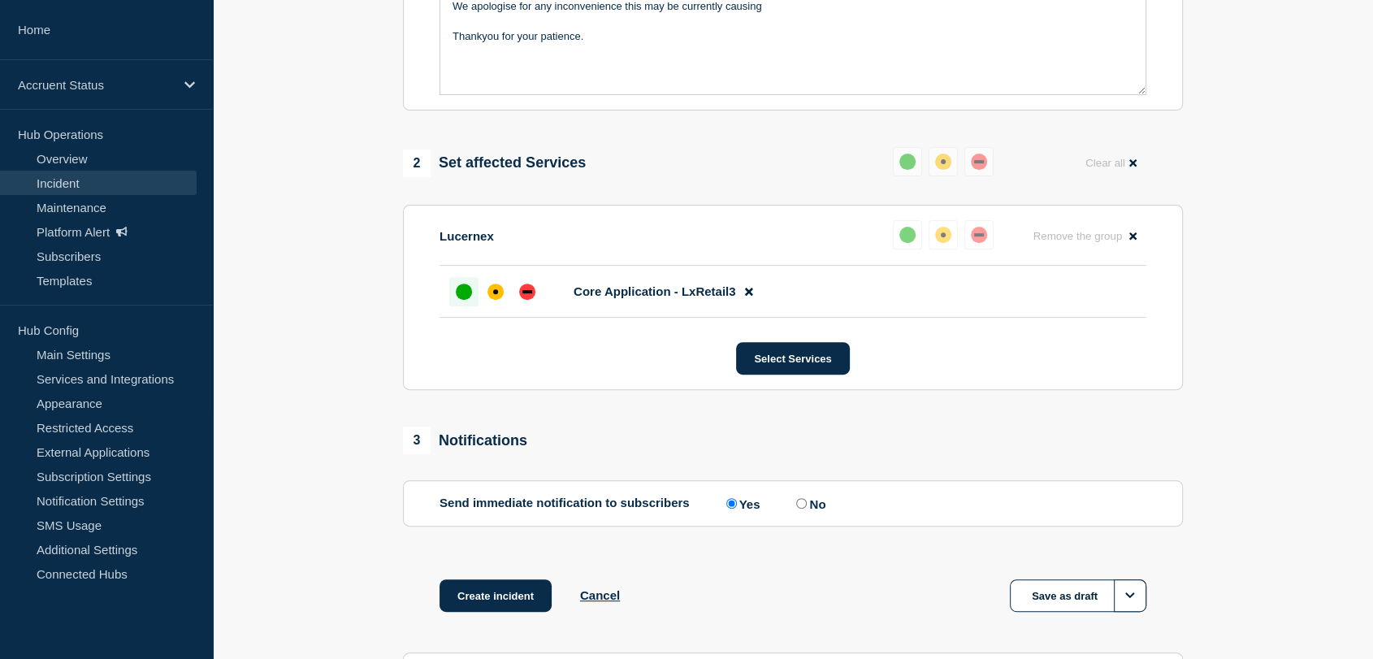
click at [807, 509] on input "No" at bounding box center [801, 503] width 11 height 11
radio input "true"
radio input "false"
click at [498, 300] on div "affected" at bounding box center [496, 292] width 16 height 16
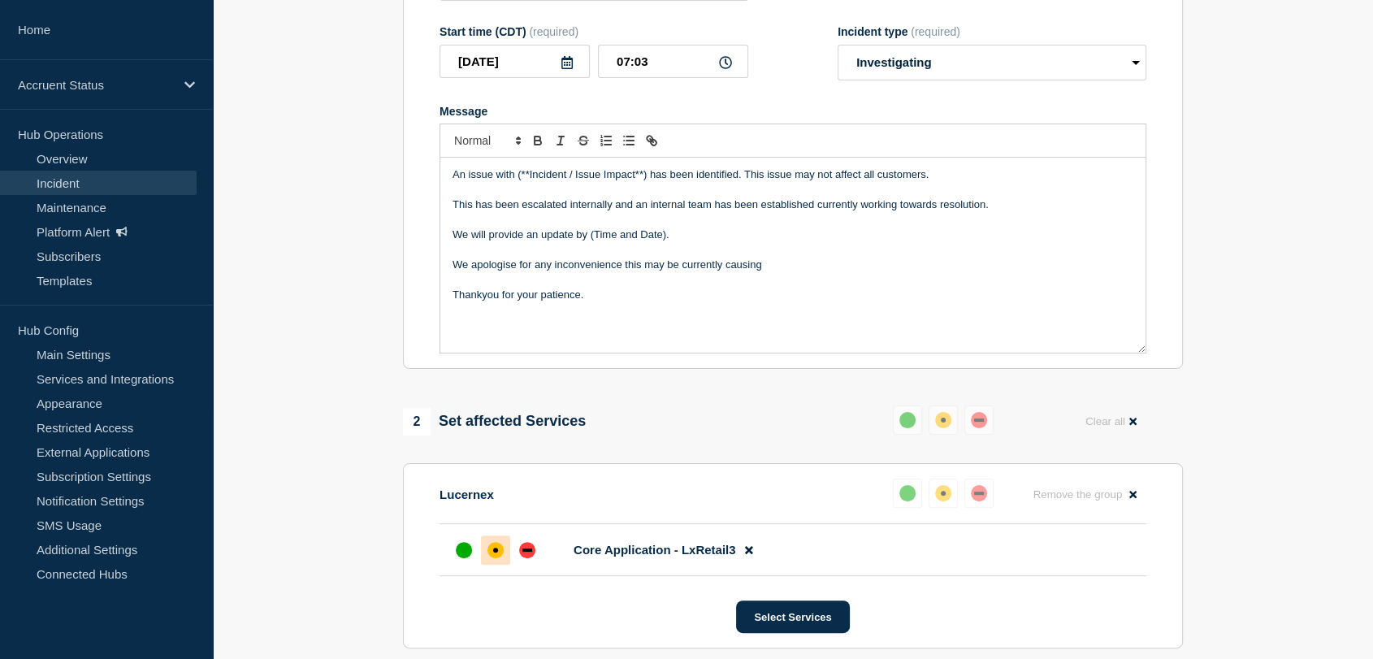
scroll to position [271, 0]
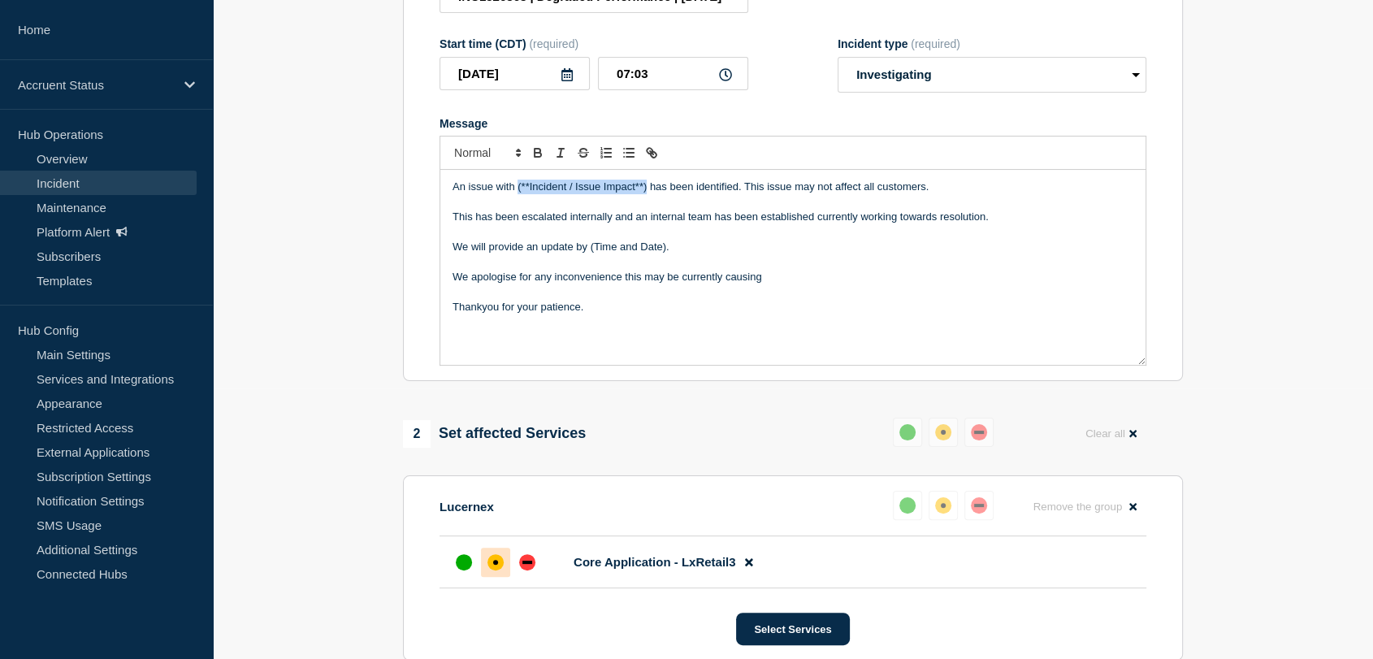
drag, startPoint x: 646, startPoint y: 226, endPoint x: 518, endPoint y: 228, distance: 128.4
click at [518, 194] on p "An issue with (**Incident / Issue Impact**) has been identified. This issue may…" at bounding box center [793, 187] width 681 height 15
drag, startPoint x: 678, startPoint y: 281, endPoint x: 588, endPoint y: 281, distance: 90.2
click at [588, 254] on p "We will provide an update by (Time and Date)." at bounding box center [793, 247] width 681 height 15
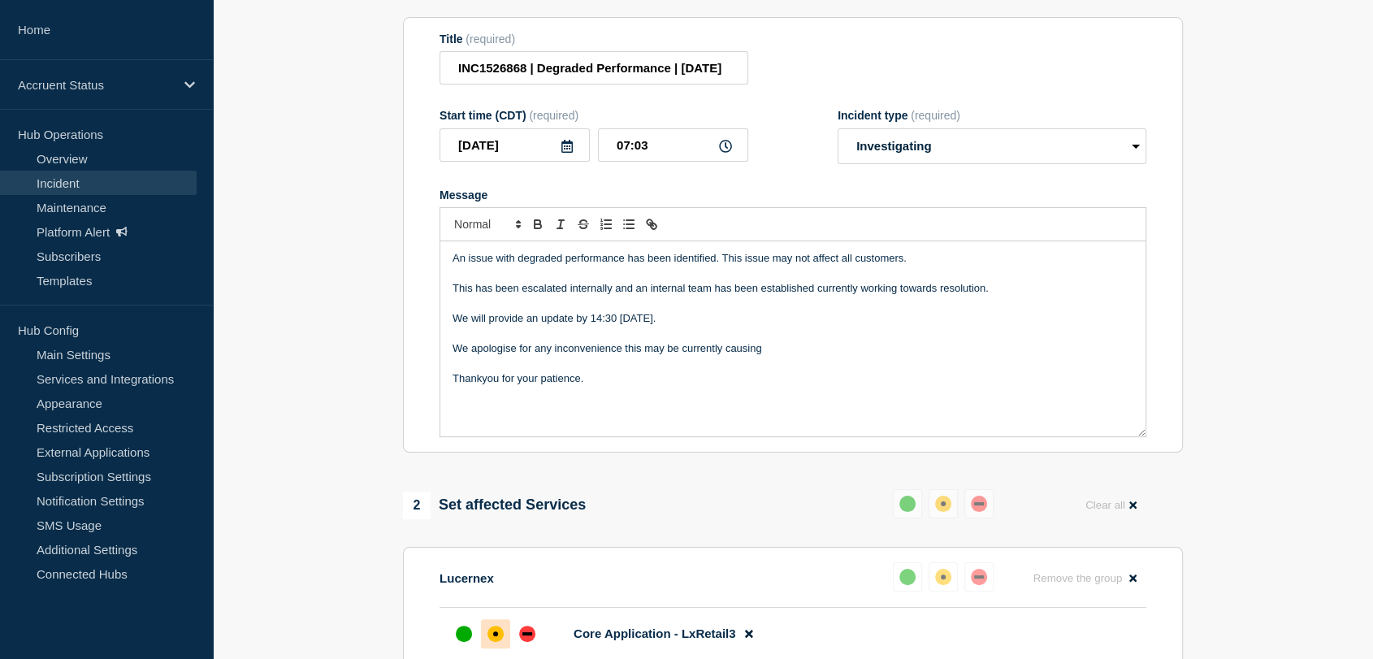
scroll to position [180, 0]
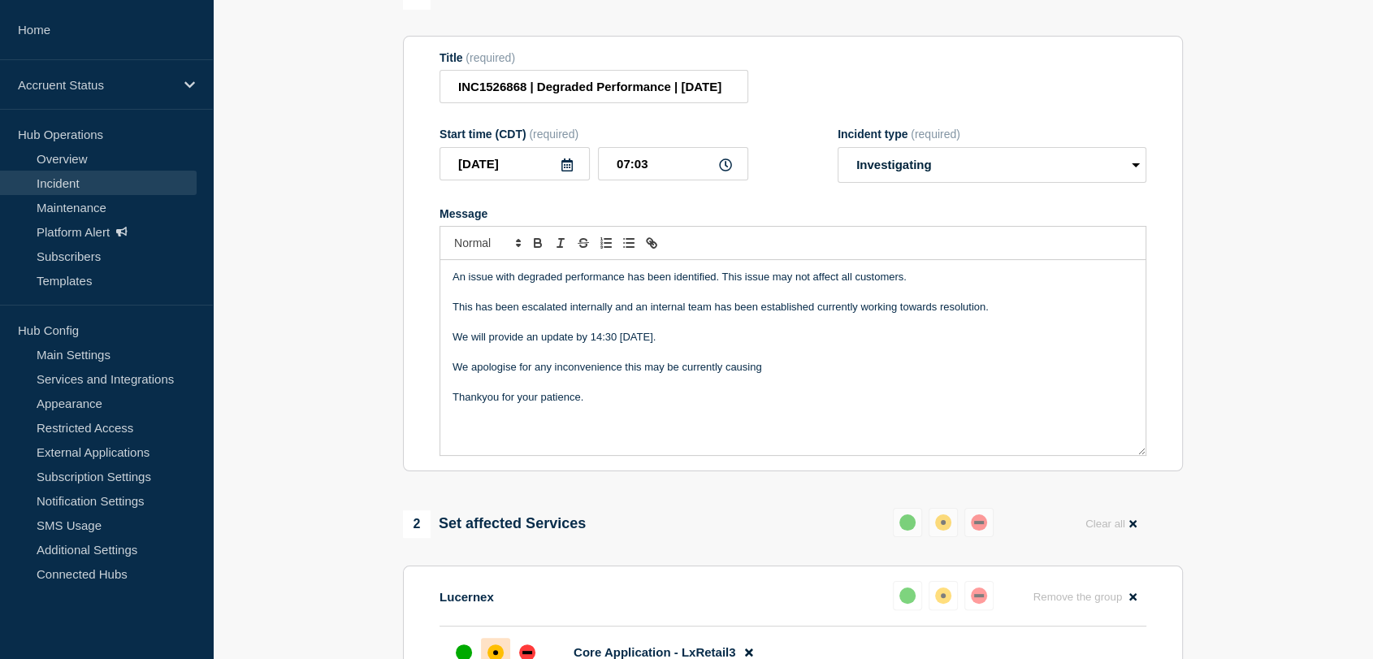
click at [569, 171] on icon at bounding box center [566, 164] width 11 height 13
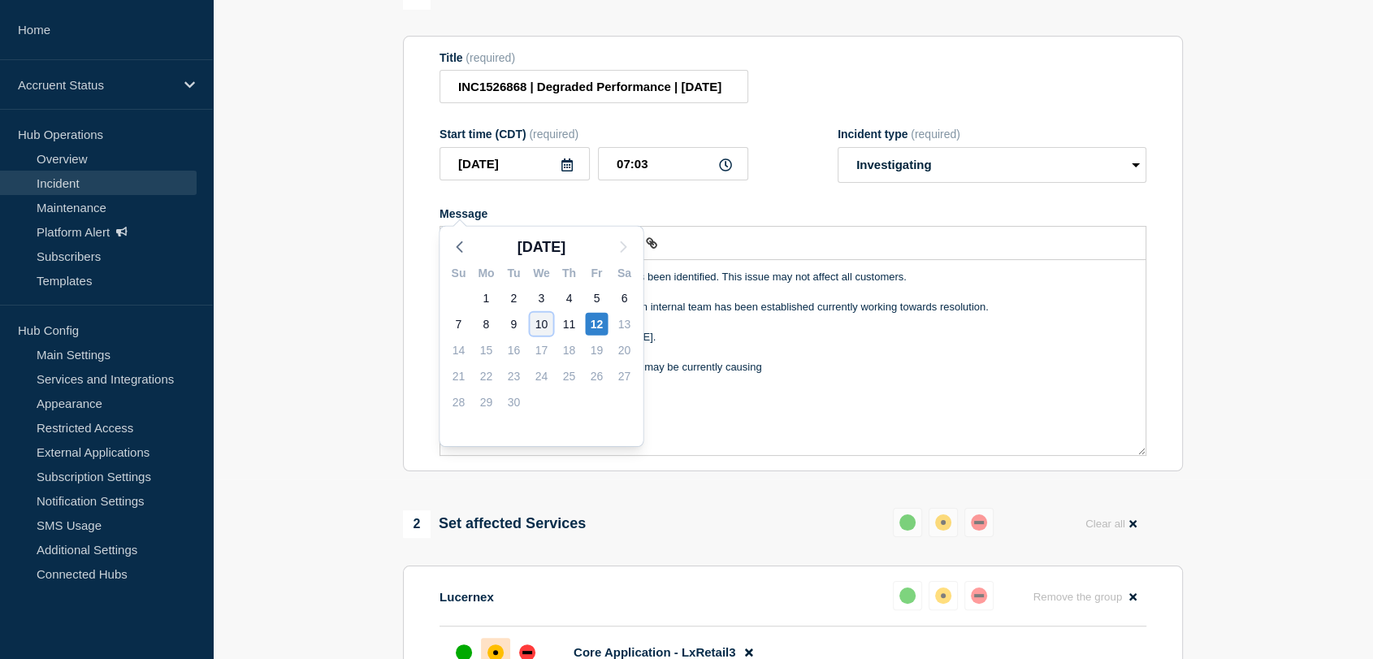
click at [540, 324] on div "10" at bounding box center [541, 324] width 23 height 23
type input "[DATE]"
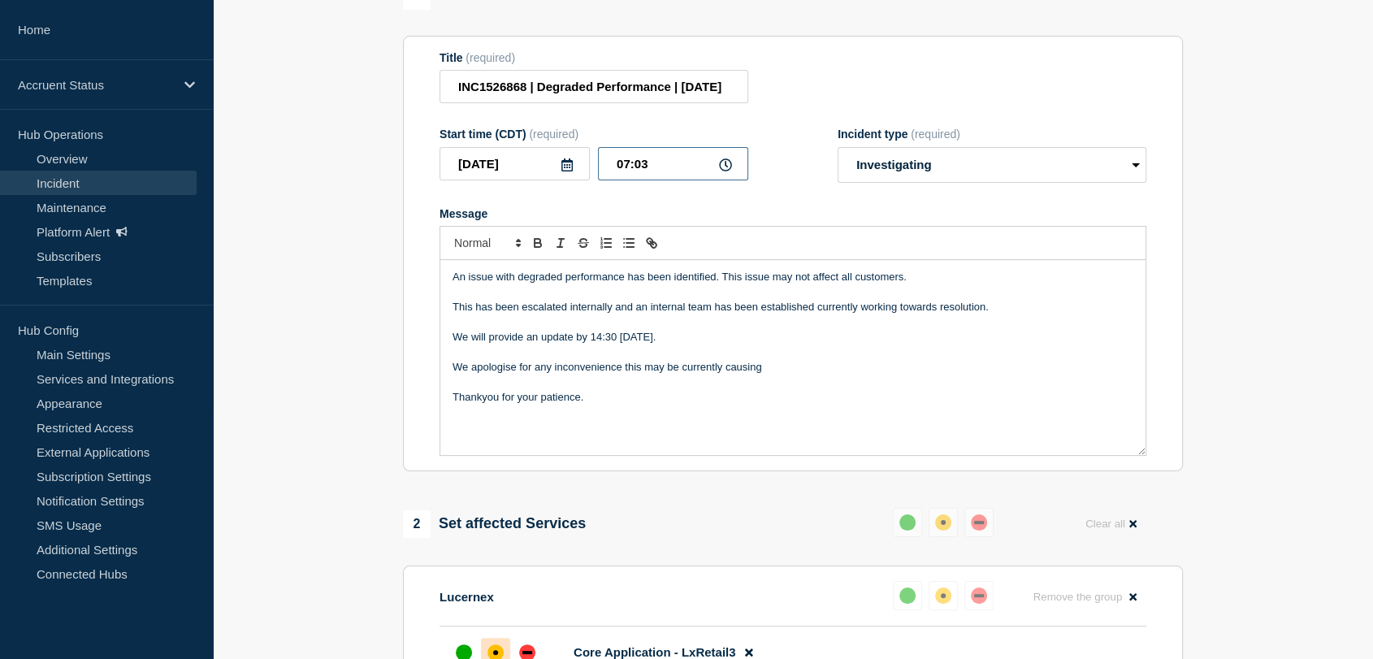
click at [627, 180] on input "07:03" at bounding box center [673, 163] width 150 height 33
click at [672, 180] on input "14:03" at bounding box center [673, 163] width 150 height 33
type input "14:01"
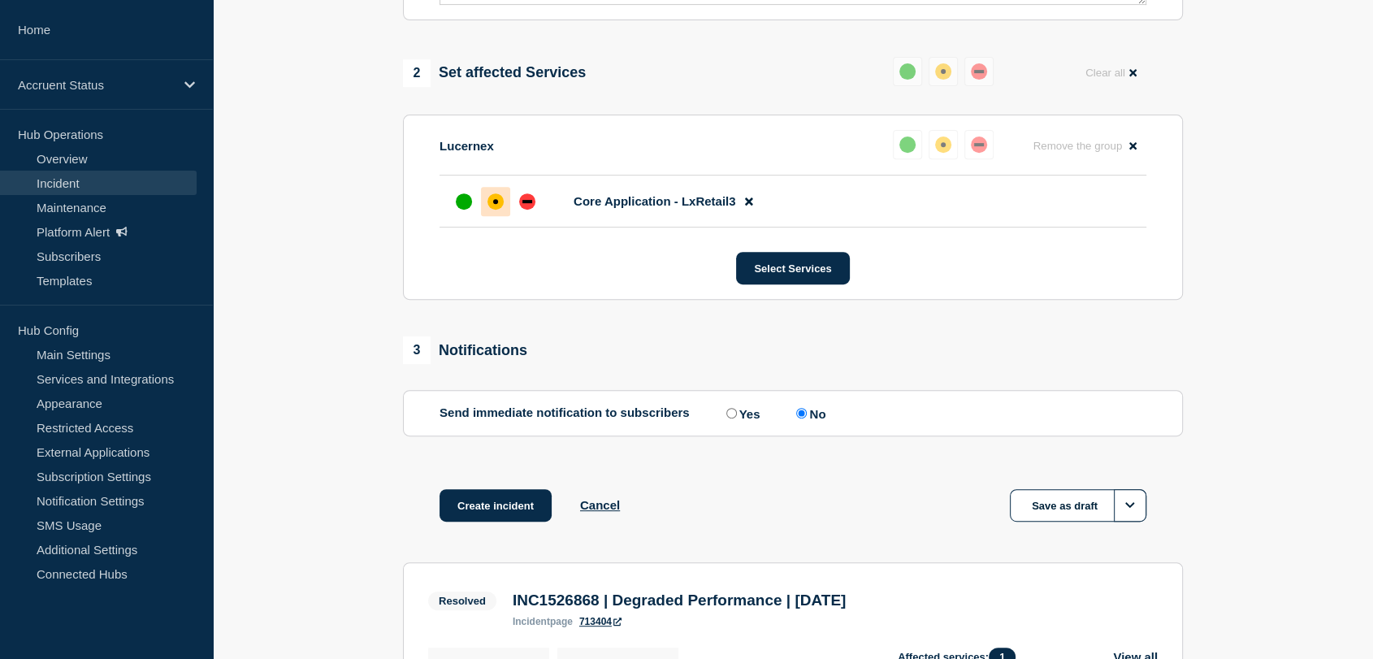
scroll to position [813, 0]
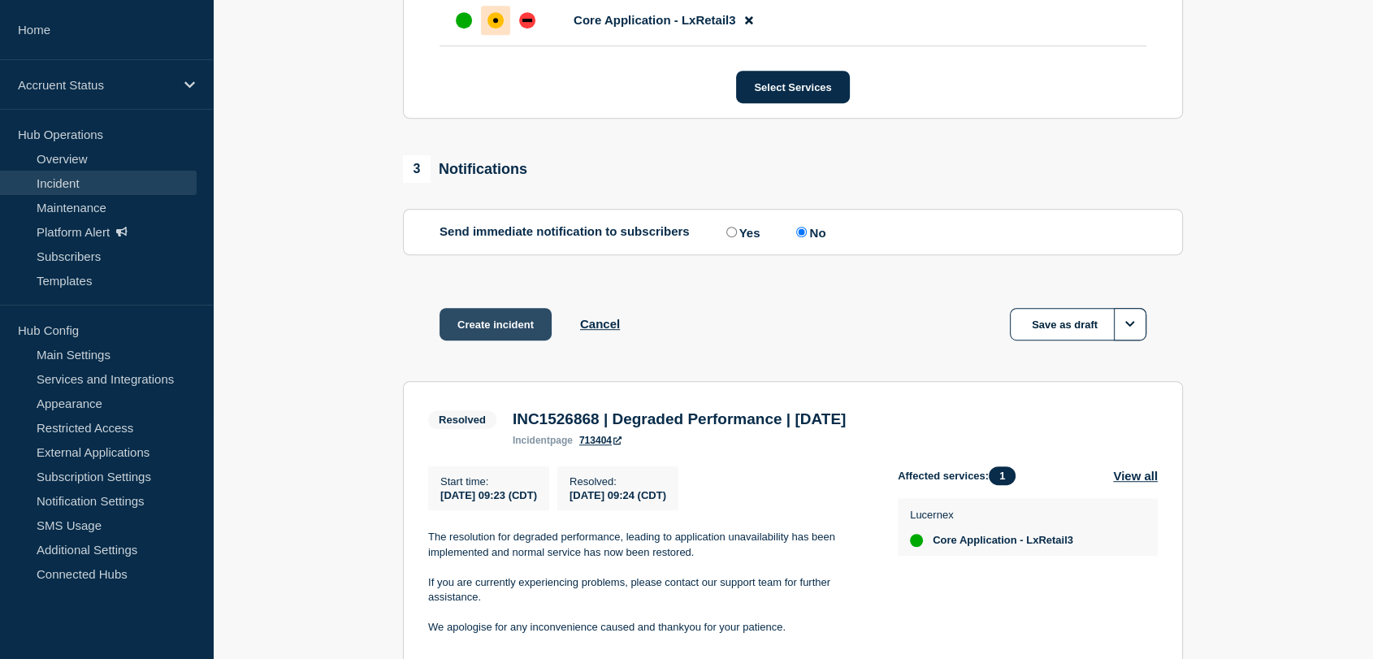
click at [508, 340] on button "Create incident" at bounding box center [496, 324] width 112 height 33
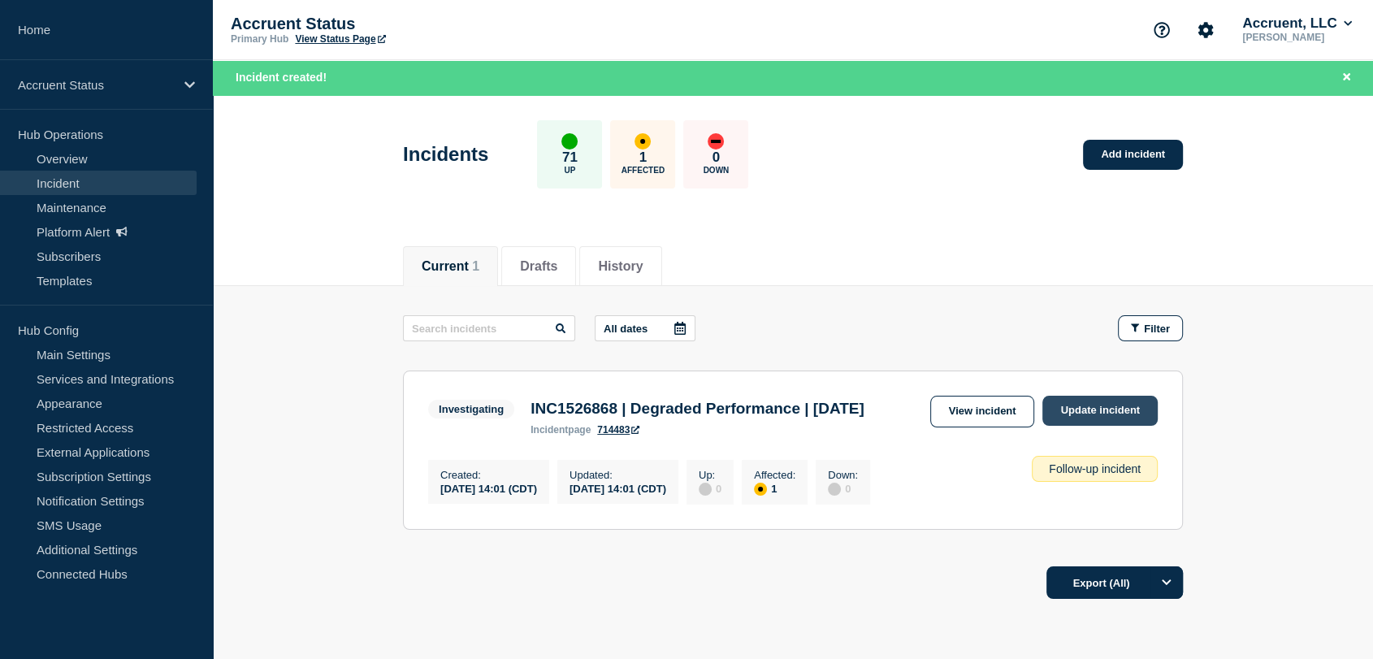
click at [1055, 409] on link "Update incident" at bounding box center [1100, 411] width 115 height 30
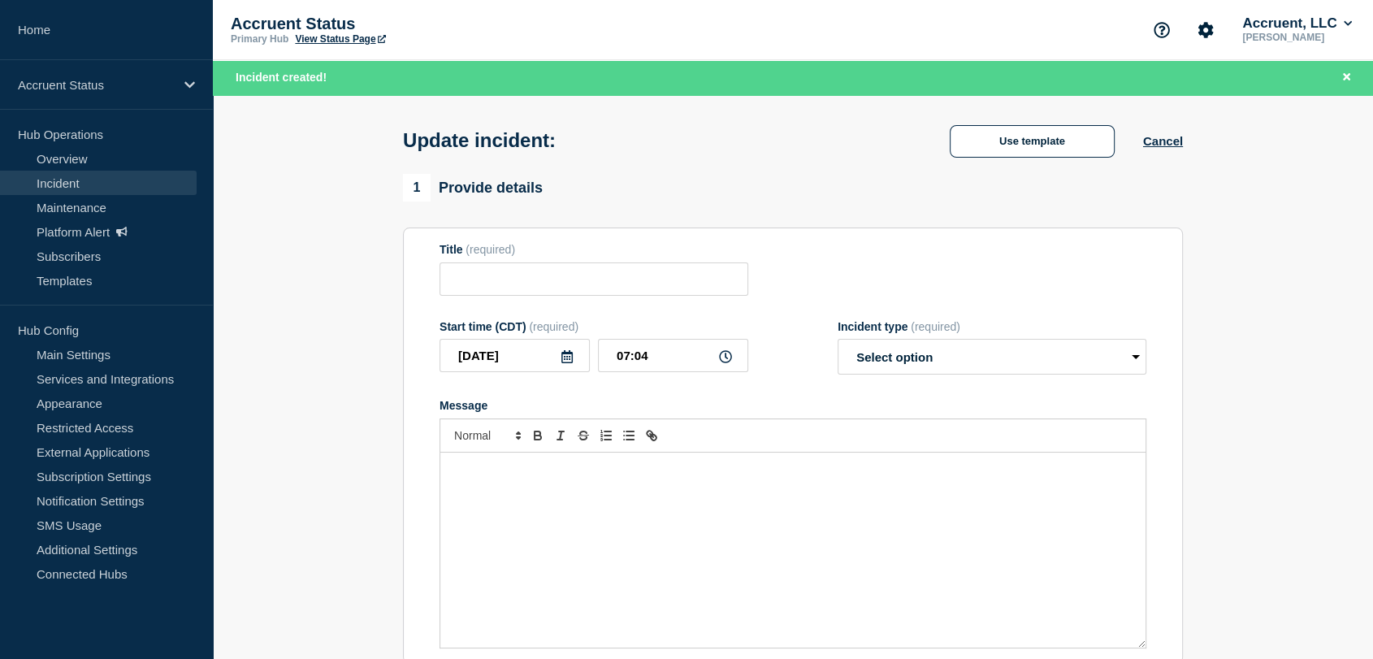
type input "INC1526868 | Degraded Performance | [DATE]"
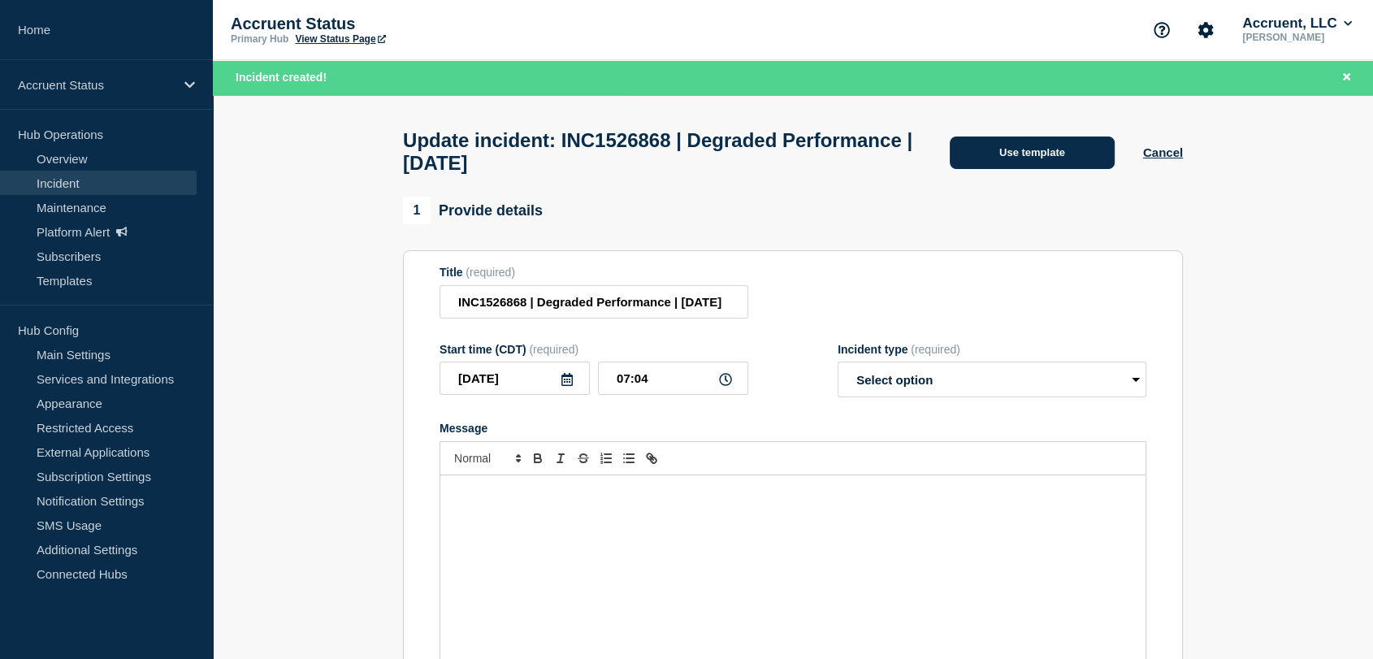
click at [962, 158] on button "Use template" at bounding box center [1032, 153] width 165 height 33
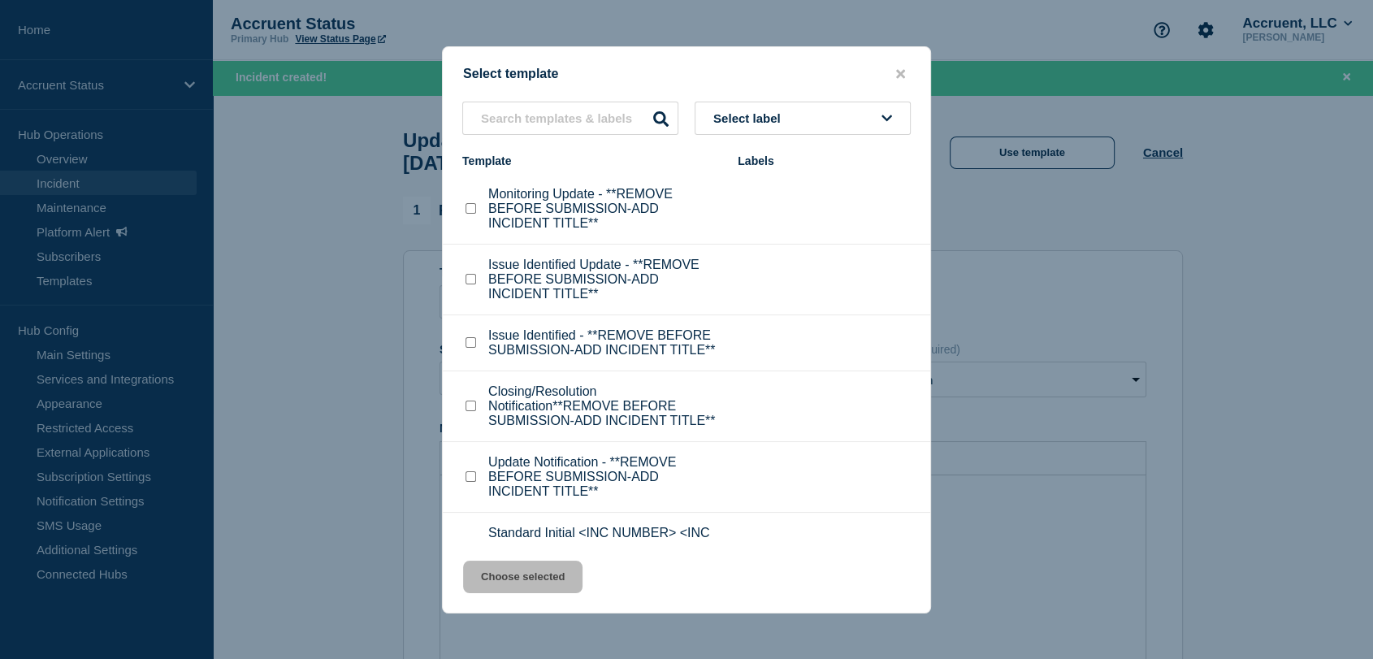
click at [469, 411] on input "Closing/Resolution Notification**REMOVE BEFORE SUBMISSION-ADD INCIDENT TITLE** …" at bounding box center [471, 406] width 11 height 11
checkbox input "true"
click at [520, 572] on button "Choose selected" at bounding box center [522, 577] width 119 height 33
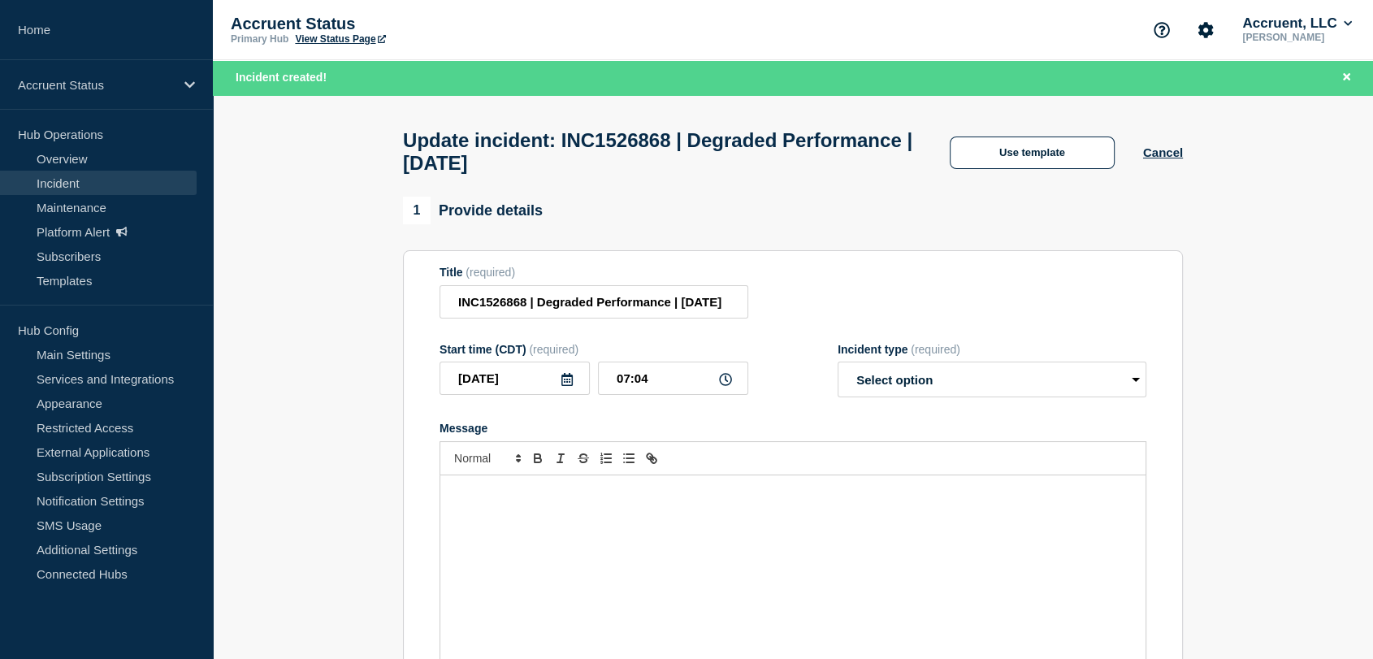
select select "resolved"
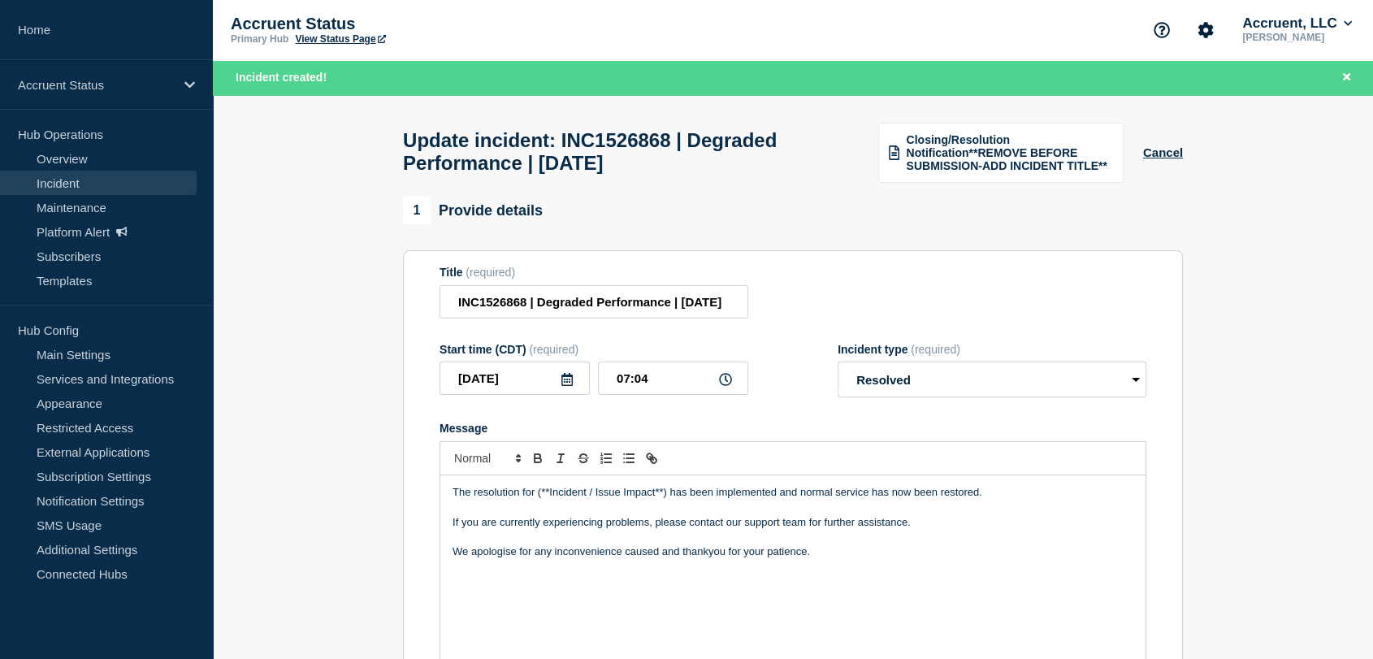
scroll to position [180, 0]
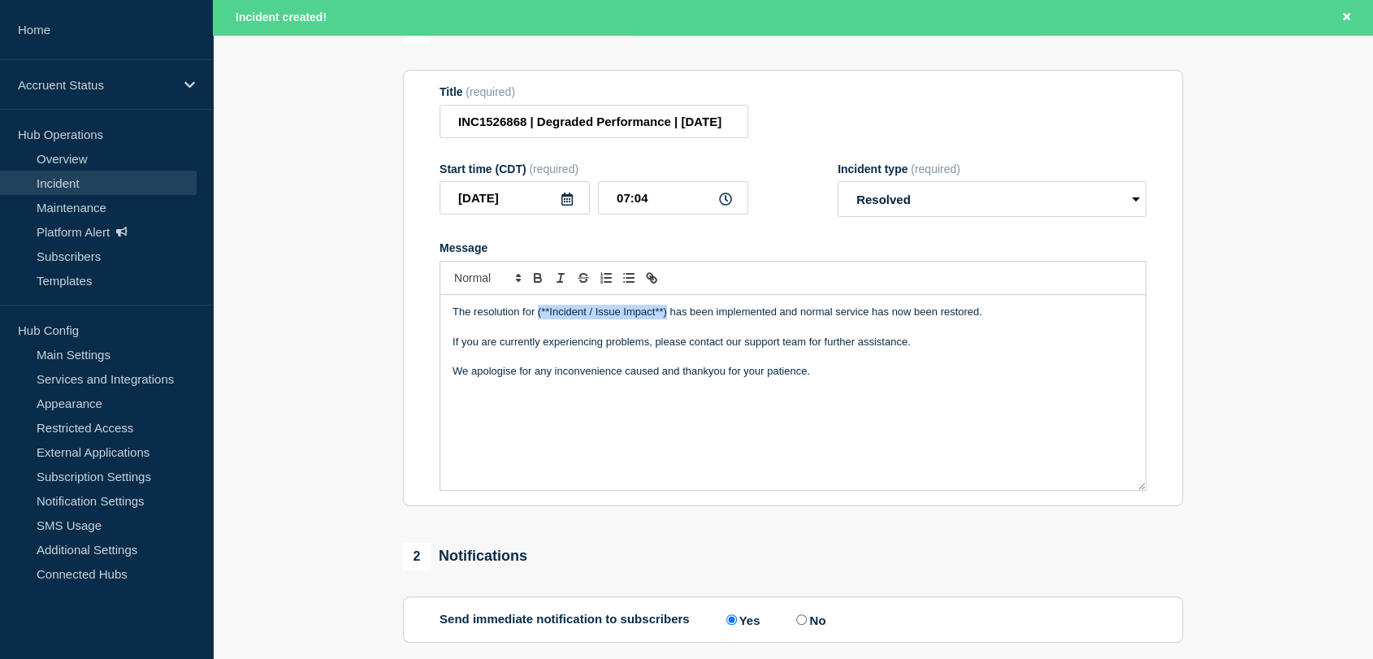
drag, startPoint x: 667, startPoint y: 320, endPoint x: 538, endPoint y: 320, distance: 129.2
click at [538, 319] on p "The resolution for (**Incident / Issue Impact**) has been implemented and norma…" at bounding box center [793, 312] width 681 height 15
click at [563, 206] on icon at bounding box center [567, 199] width 13 height 13
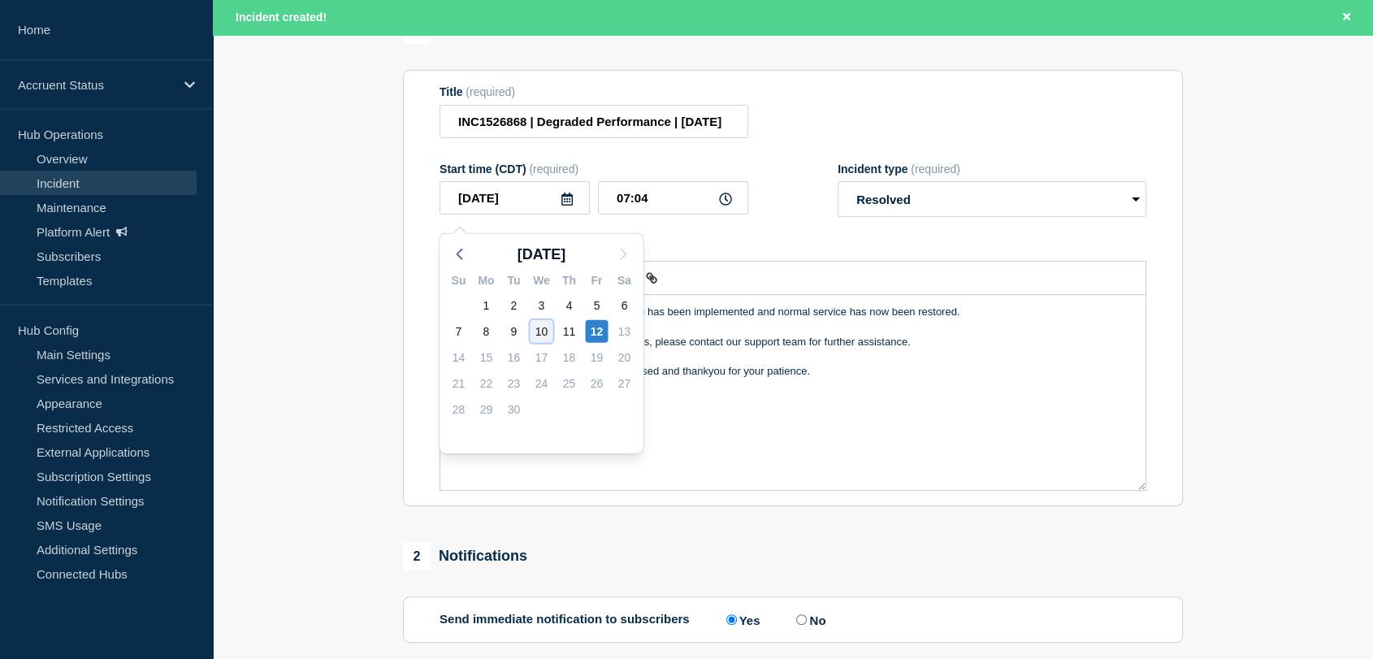
click at [542, 332] on div "10" at bounding box center [541, 331] width 23 height 23
type input "[DATE]"
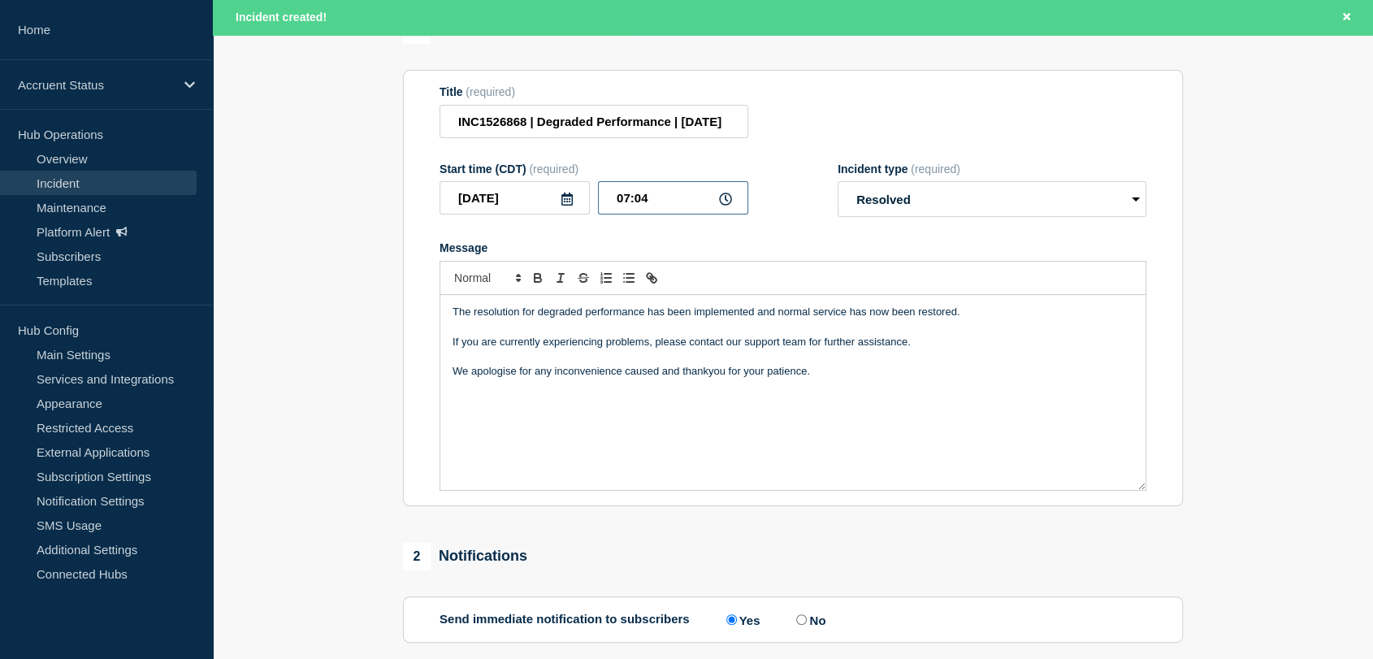
click at [631, 207] on input "07:04" at bounding box center [673, 197] width 150 height 33
click at [683, 201] on input "14:04" at bounding box center [673, 197] width 150 height 33
type input "14:18"
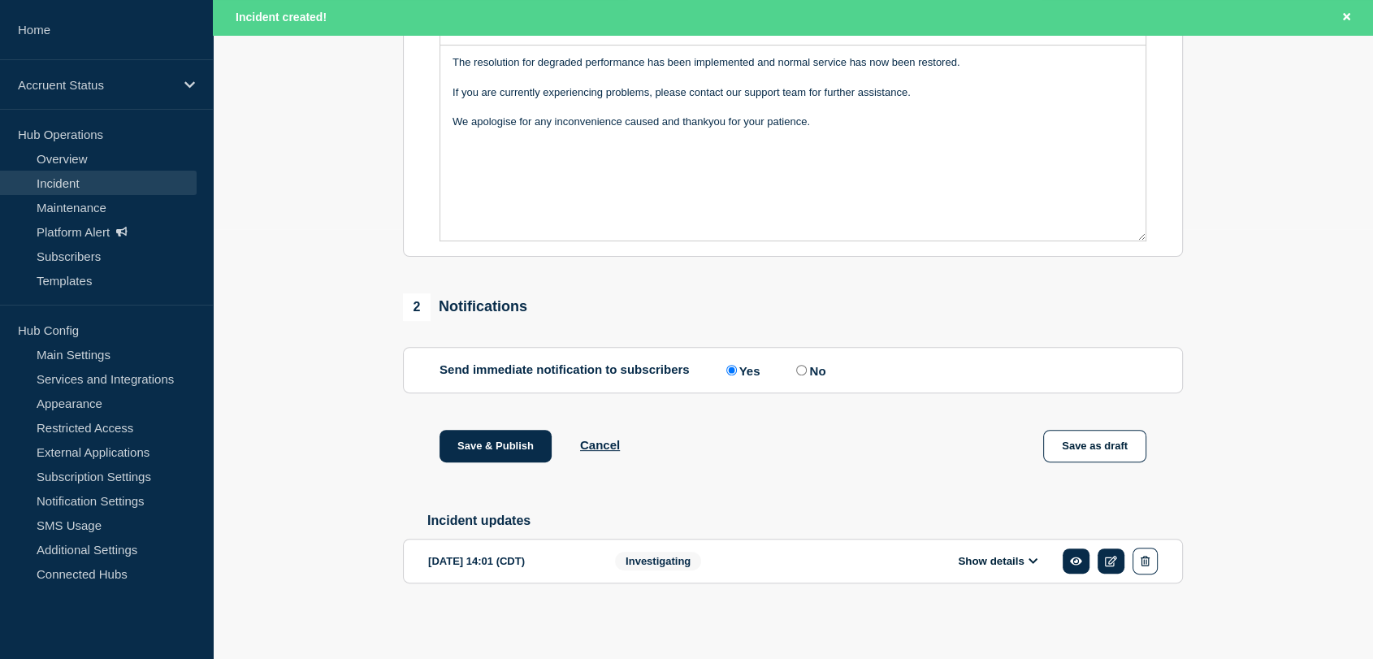
scroll to position [443, 0]
click at [811, 366] on label "No" at bounding box center [808, 369] width 33 height 15
click at [807, 366] on input "No" at bounding box center [801, 370] width 11 height 11
radio input "true"
radio input "false"
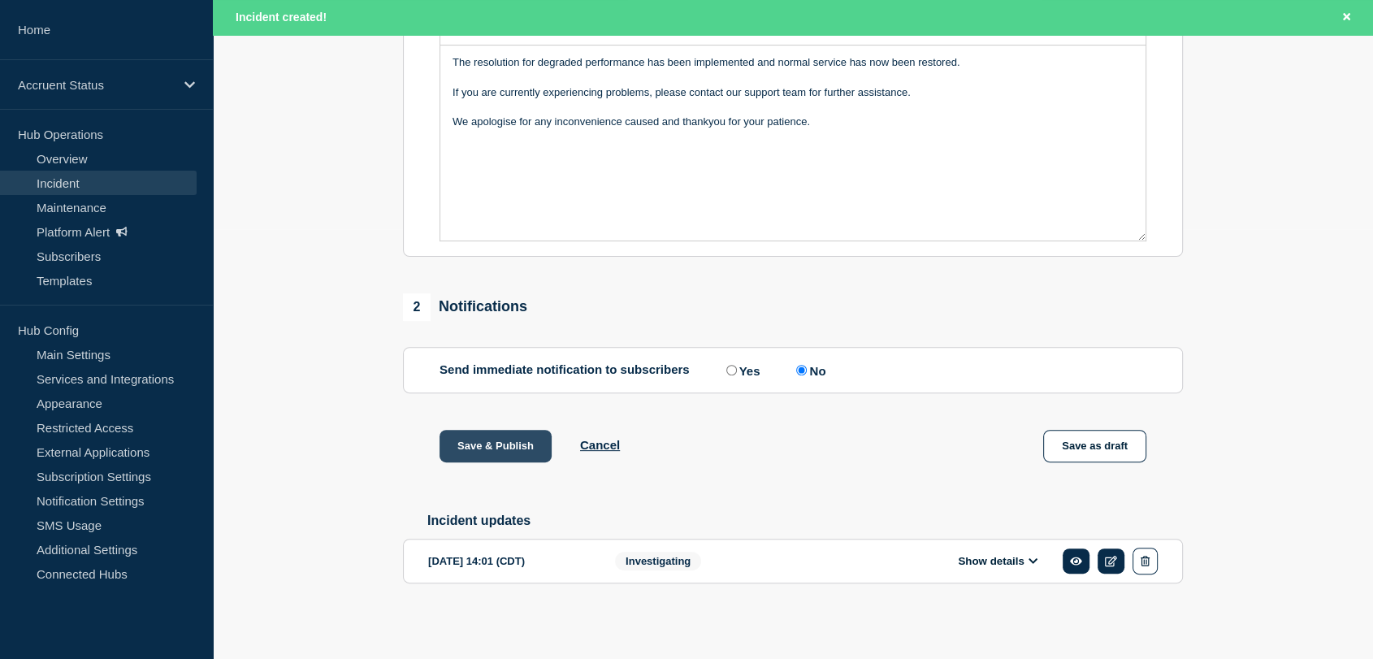
click at [490, 443] on button "Save & Publish" at bounding box center [496, 446] width 112 height 33
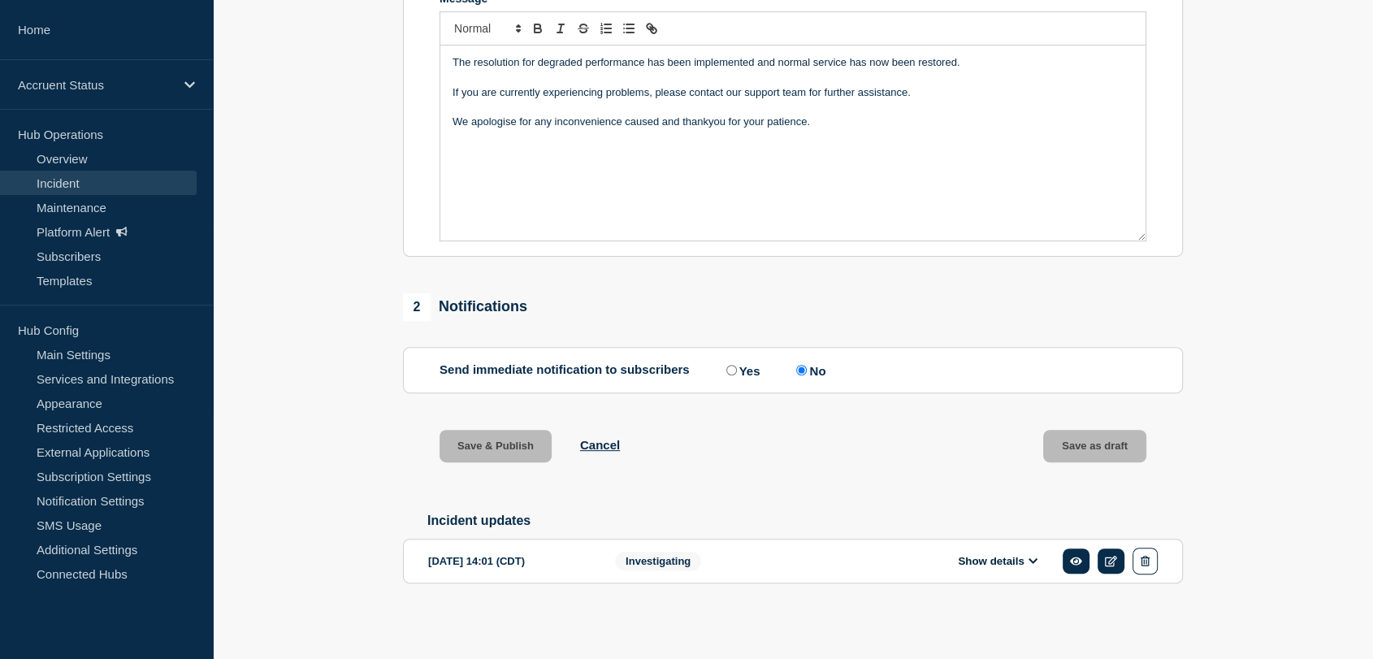
scroll to position [410, 0]
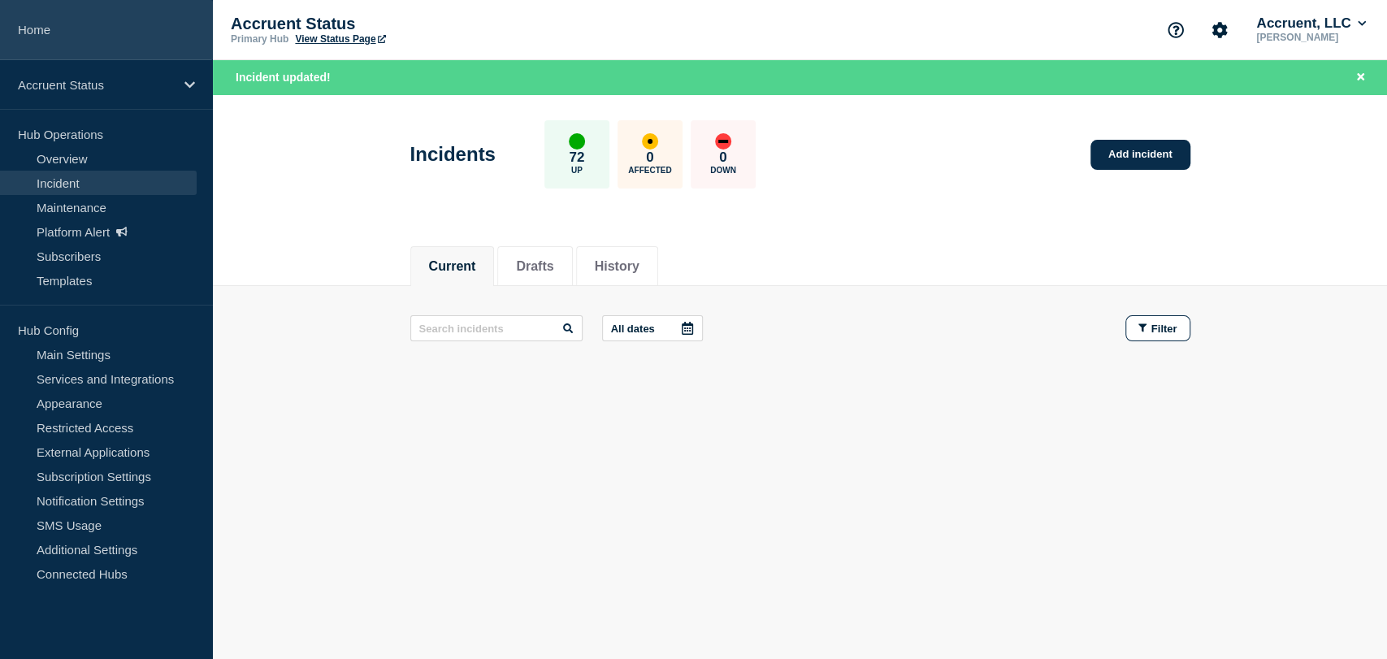
click at [81, 20] on link "Home" at bounding box center [106, 30] width 213 height 60
